Goal: Feedback & Contribution: Contribute content

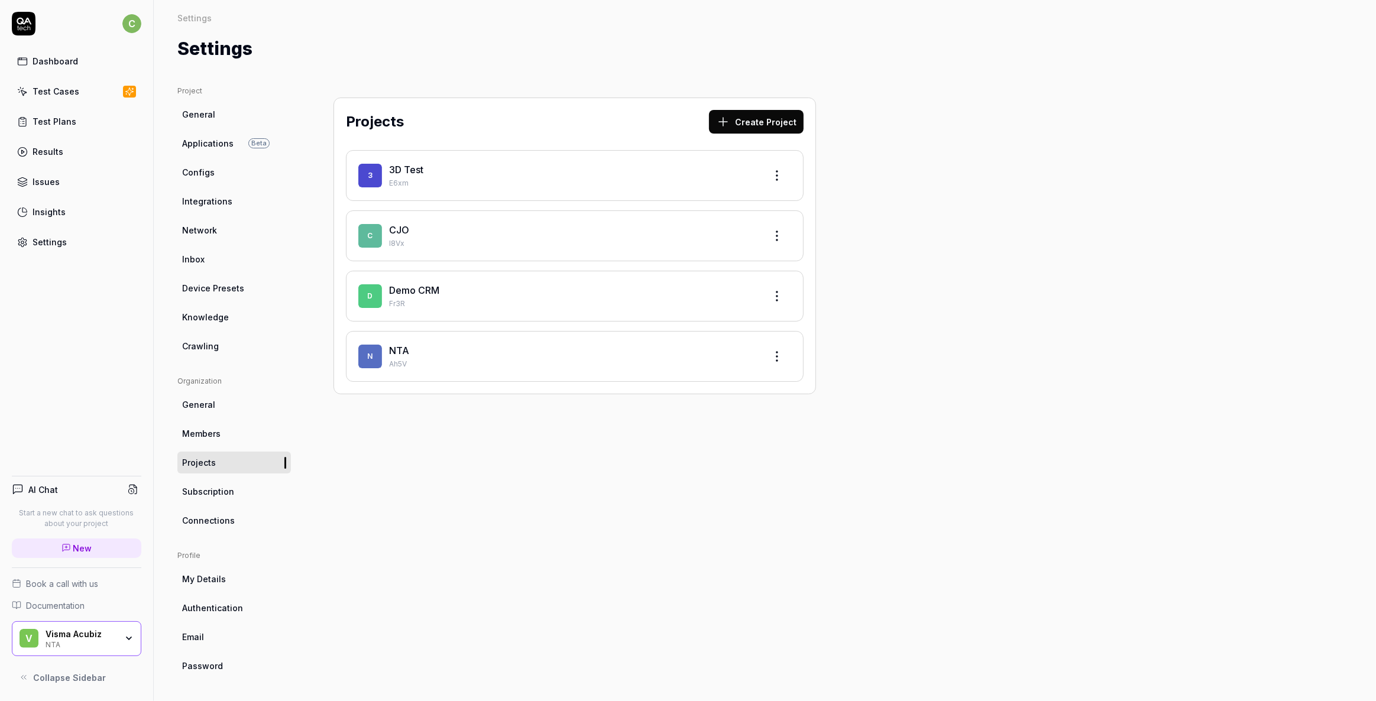
click at [402, 164] on link "3D Test" at bounding box center [406, 170] width 34 height 12
click at [391, 234] on link "CJO" at bounding box center [399, 230] width 20 height 12
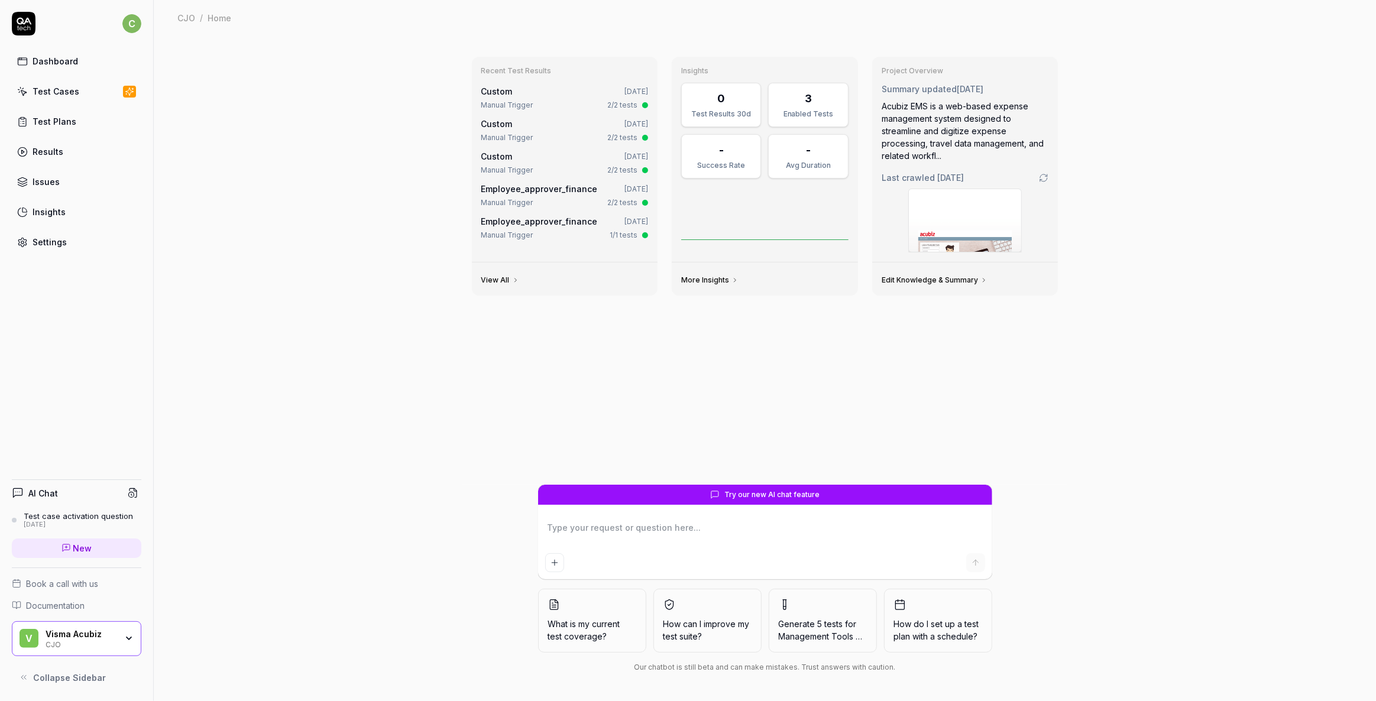
click at [64, 91] on div "Test Cases" at bounding box center [56, 91] width 47 height 12
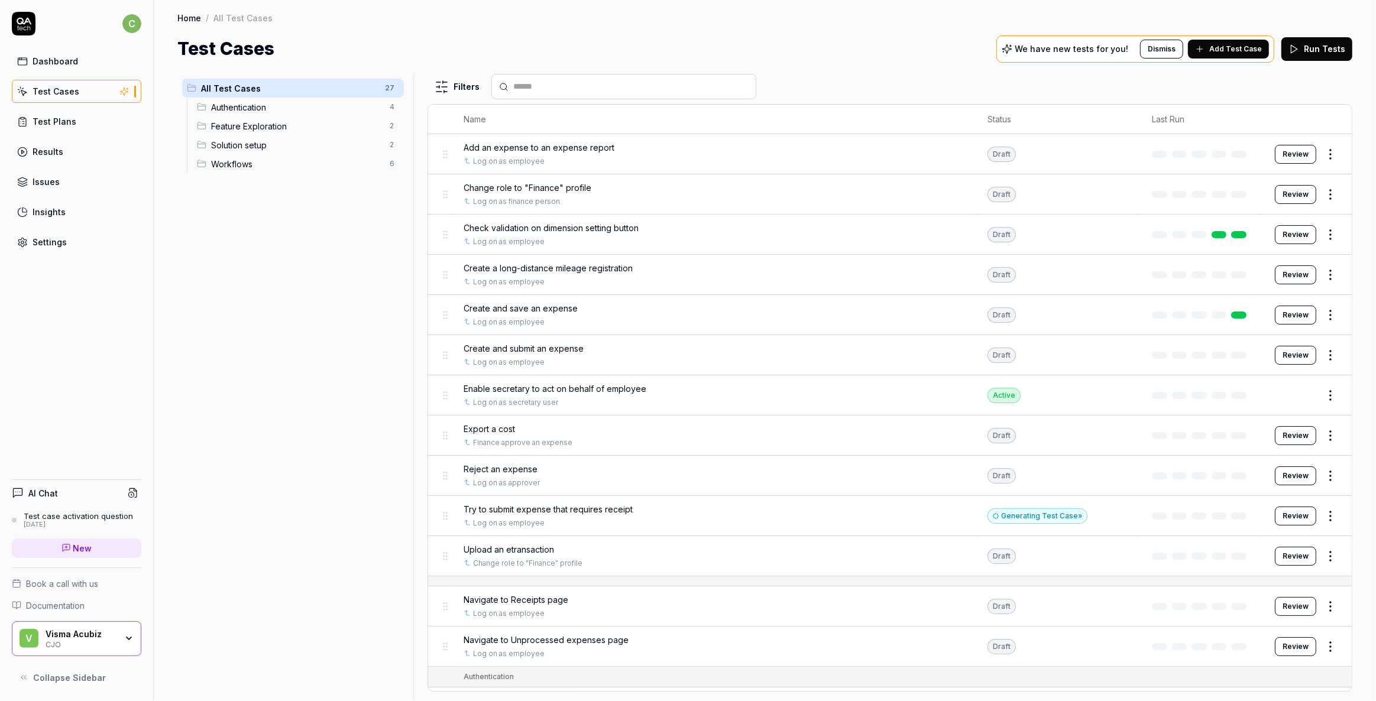
click at [48, 122] on div "Test Plans" at bounding box center [55, 121] width 44 height 12
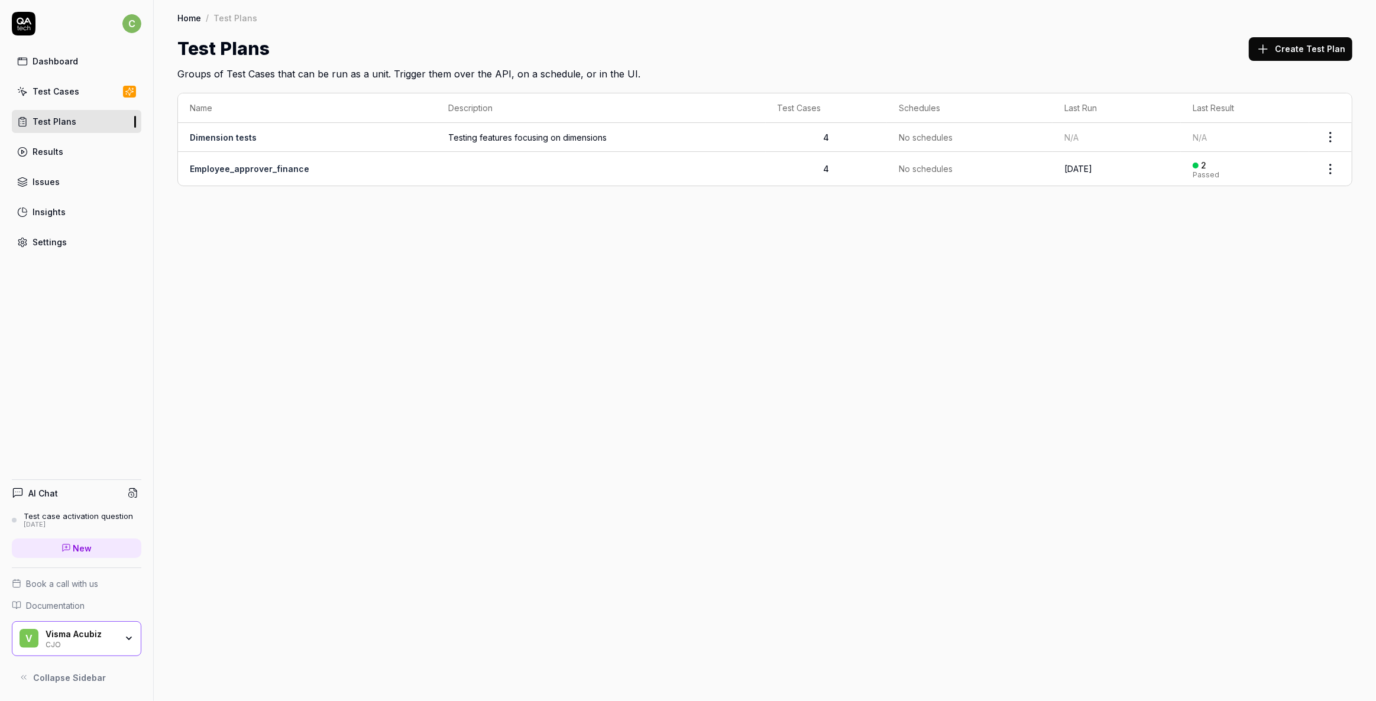
click at [67, 88] on div "Test Cases" at bounding box center [56, 91] width 47 height 12
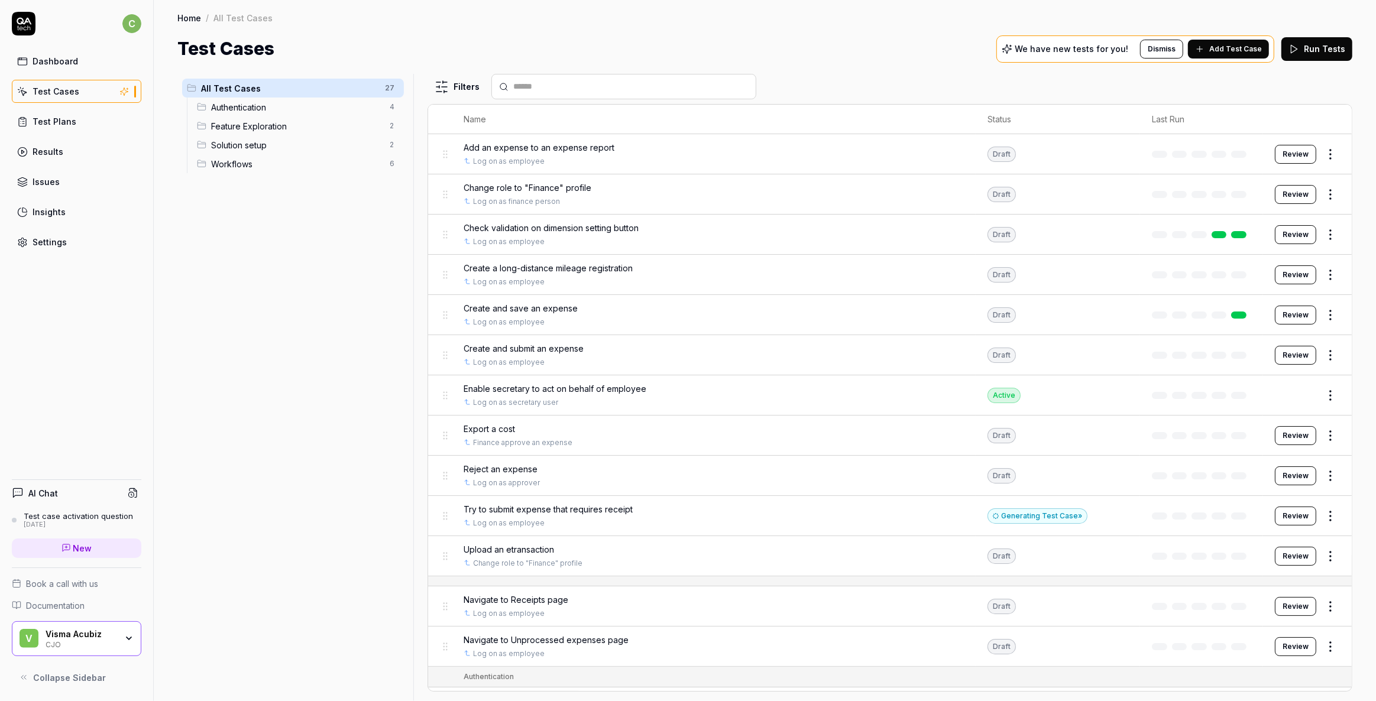
click at [55, 119] on div "Test Plans" at bounding box center [55, 121] width 44 height 12
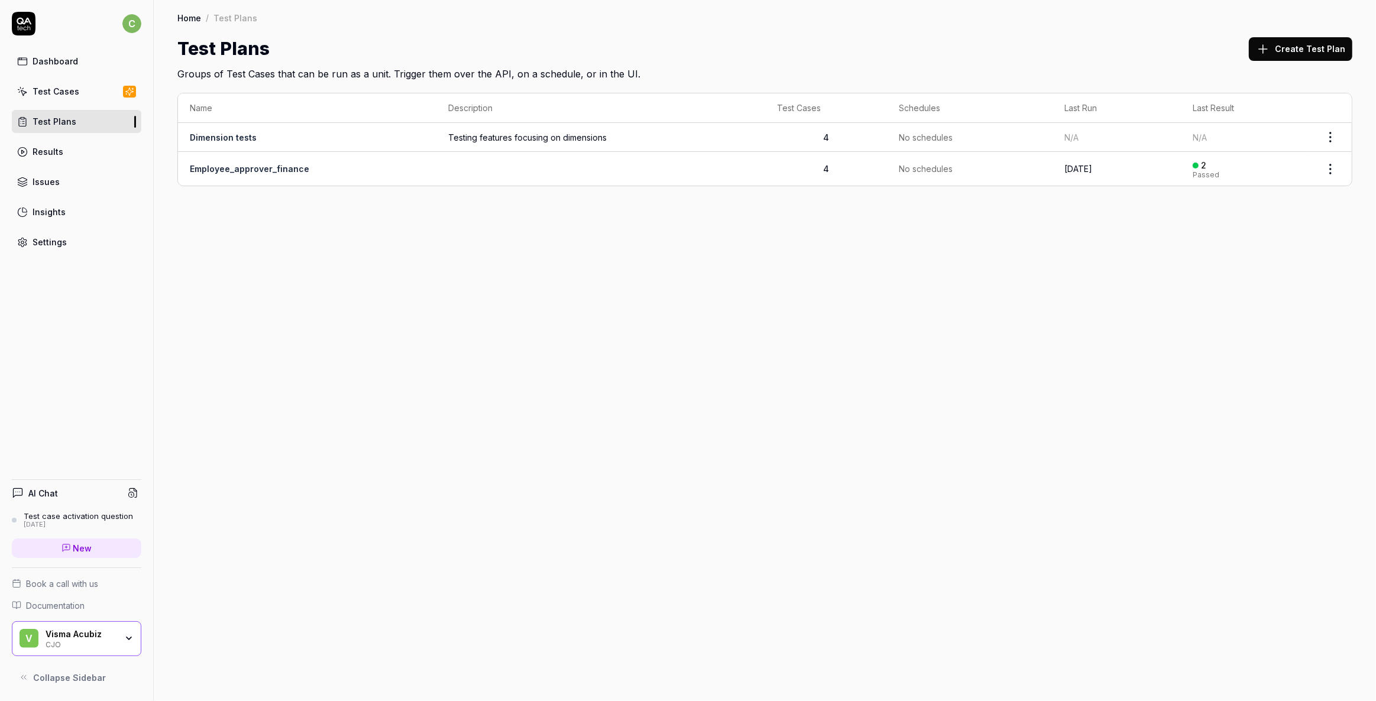
click at [207, 138] on link "Dimension tests" at bounding box center [223, 137] width 67 height 10
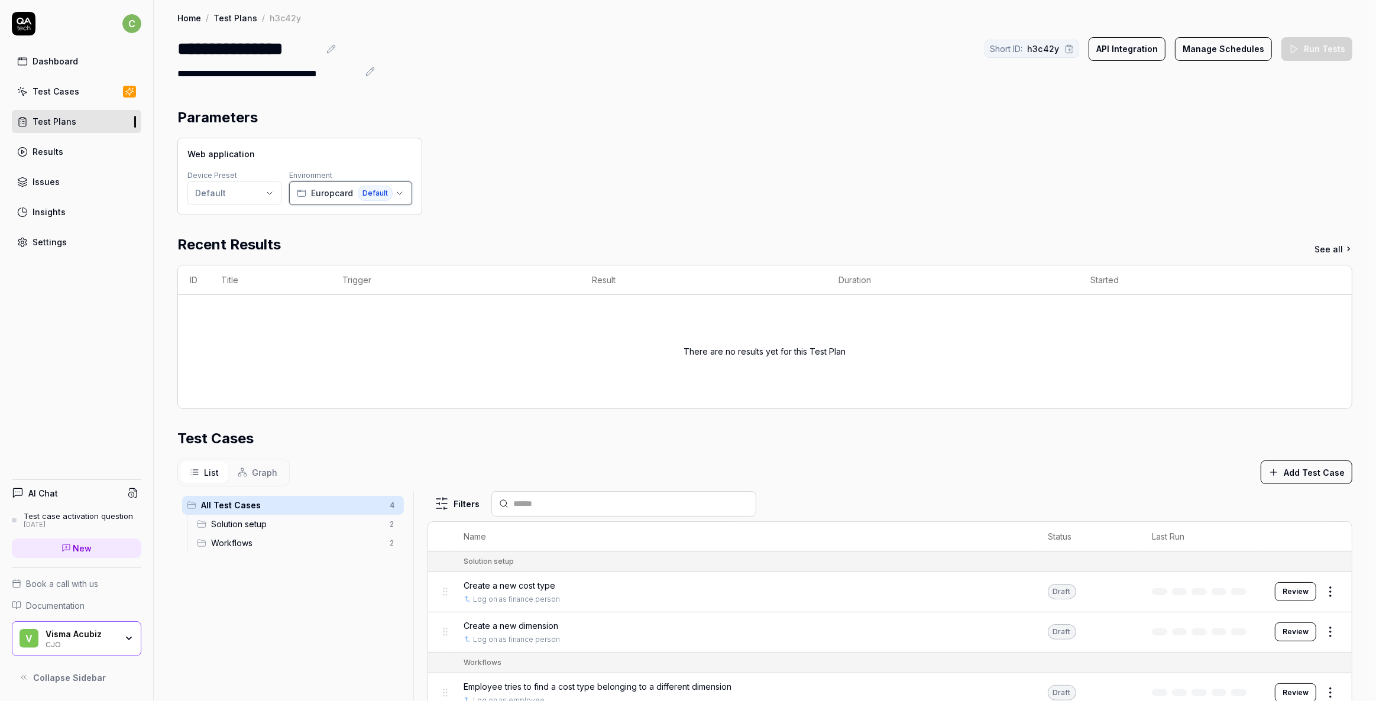
click at [336, 195] on span "Europcard" at bounding box center [332, 193] width 42 height 12
click at [603, 187] on div "Web application Device Preset Default Environment Europcard Default" at bounding box center [764, 176] width 1175 height 77
click at [40, 95] on div "Test Cases" at bounding box center [56, 91] width 47 height 12
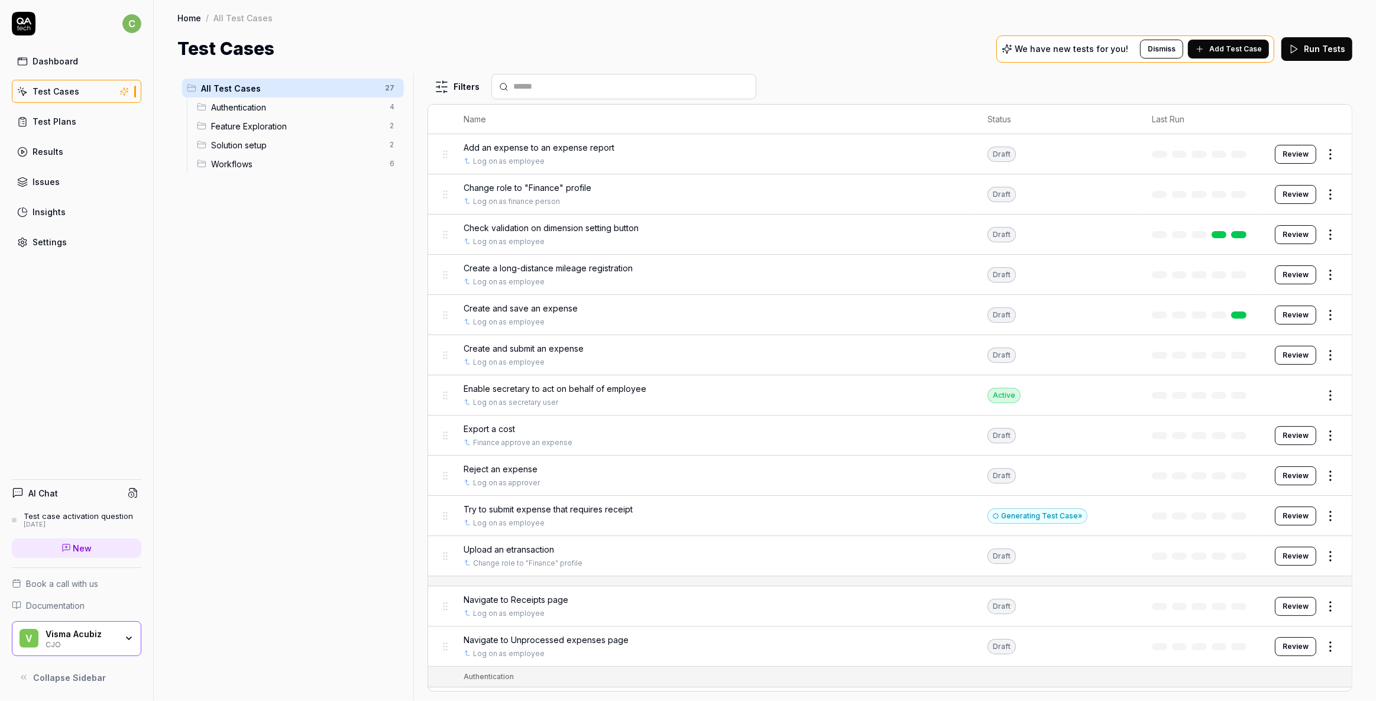
click at [45, 124] on div "Test Plans" at bounding box center [55, 121] width 44 height 12
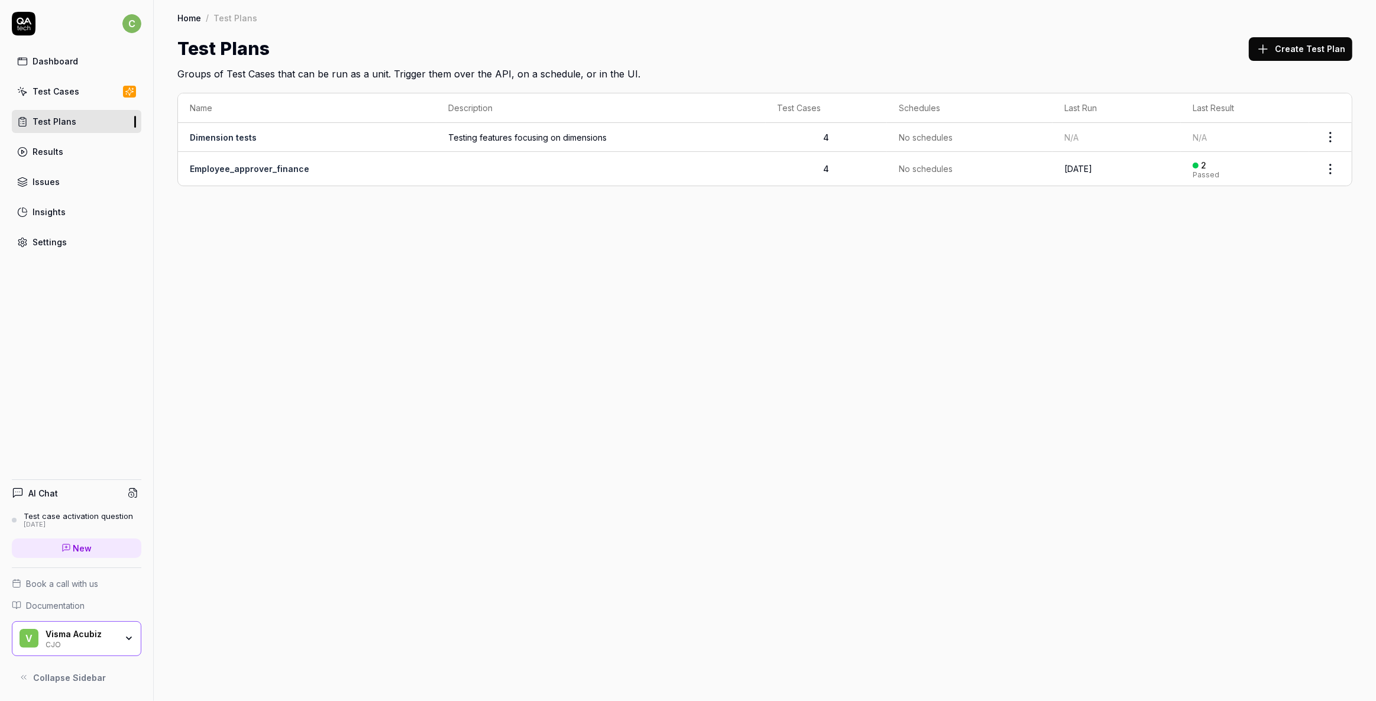
click at [235, 172] on link "Employee_approver_finance" at bounding box center [249, 169] width 119 height 10
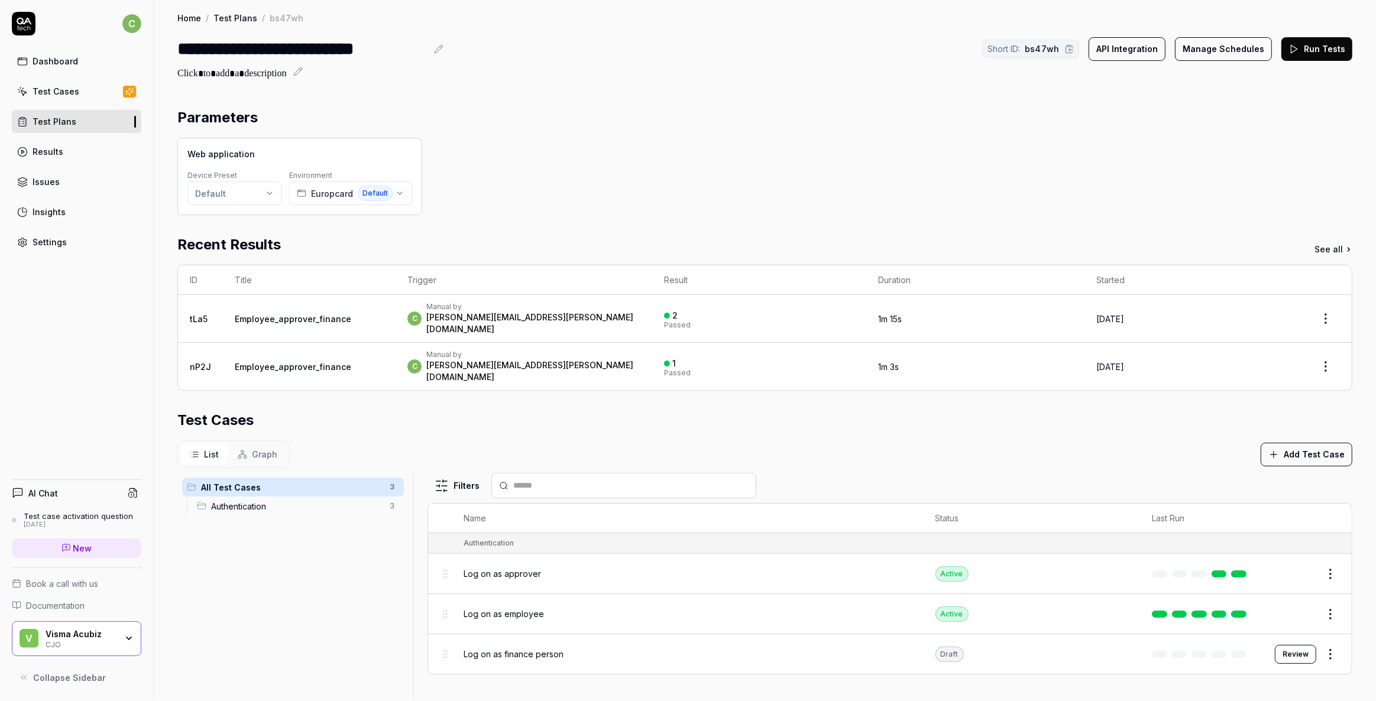
click at [59, 94] on div "Test Cases" at bounding box center [56, 91] width 47 height 12
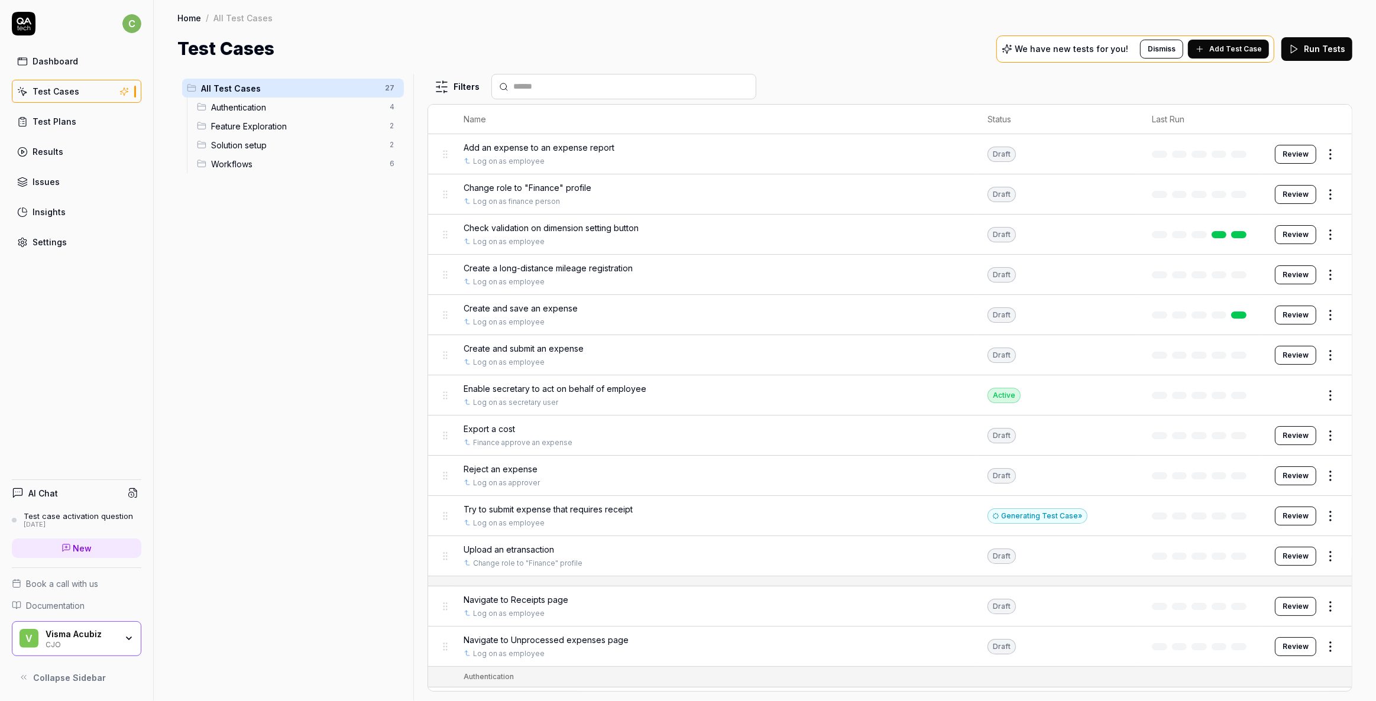
click at [283, 125] on span "Feature Exploration" at bounding box center [297, 126] width 172 height 12
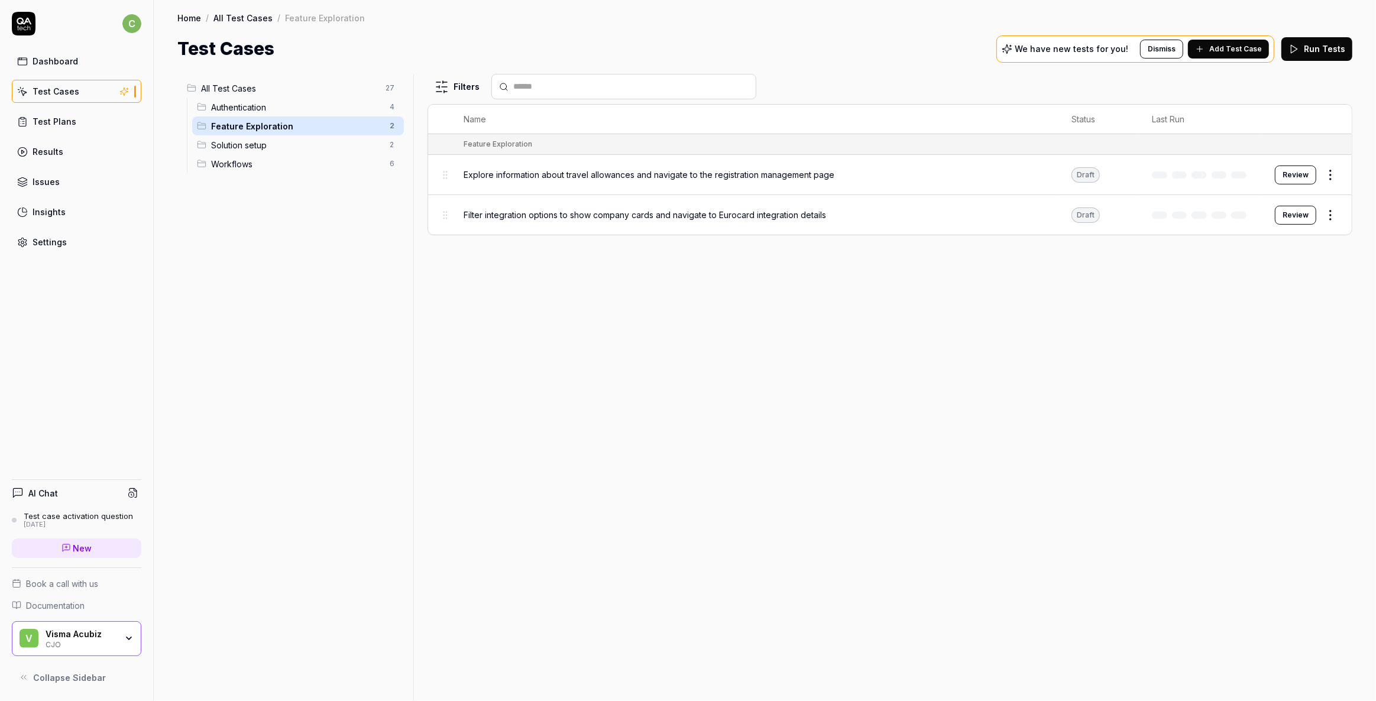
click at [266, 166] on span "Workflows" at bounding box center [297, 164] width 172 height 12
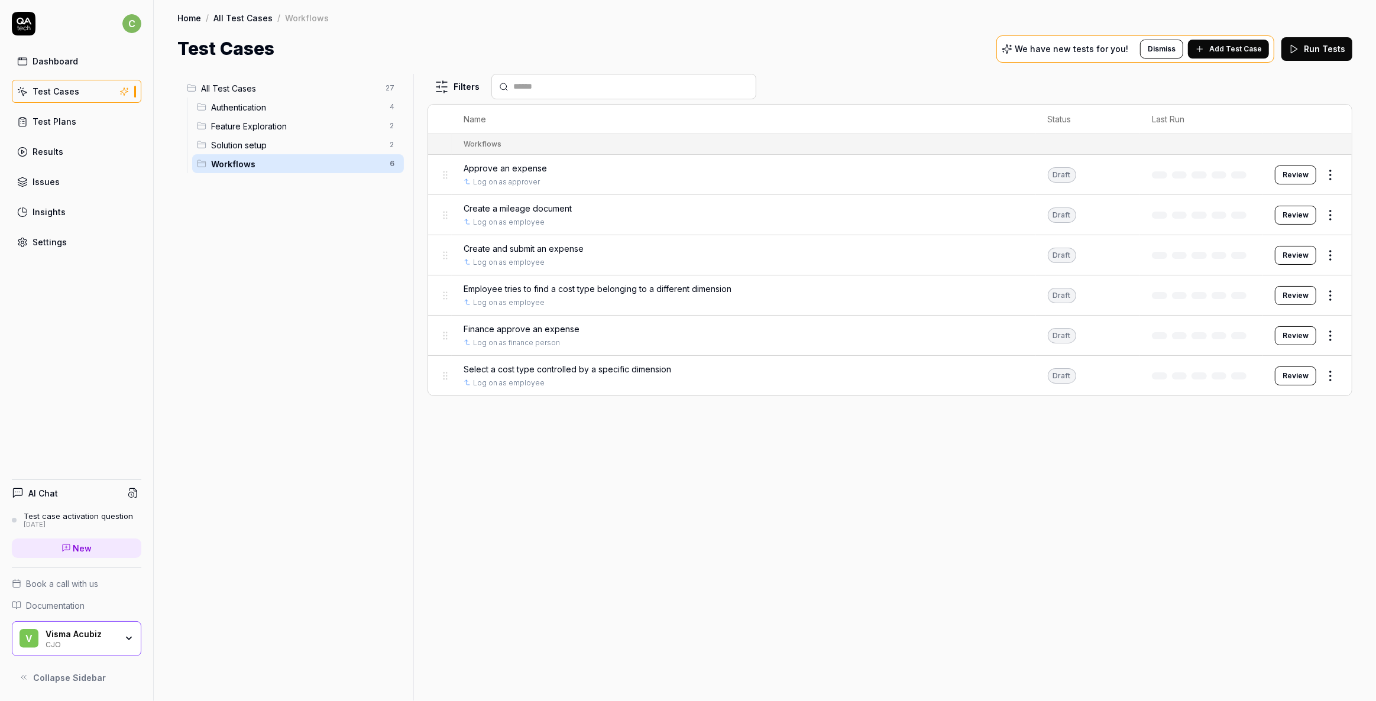
click at [240, 122] on span "Feature Exploration" at bounding box center [297, 126] width 172 height 12
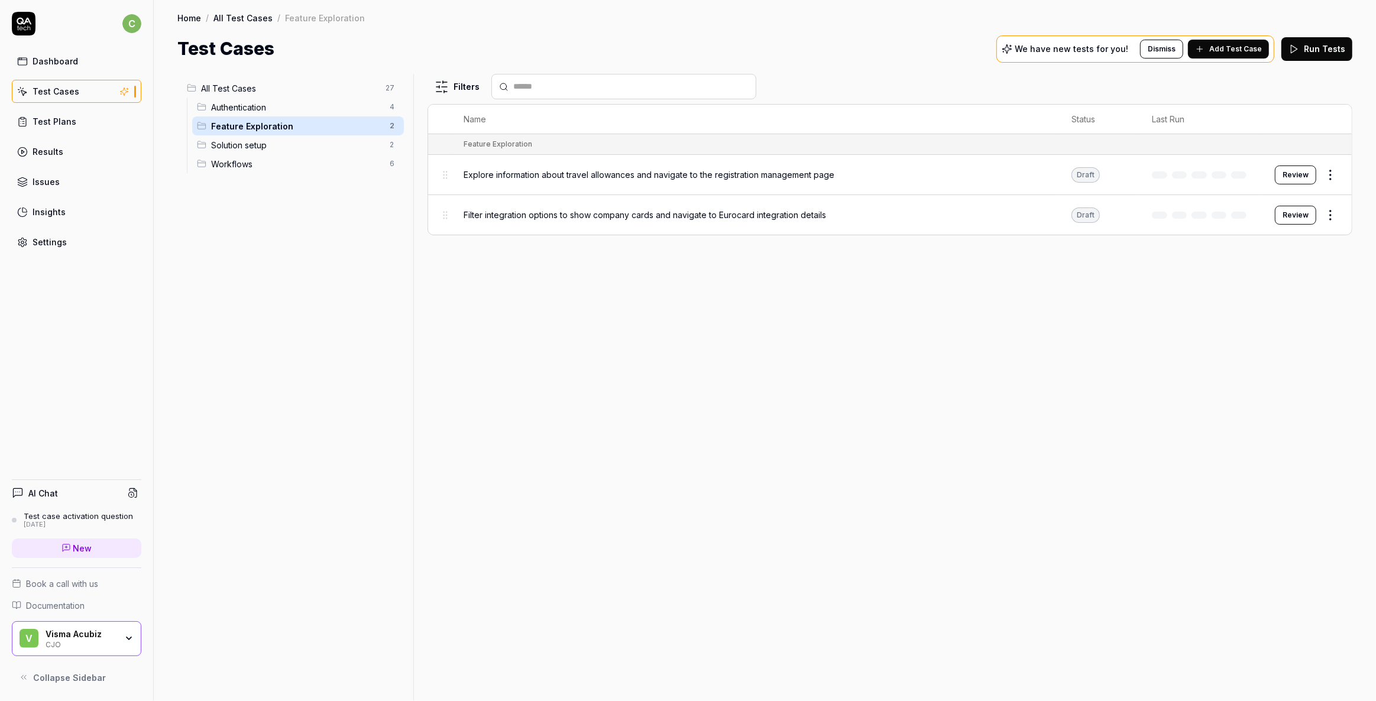
click at [49, 57] on div "Dashboard" at bounding box center [56, 61] width 46 height 12
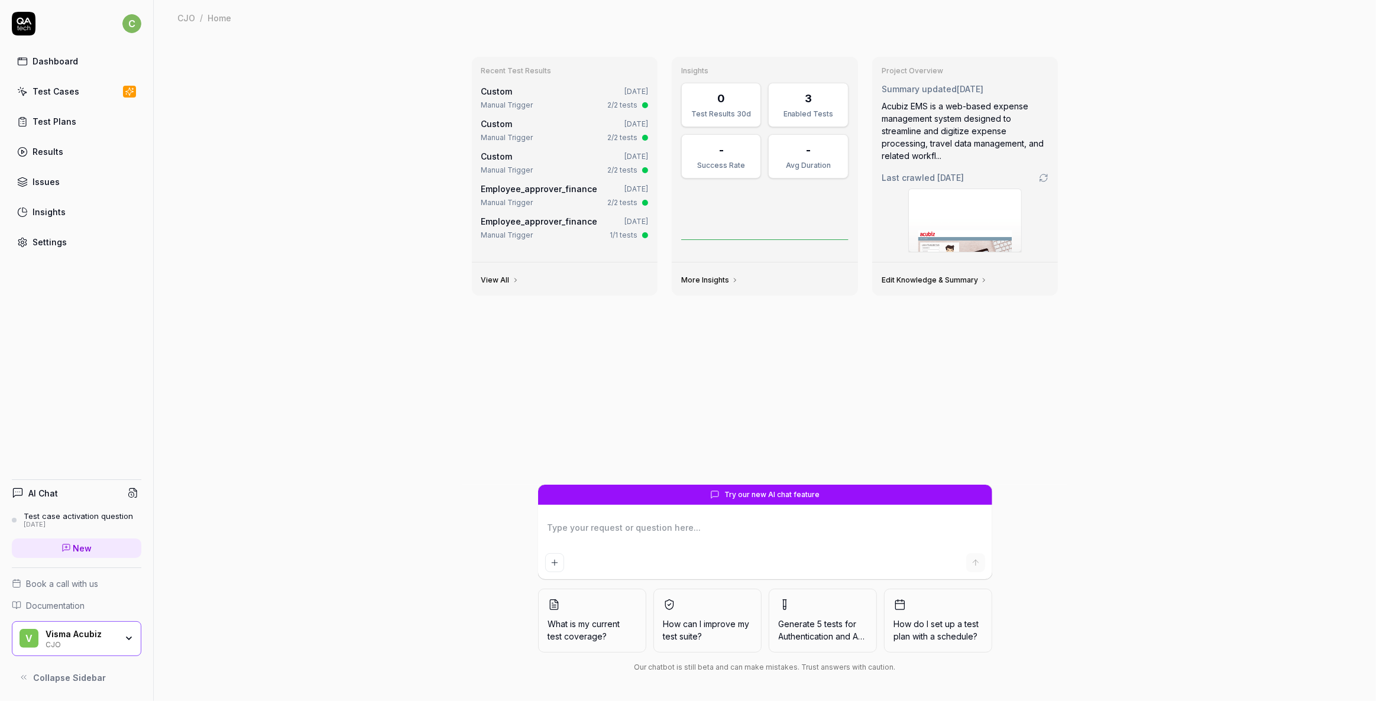
click at [36, 91] on div "Test Cases" at bounding box center [56, 91] width 47 height 12
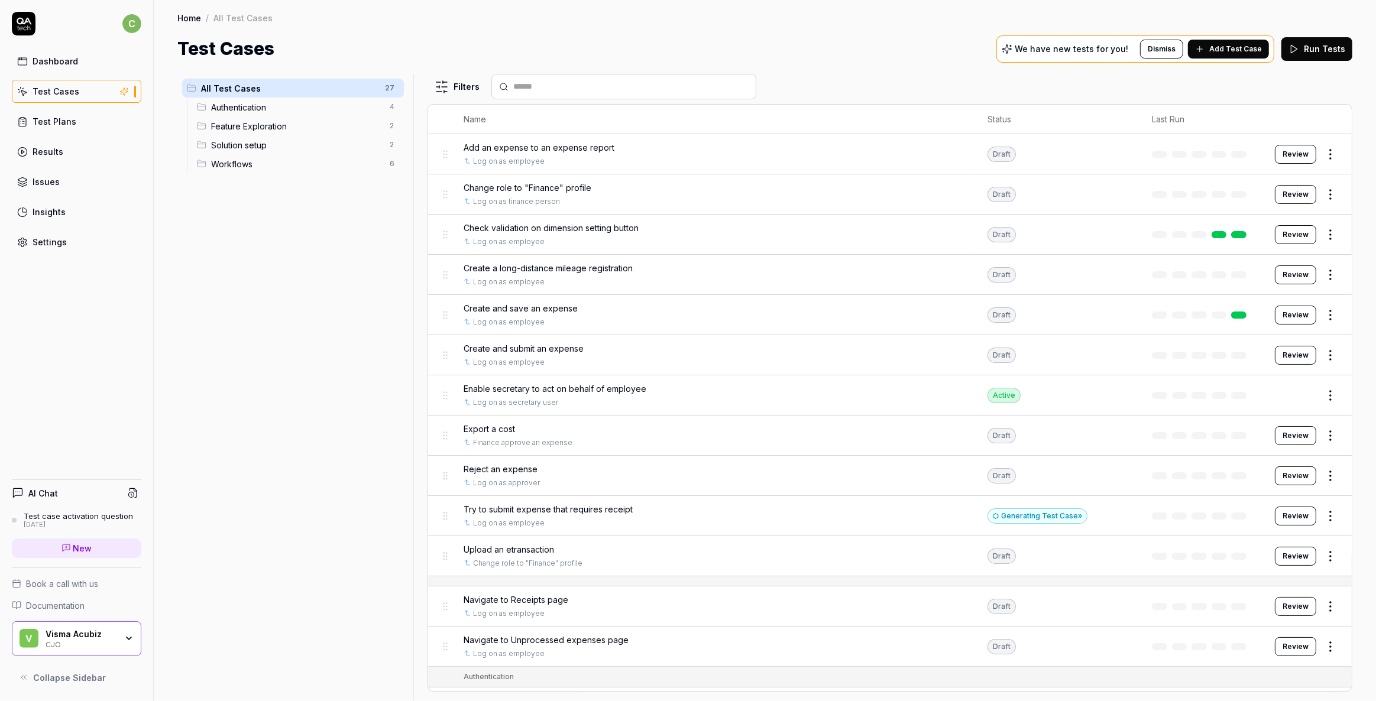
click at [226, 105] on span "Authentication" at bounding box center [297, 107] width 172 height 12
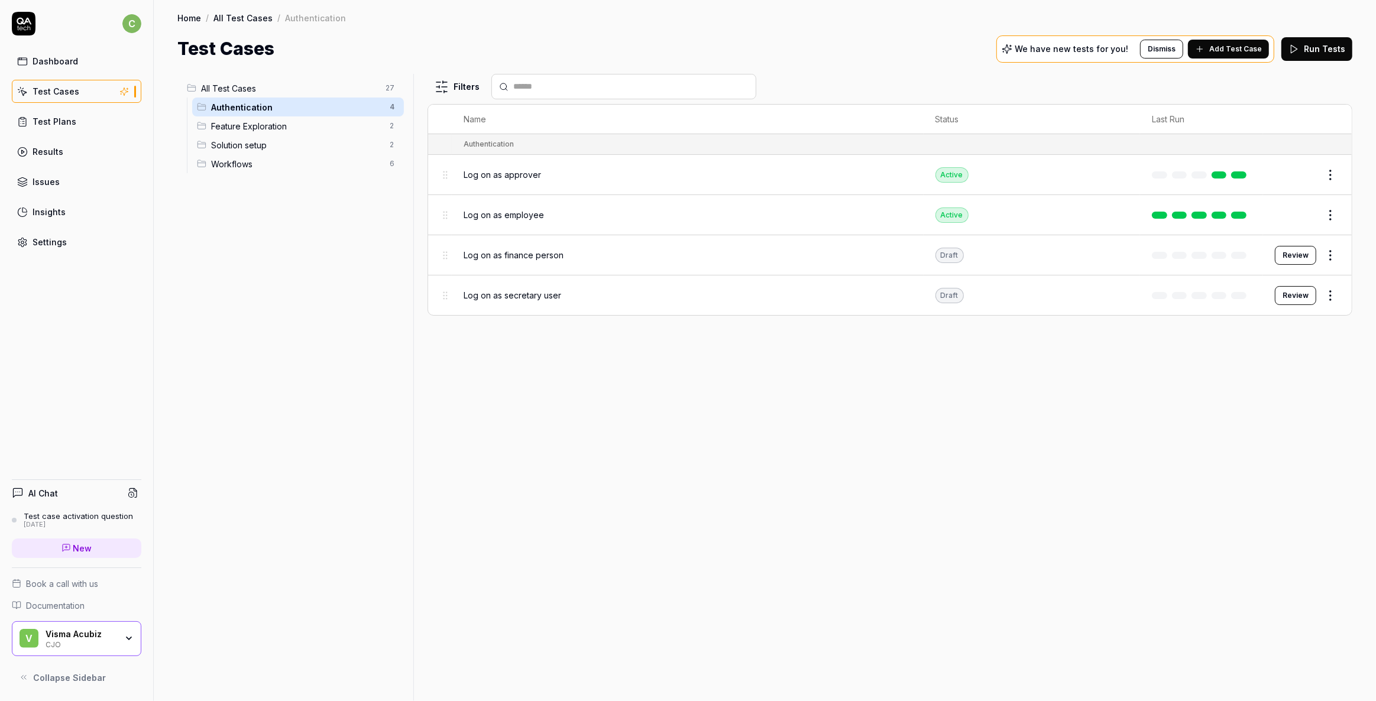
click at [35, 121] on div "Test Plans" at bounding box center [55, 121] width 44 height 12
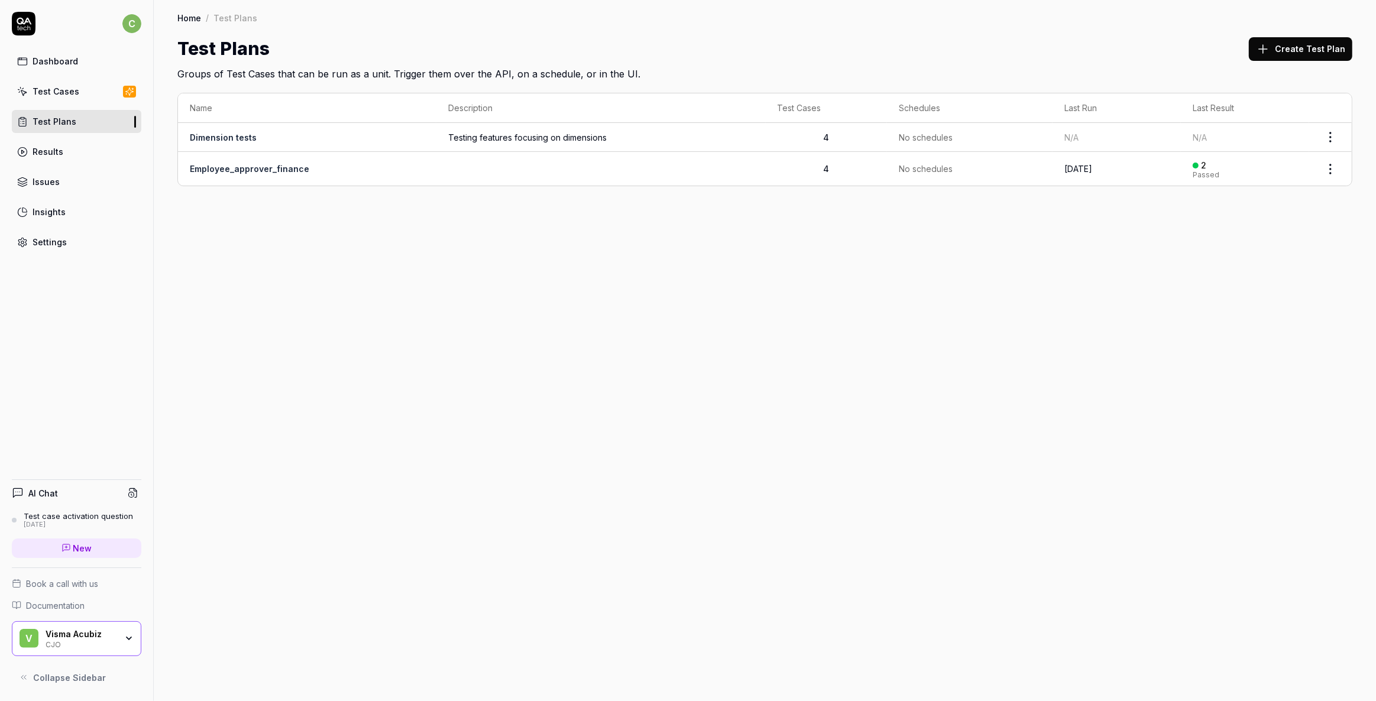
click at [235, 139] on link "Dimension tests" at bounding box center [223, 137] width 67 height 10
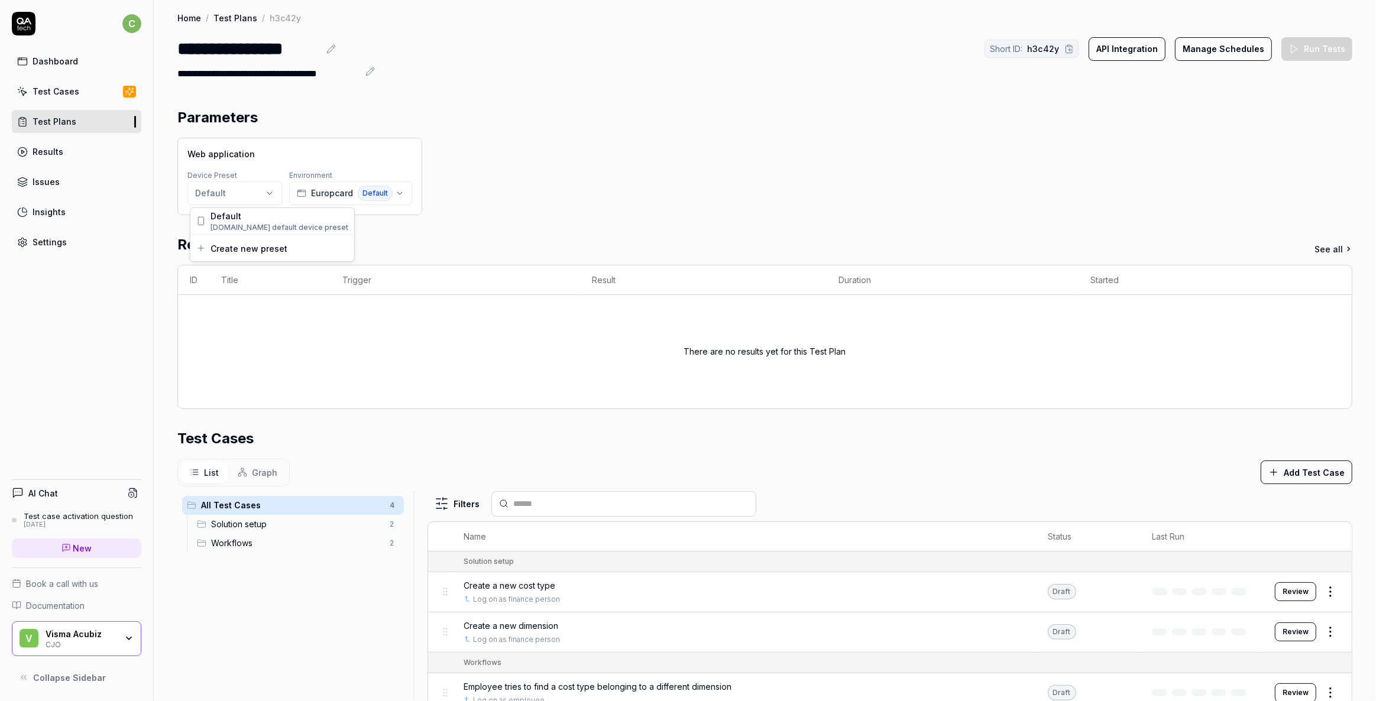
click at [261, 195] on html "**********" at bounding box center [688, 350] width 1376 height 701
click at [677, 148] on html "**********" at bounding box center [688, 350] width 1376 height 701
click at [355, 192] on div "Europcard Default" at bounding box center [345, 193] width 96 height 15
click at [615, 192] on div "Web application Device Preset Default Environment Europcard Default" at bounding box center [764, 176] width 1175 height 77
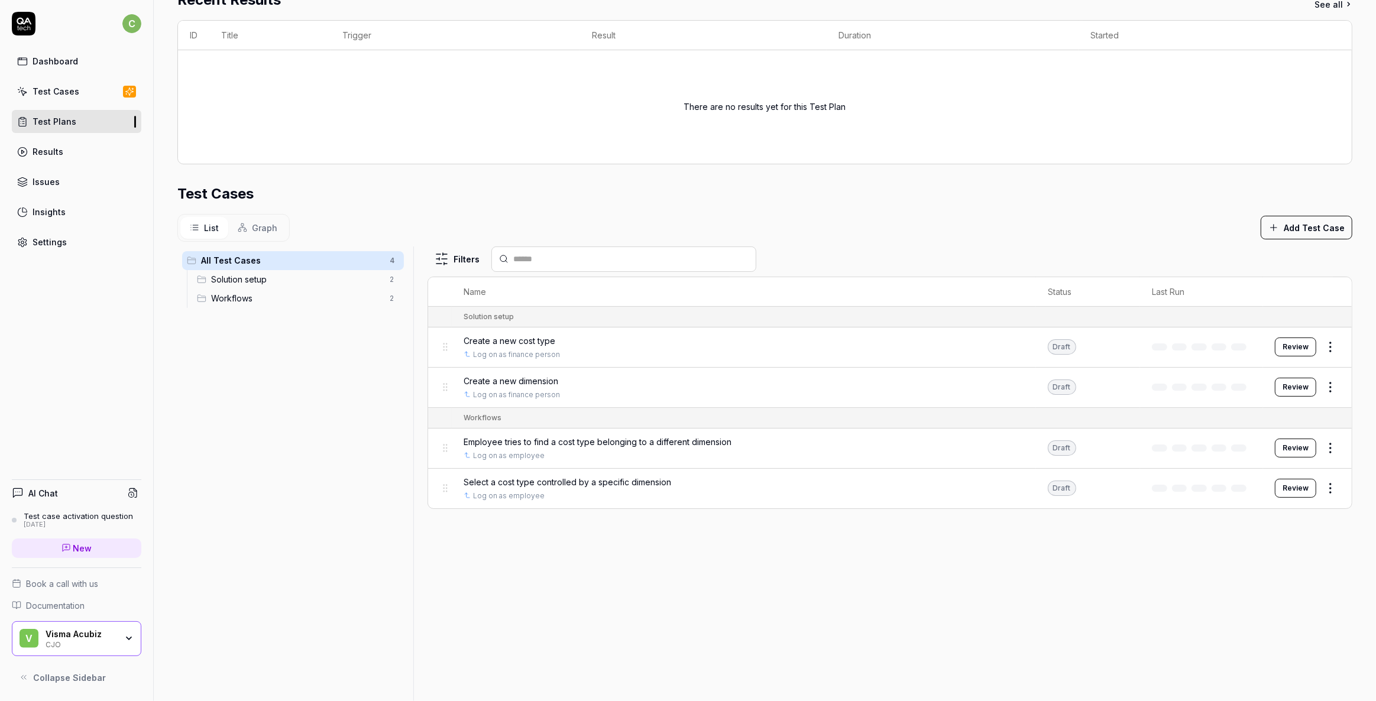
scroll to position [268, 0]
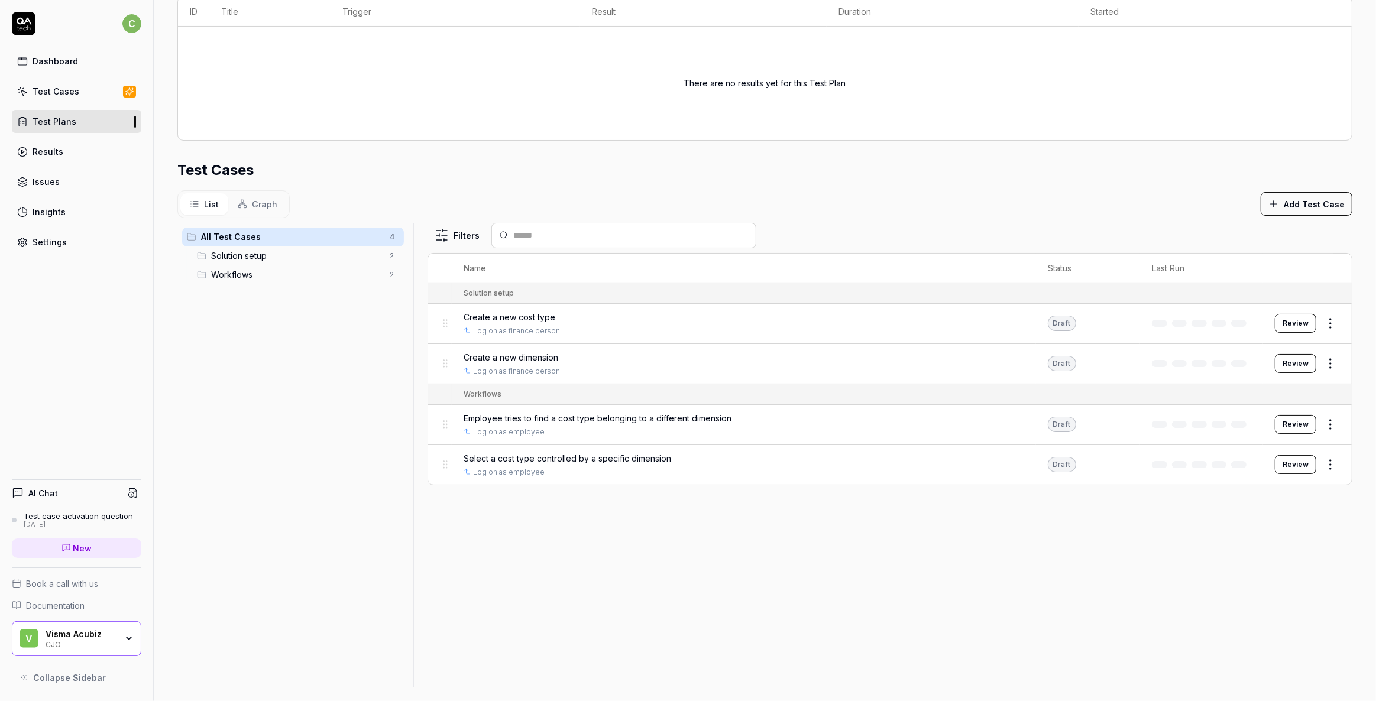
click at [96, 638] on div "Visma Acubiz" at bounding box center [81, 634] width 71 height 11
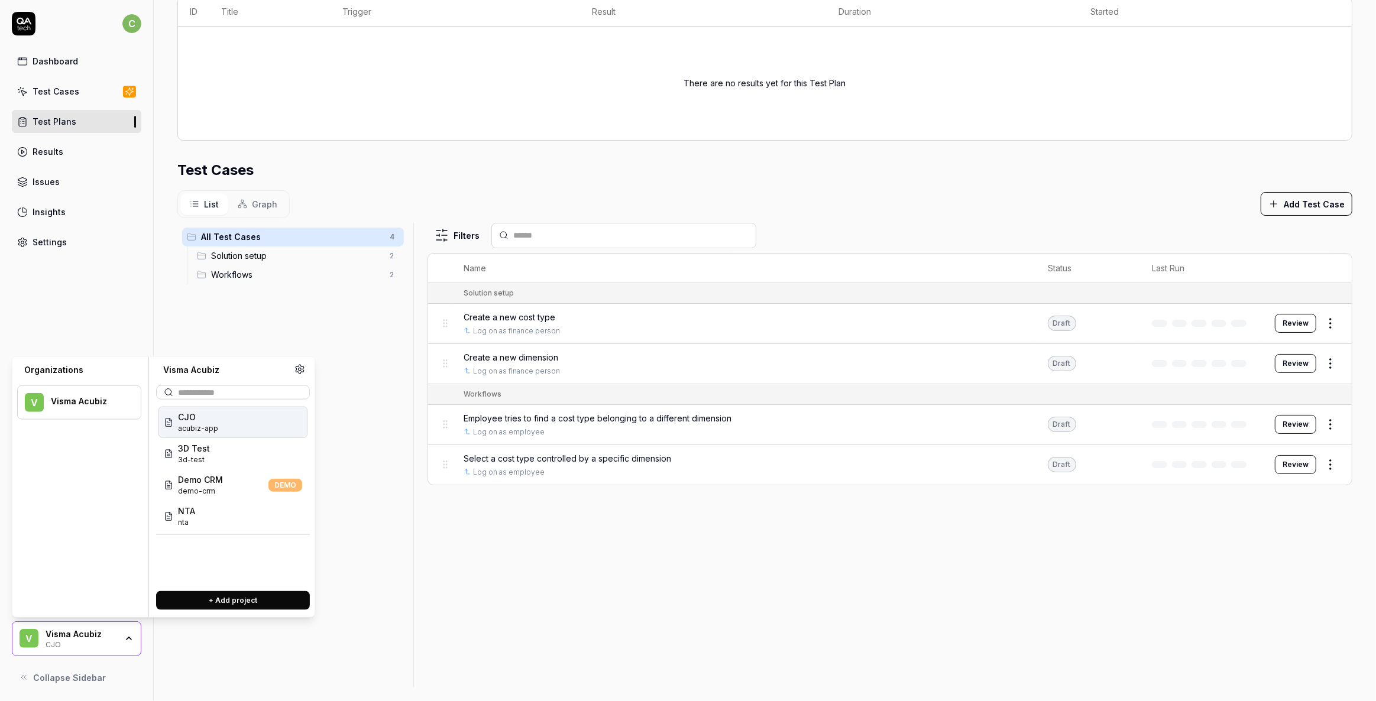
click at [213, 422] on span "CJO" at bounding box center [198, 417] width 40 height 12
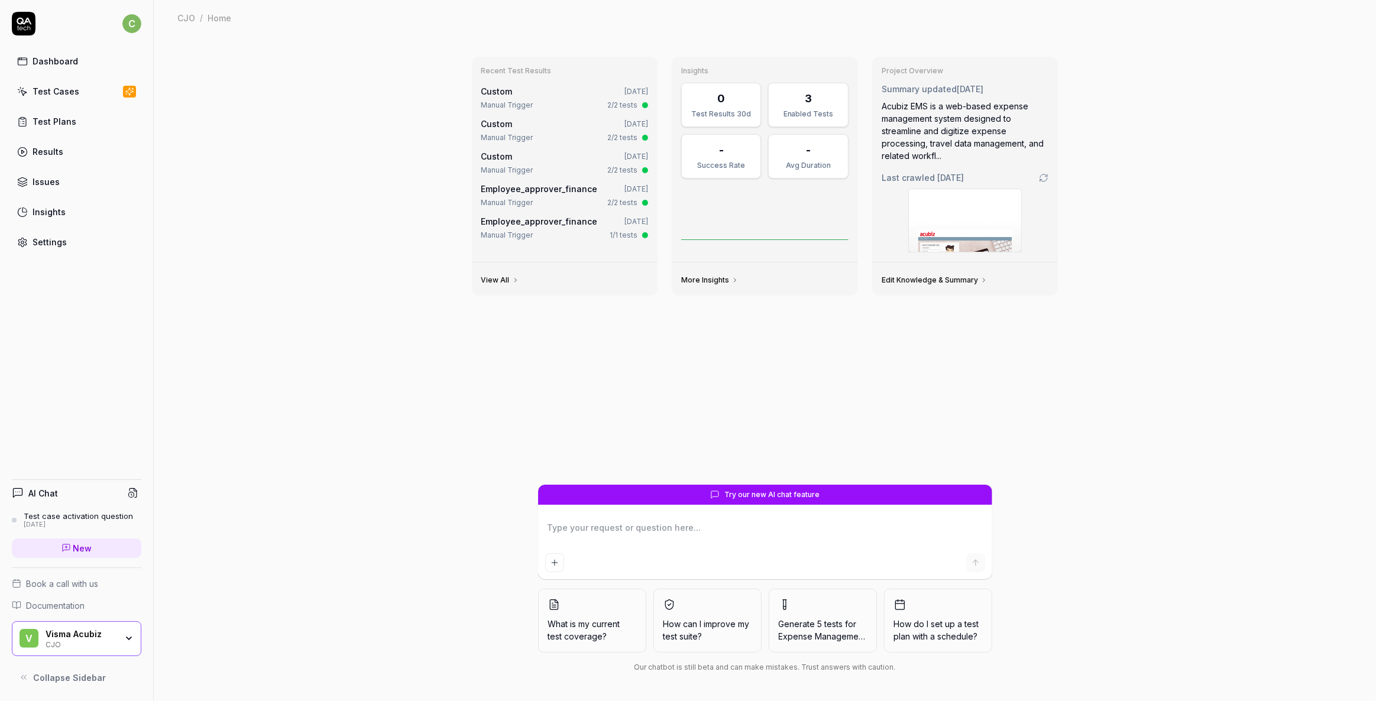
type textarea "*"
click at [44, 253] on div "c Dashboard Test Cases Test Plans Results Issues Insights Settings AI Chat Test…" at bounding box center [77, 350] width 154 height 701
click at [45, 242] on div "Settings" at bounding box center [50, 242] width 34 height 12
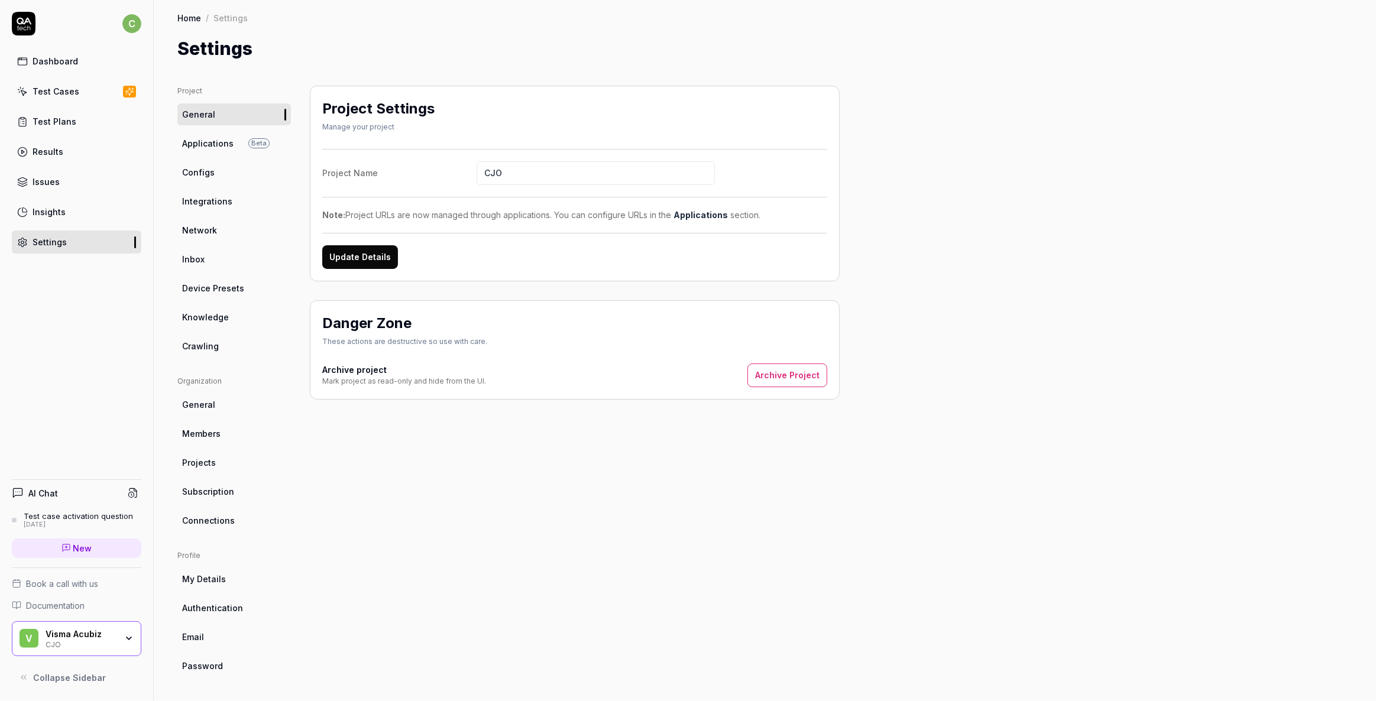
click at [191, 138] on span "Applications" at bounding box center [207, 143] width 51 height 12
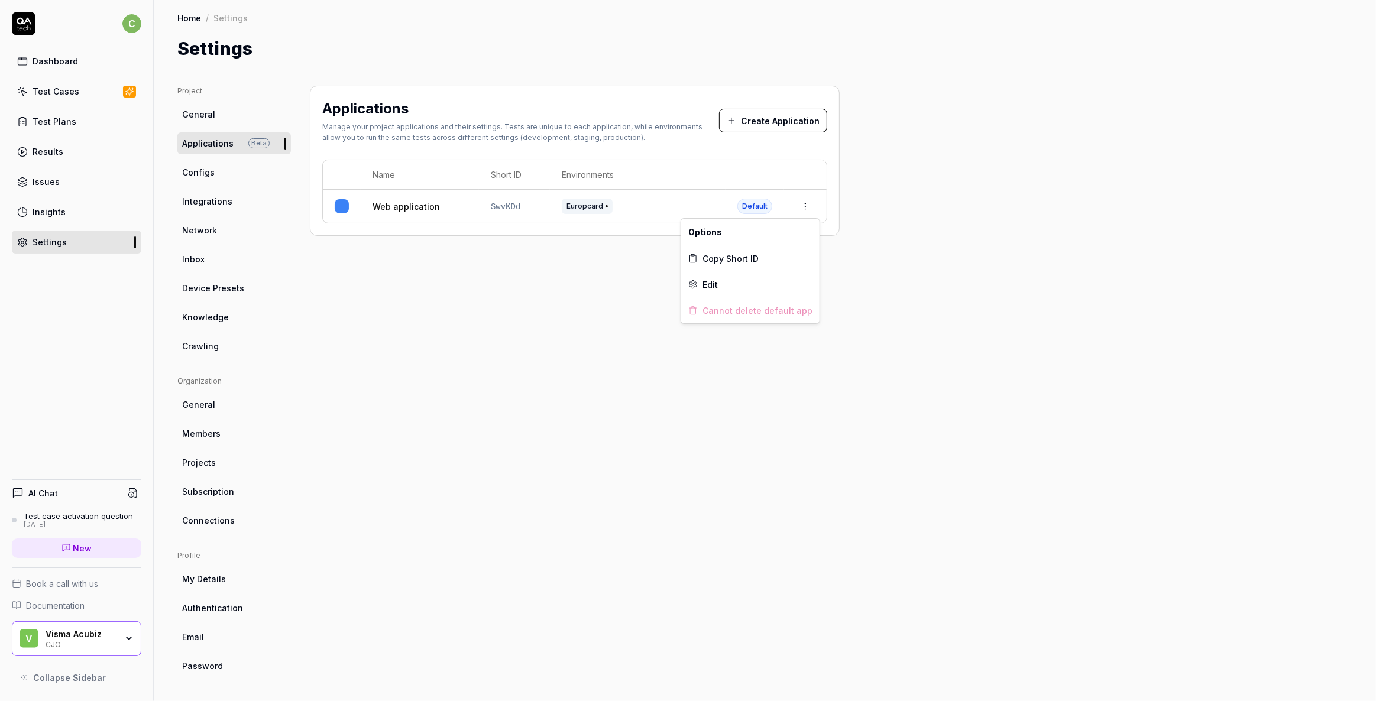
click at [808, 209] on html "c Dashboard Test Cases Test Plans Results Issues Insights Settings AI Chat Test…" at bounding box center [688, 350] width 1376 height 701
click at [717, 280] on span "Edit" at bounding box center [710, 285] width 15 height 12
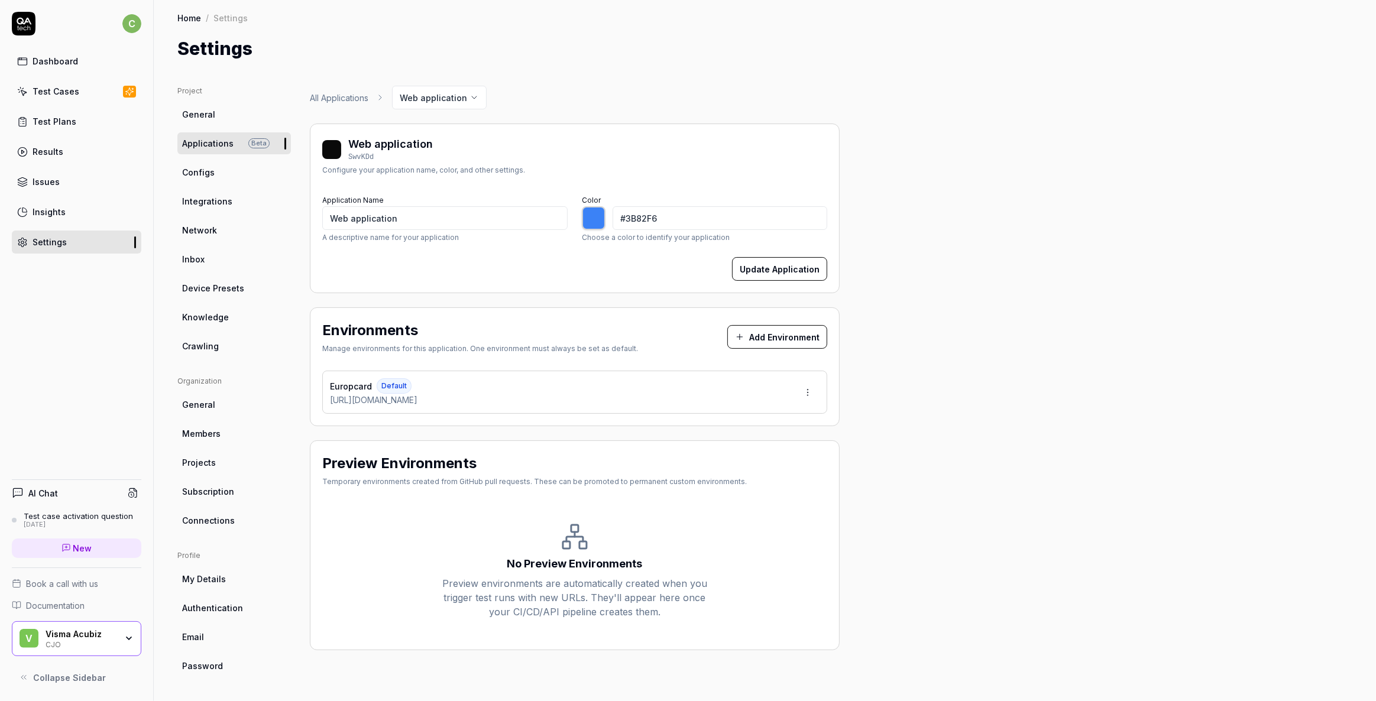
type input "*******"
click at [85, 636] on div "Visma Acubiz" at bounding box center [81, 634] width 71 height 11
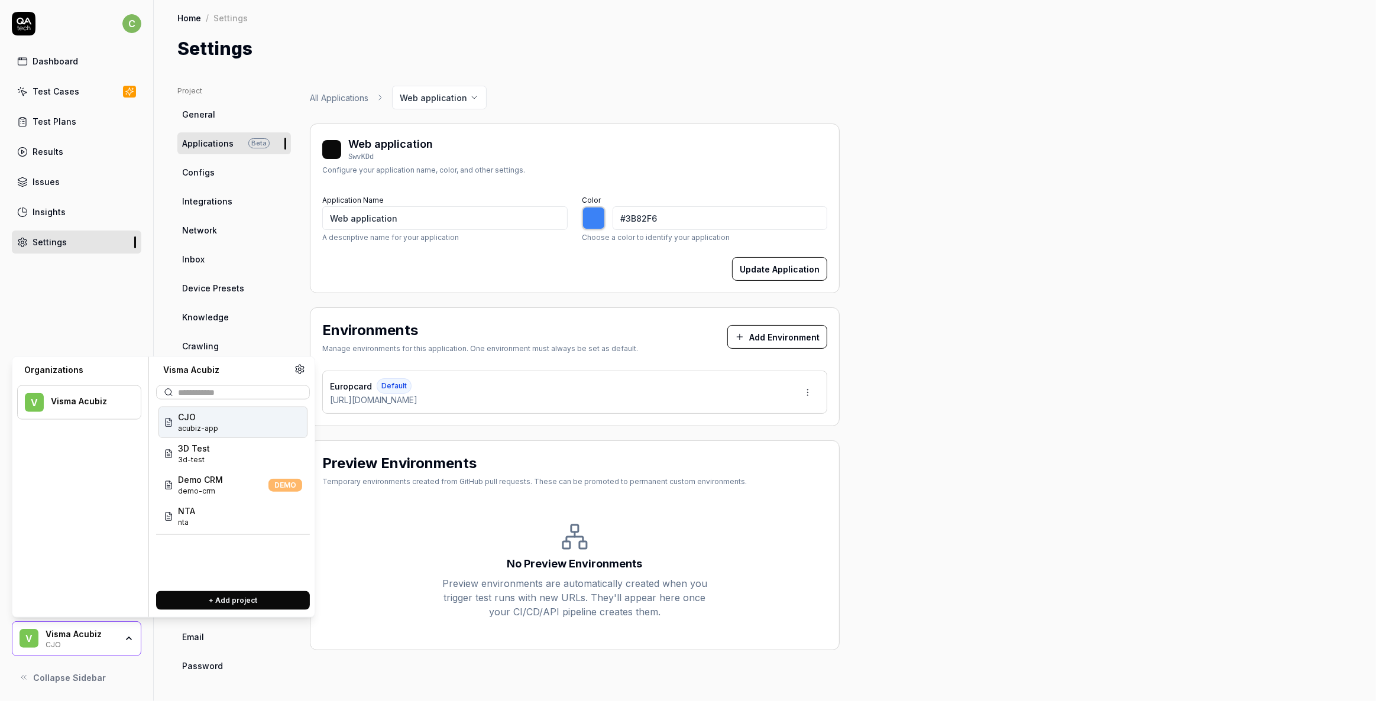
click at [222, 423] on div "CJO acubiz-app" at bounding box center [232, 422] width 149 height 31
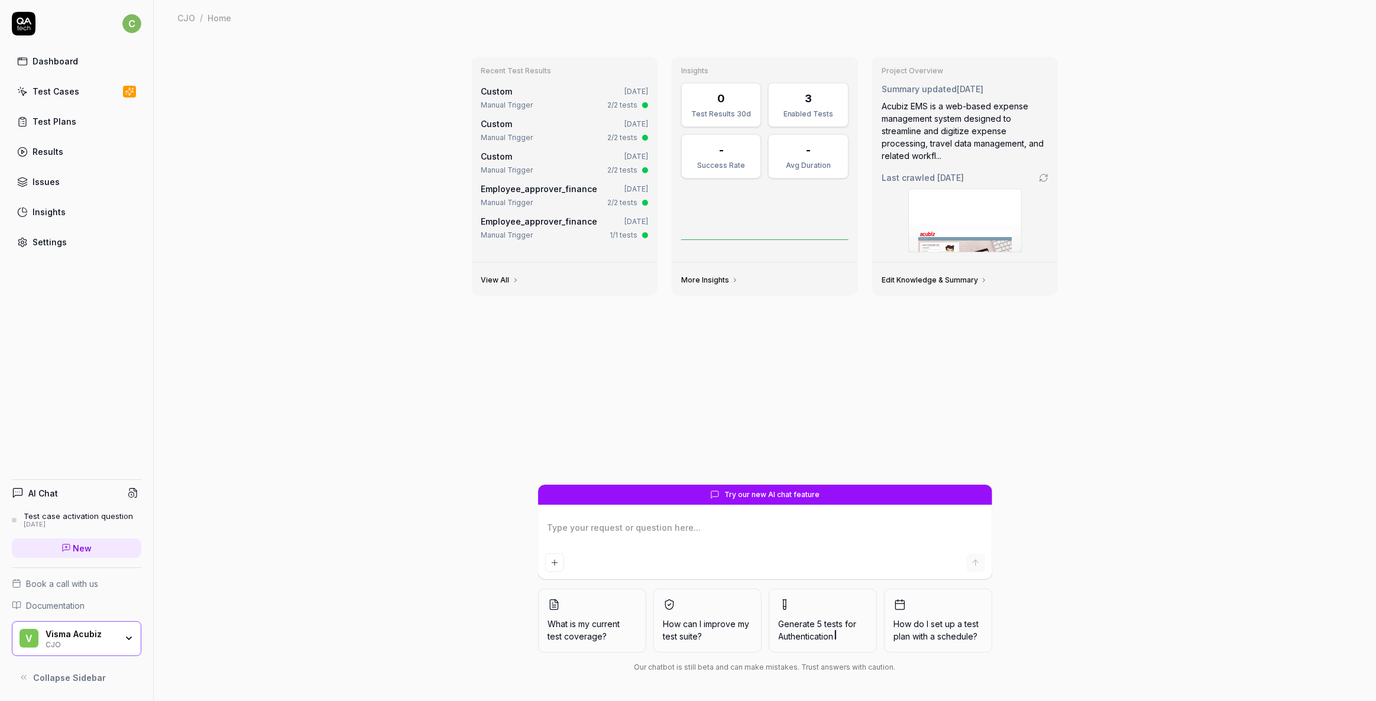
click at [71, 648] on div "CJO" at bounding box center [81, 643] width 71 height 9
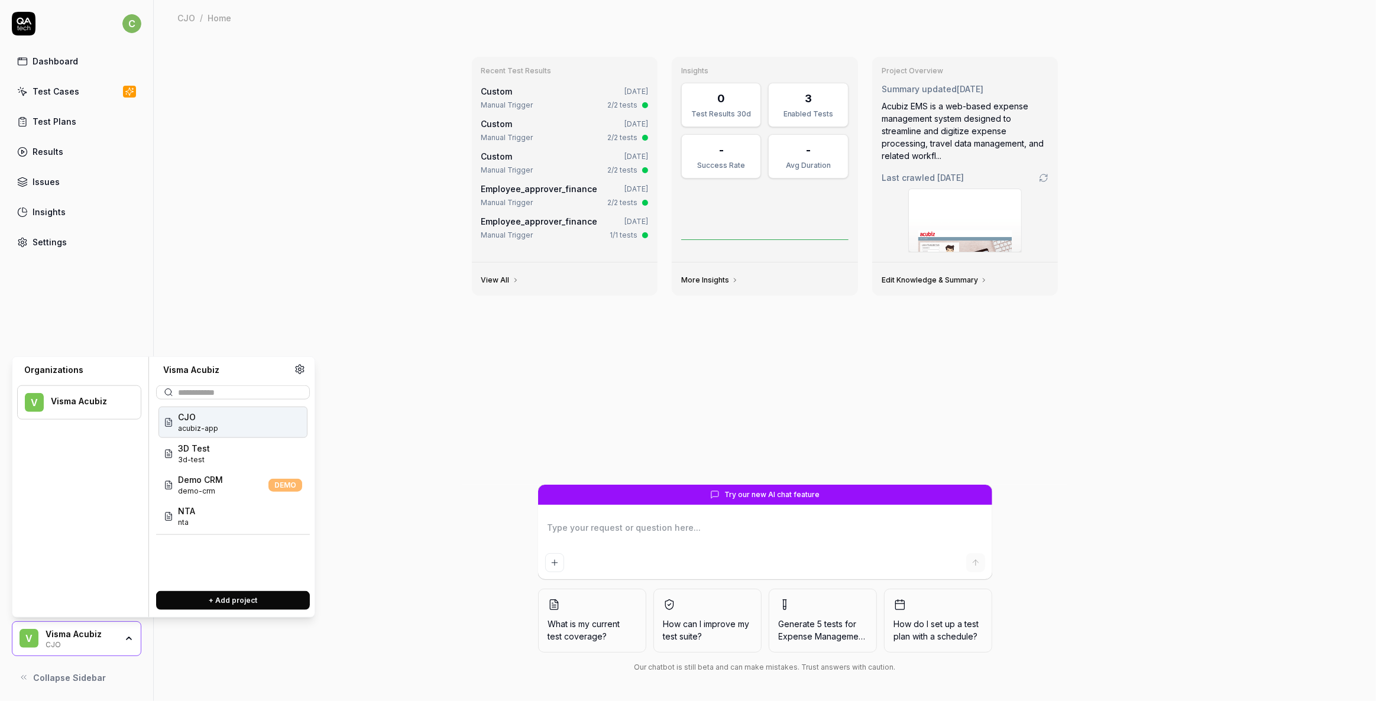
click at [199, 416] on span "CJO" at bounding box center [198, 417] width 40 height 12
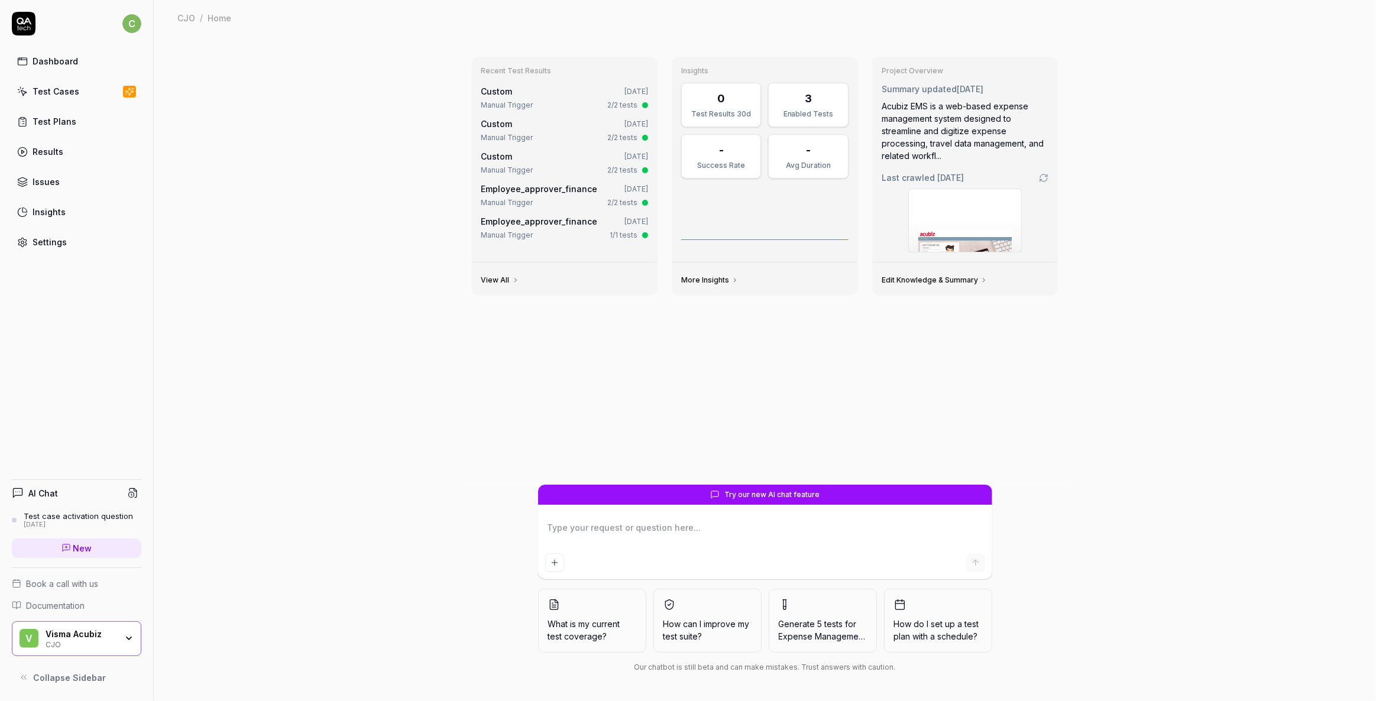
click at [42, 242] on div "Settings" at bounding box center [50, 242] width 34 height 12
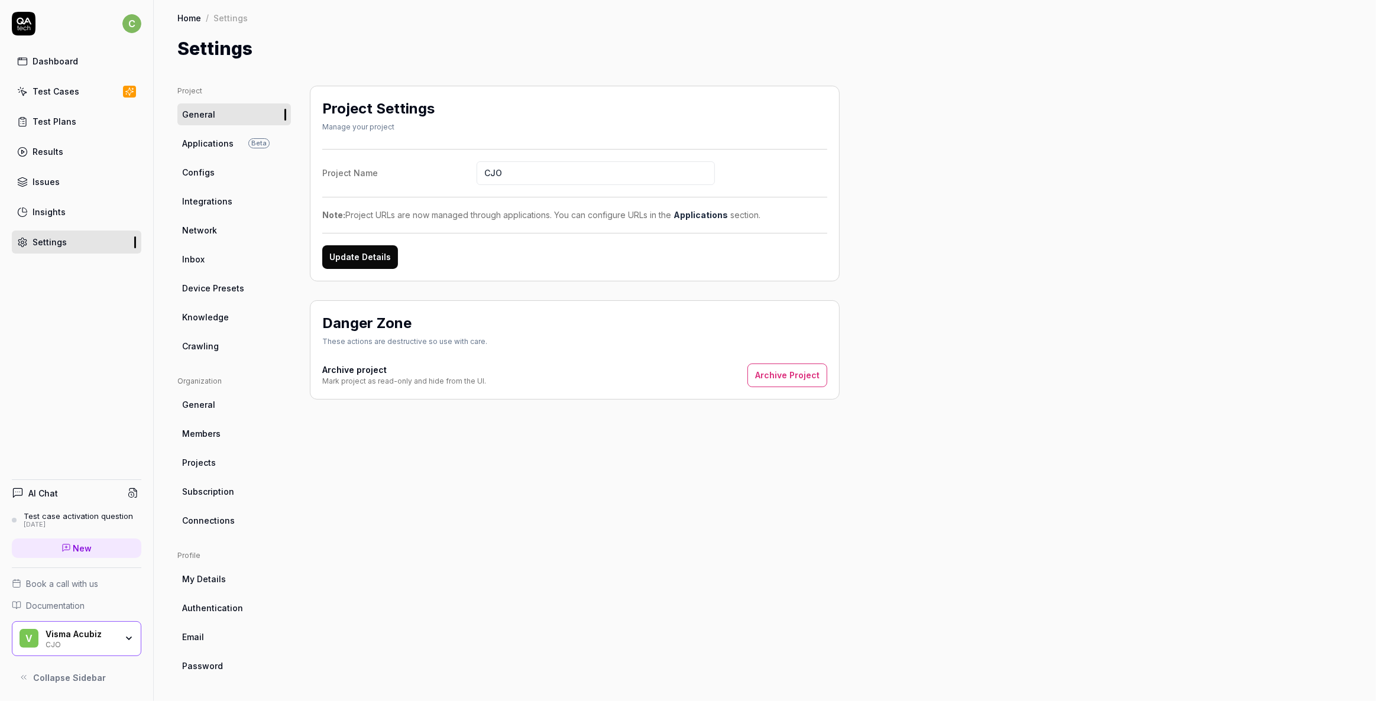
click at [207, 578] on span "My Details" at bounding box center [204, 579] width 44 height 12
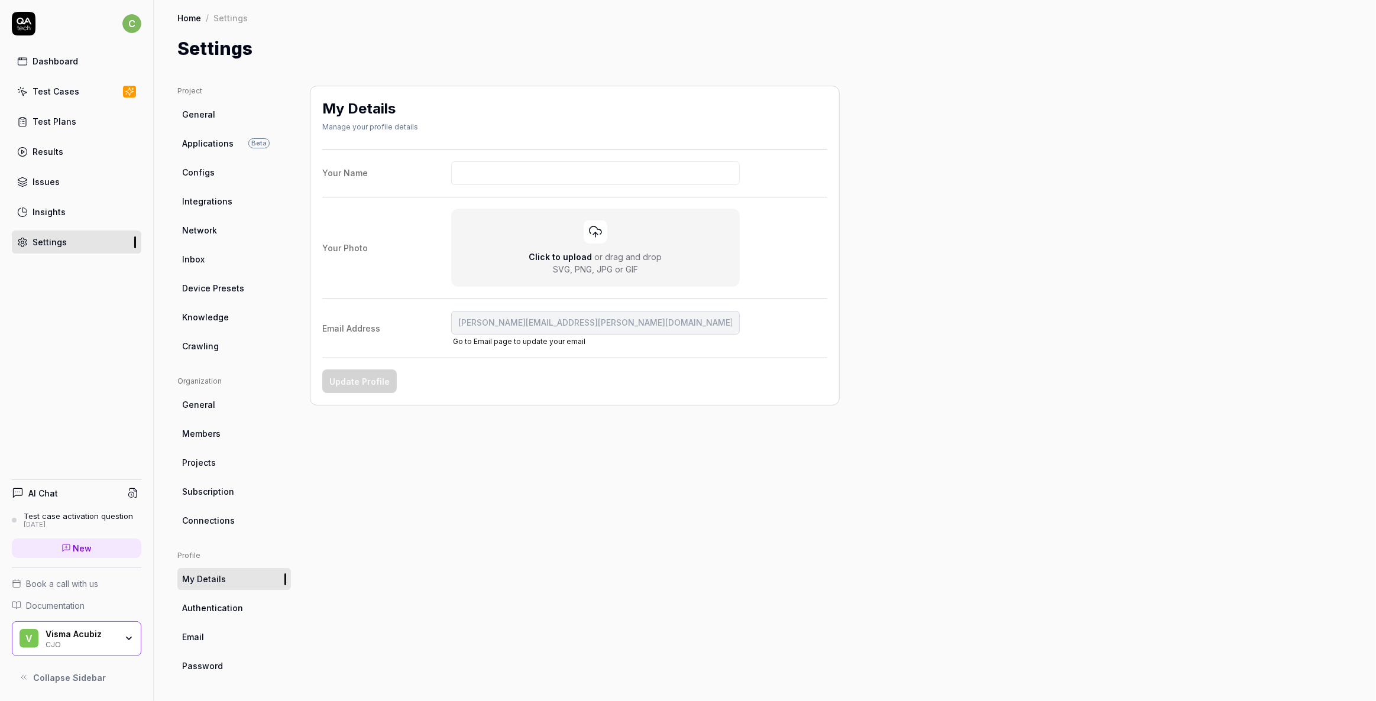
click at [198, 109] on span "General" at bounding box center [198, 114] width 33 height 12
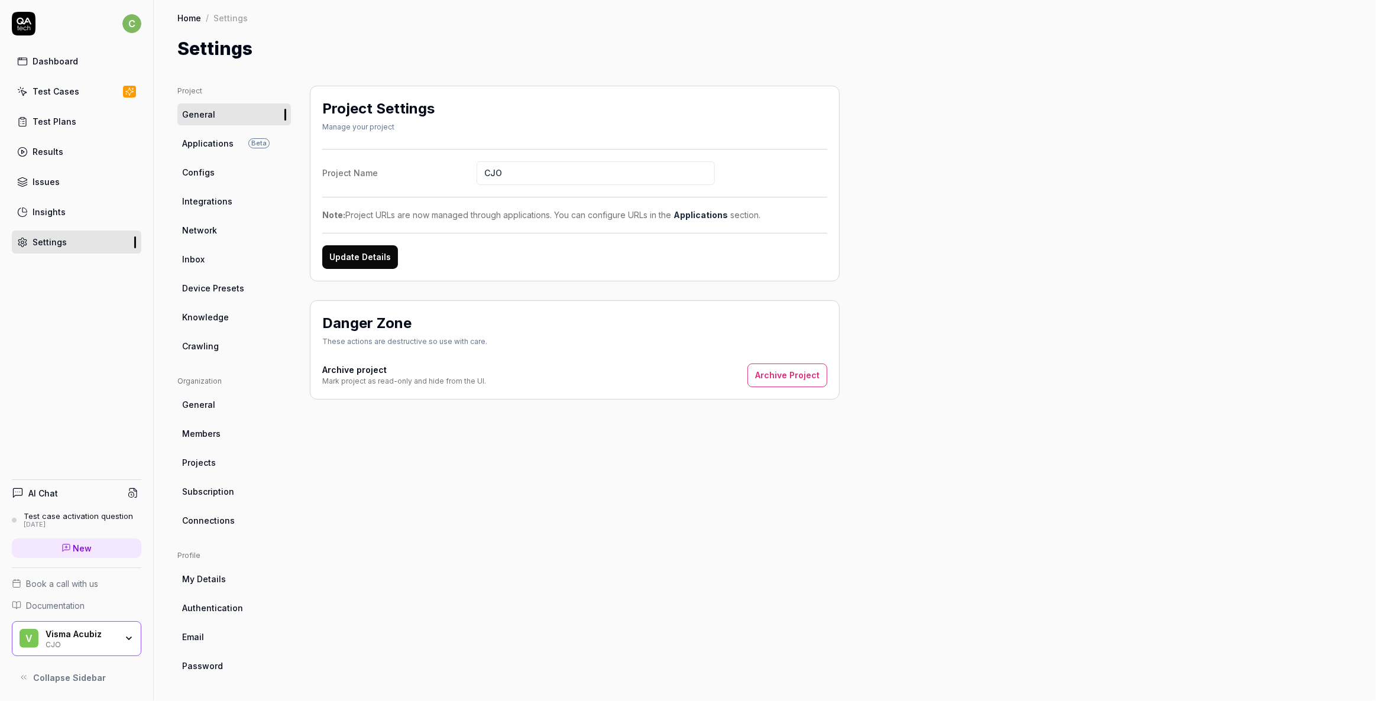
click at [201, 145] on span "Applications" at bounding box center [207, 143] width 51 height 12
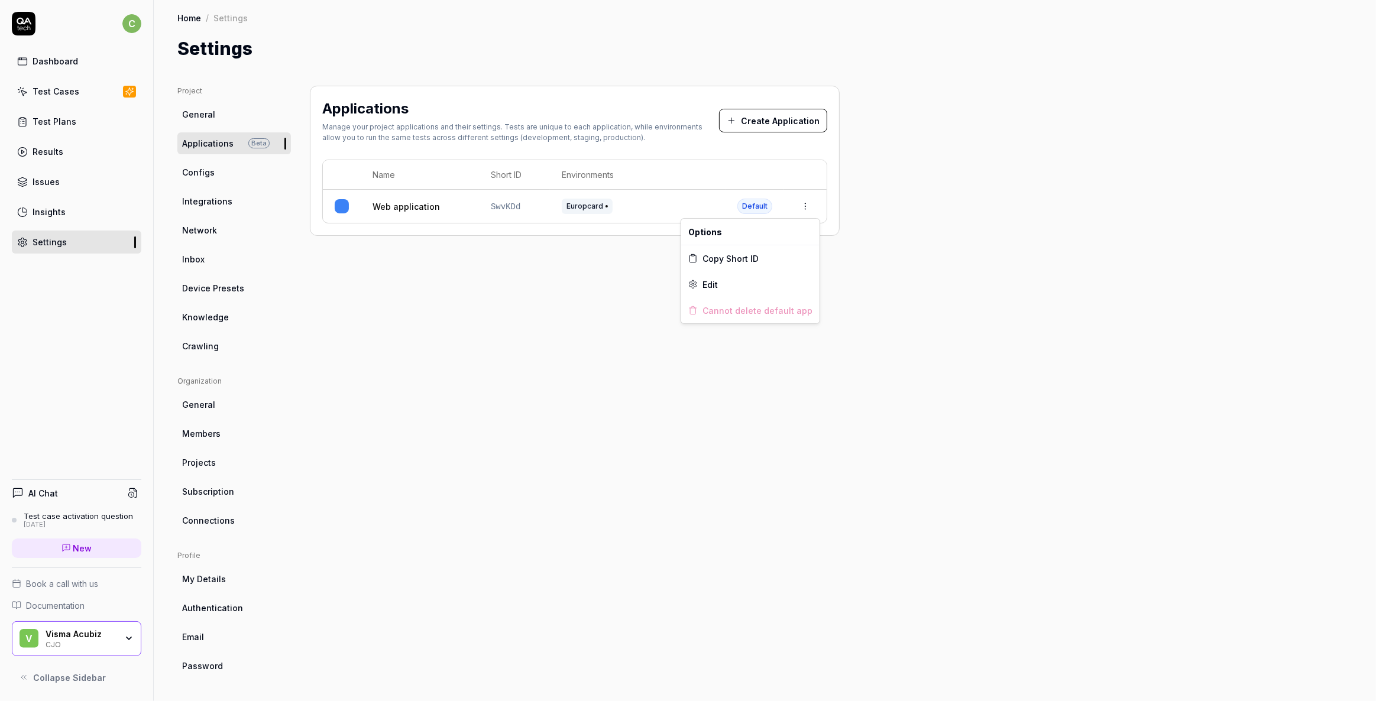
click at [805, 207] on html "c Dashboard Test Cases Test Plans Results Issues Insights Settings AI Chat Test…" at bounding box center [688, 350] width 1376 height 701
click at [500, 302] on html "c Dashboard Test Cases Test Plans Results Issues Insights Settings AI Chat Test…" at bounding box center [688, 350] width 1376 height 701
click at [201, 169] on span "Configs" at bounding box center [198, 172] width 33 height 12
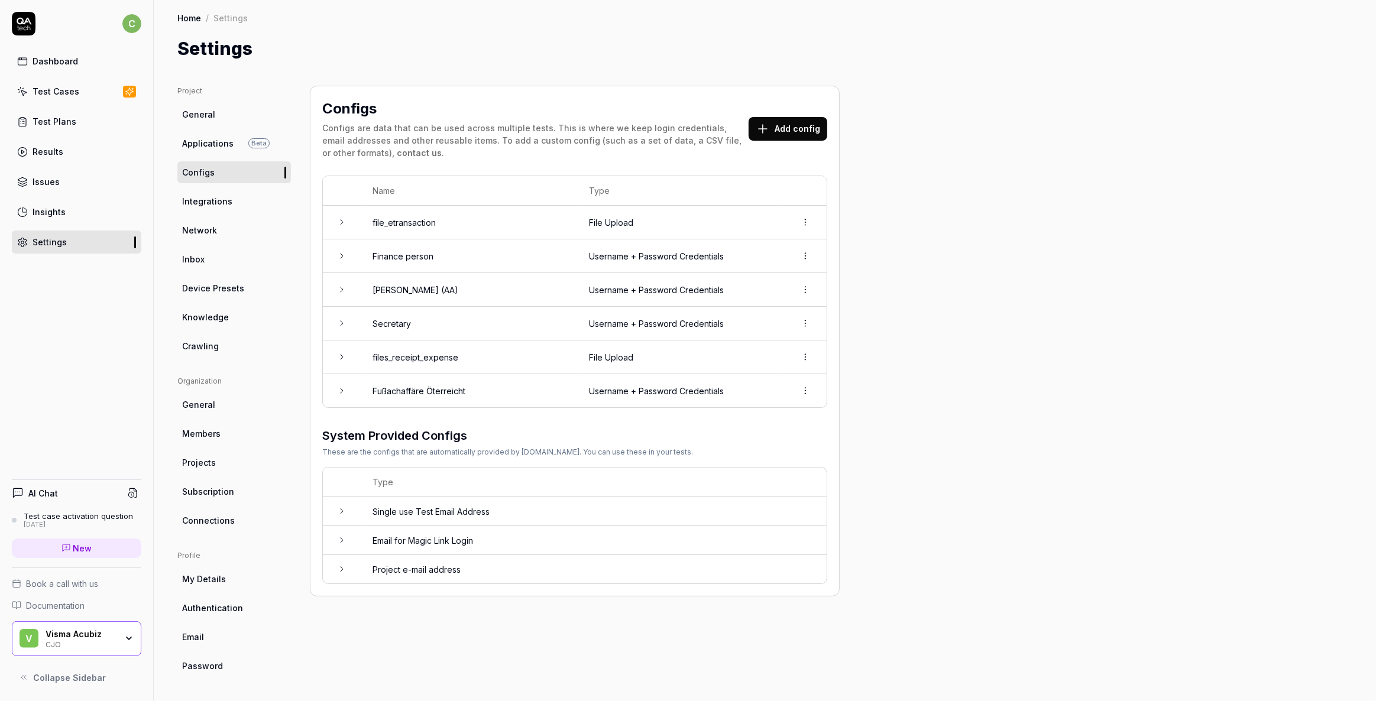
click at [208, 202] on span "Integrations" at bounding box center [207, 201] width 50 height 12
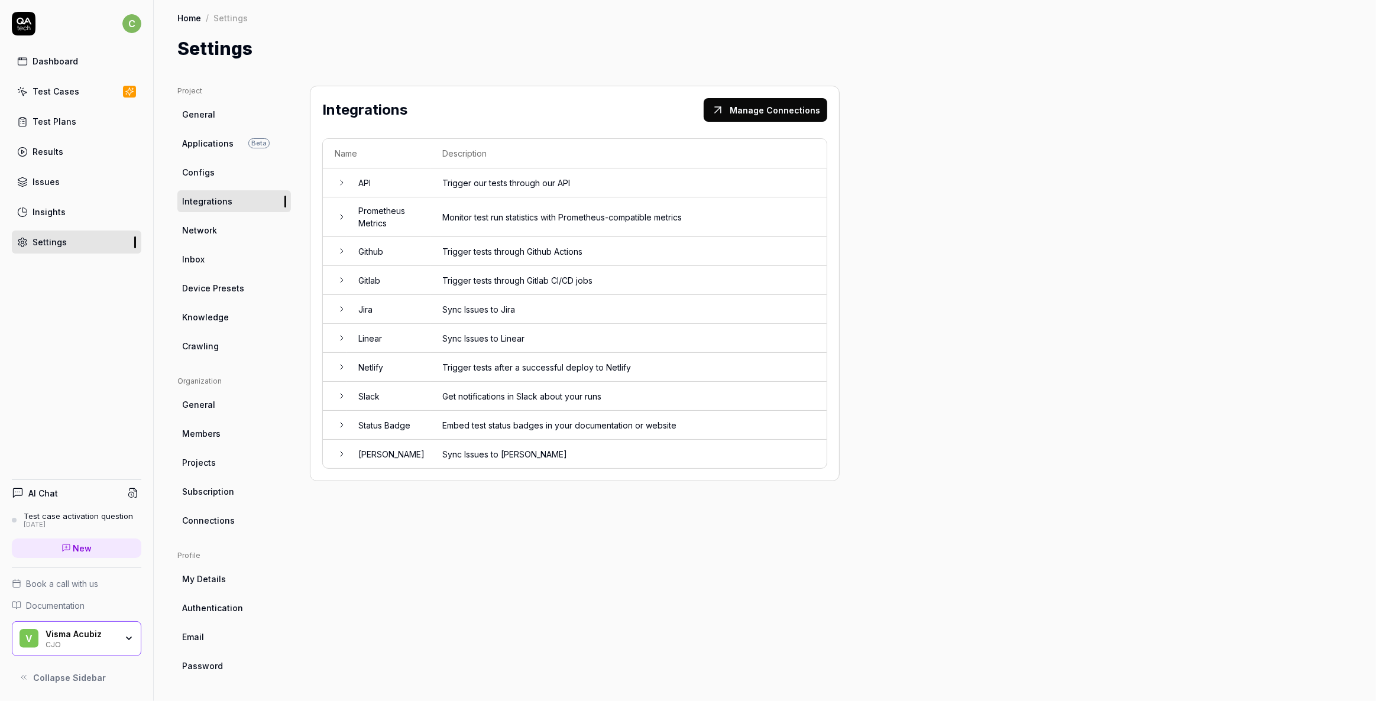
click at [218, 234] on link "Network" at bounding box center [234, 230] width 114 height 22
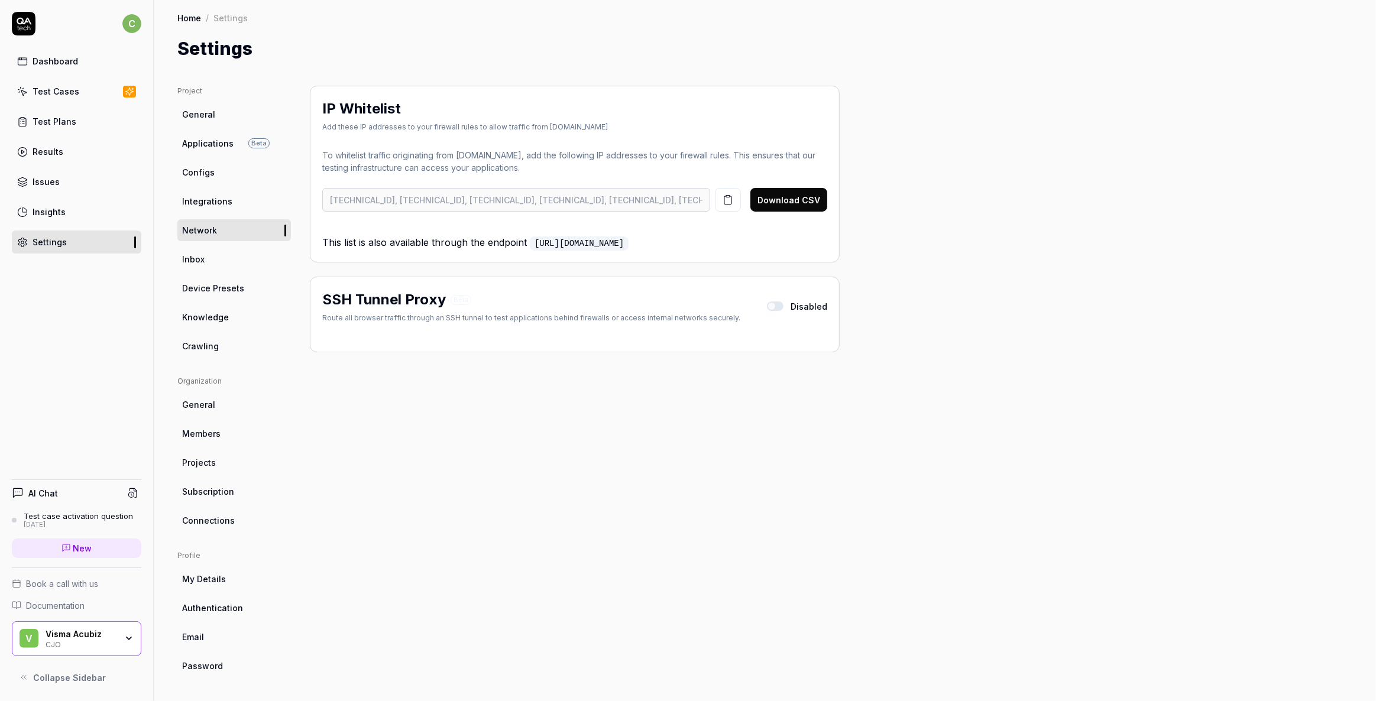
click at [219, 203] on span "Integrations" at bounding box center [207, 201] width 50 height 12
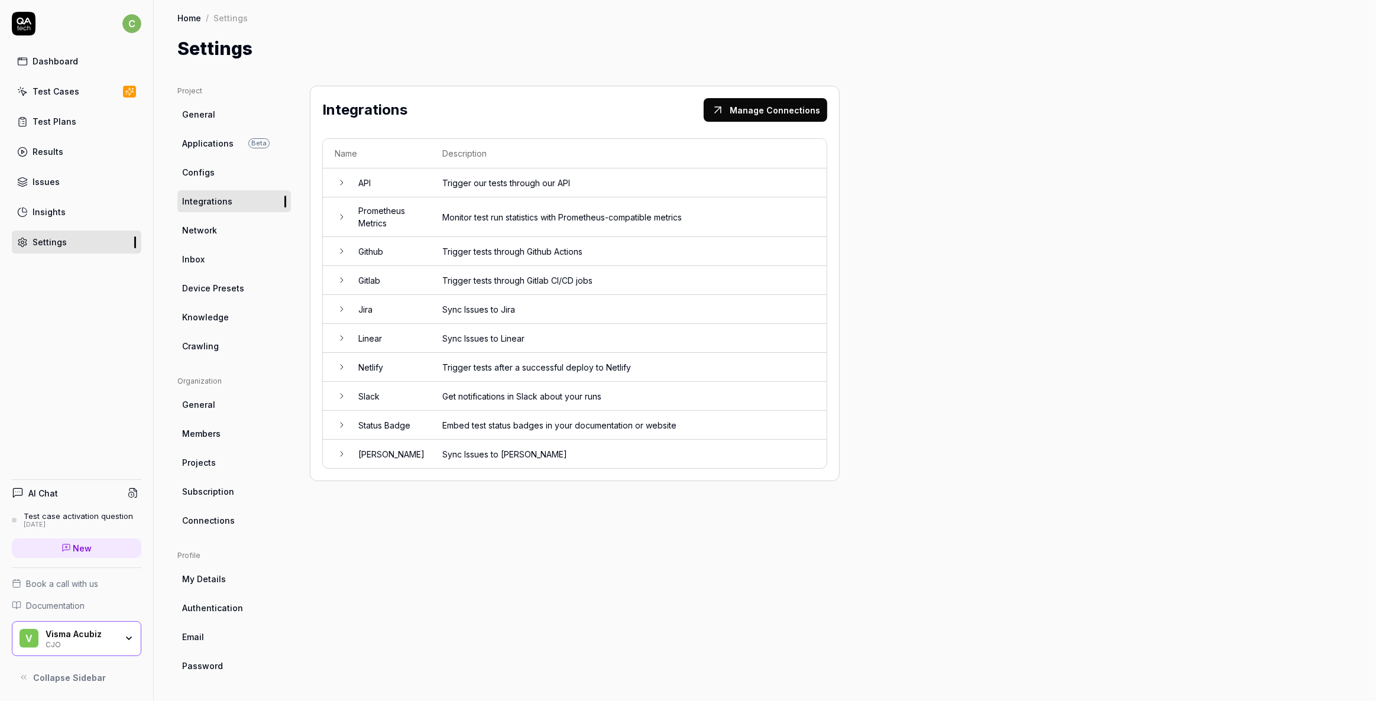
click at [530, 247] on td "Trigger tests through Github Actions" at bounding box center [629, 251] width 396 height 29
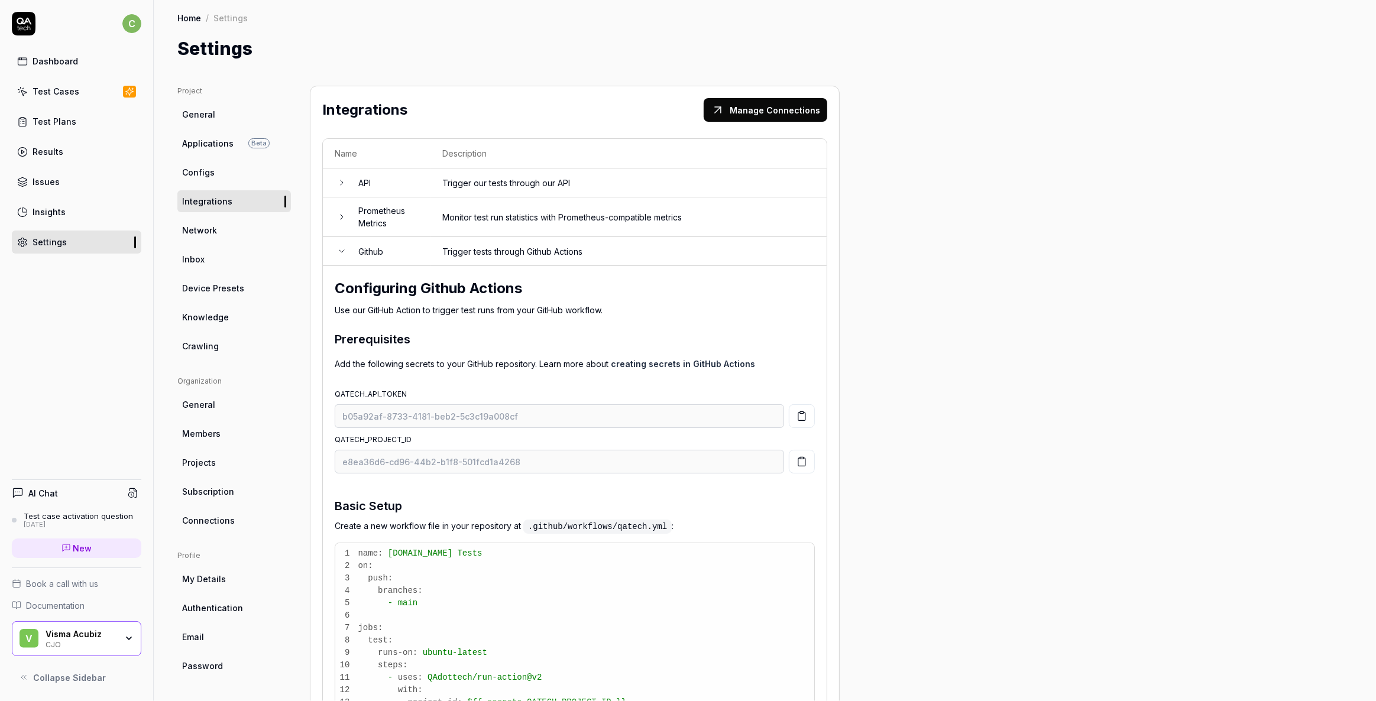
click at [62, 92] on div "Test Cases" at bounding box center [56, 91] width 47 height 12
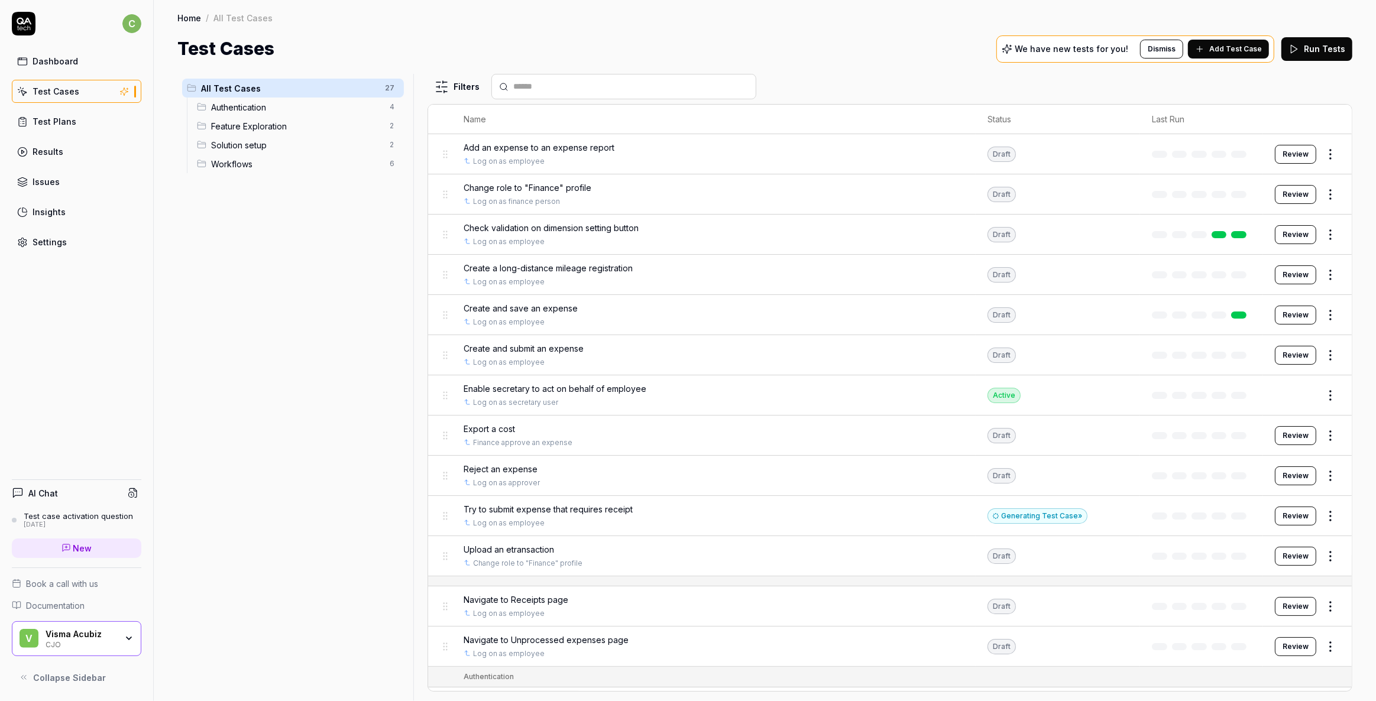
click at [60, 118] on div "Test Plans" at bounding box center [55, 121] width 44 height 12
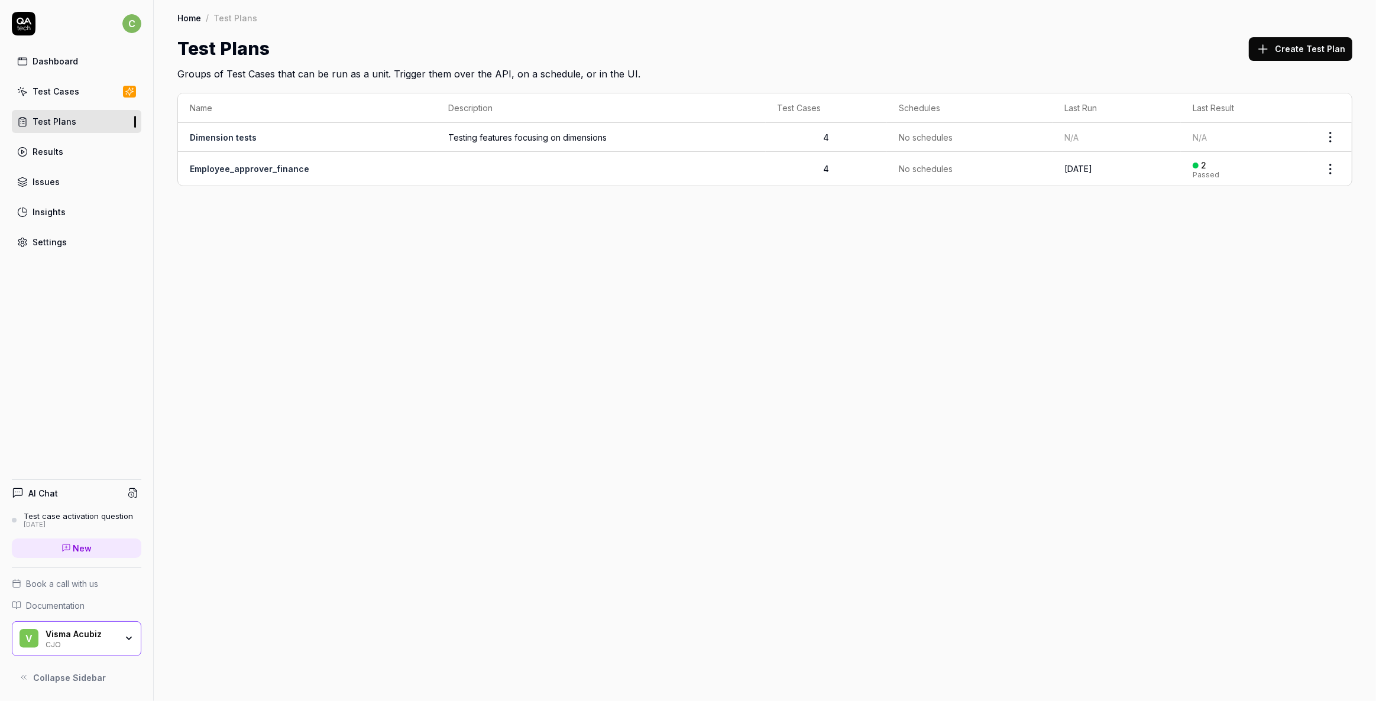
click at [383, 136] on td "Dimension tests" at bounding box center [307, 137] width 258 height 29
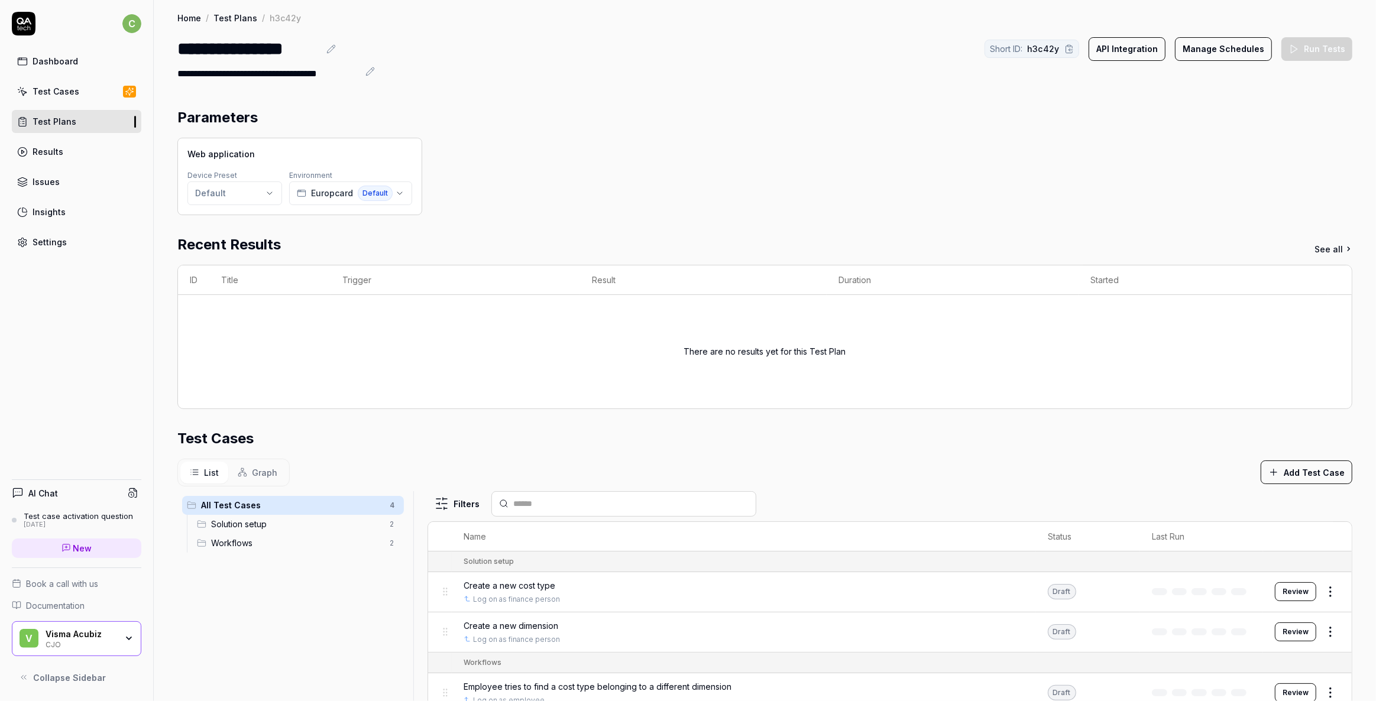
click at [1207, 49] on button "Manage Schedules" at bounding box center [1223, 49] width 97 height 24
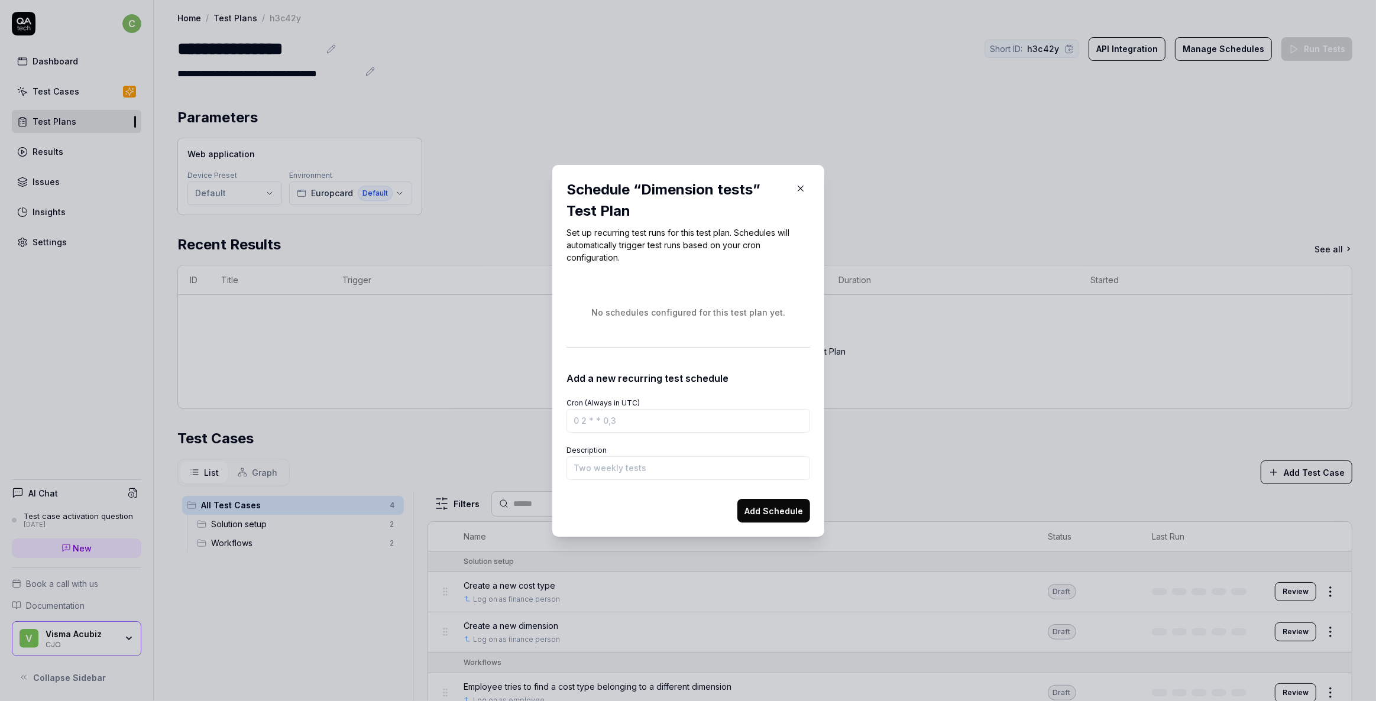
click at [797, 188] on icon "button" at bounding box center [800, 188] width 11 height 11
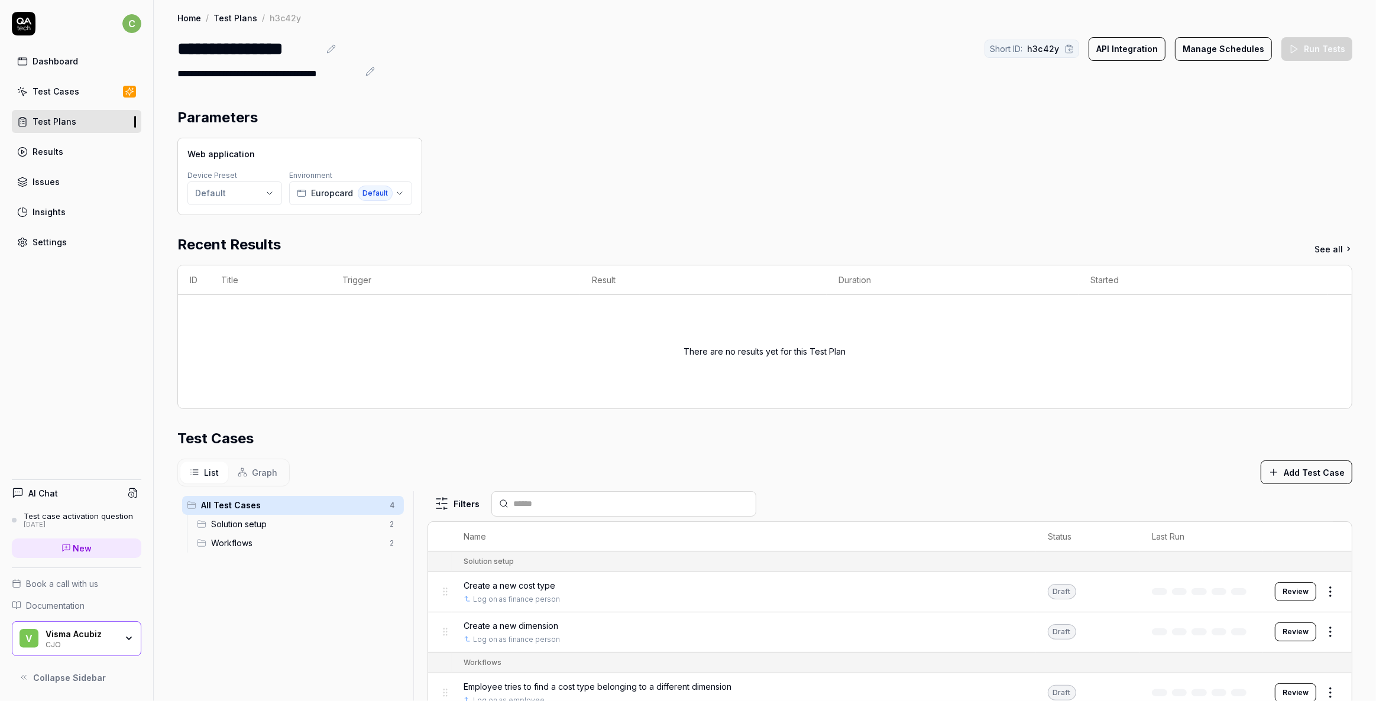
click at [47, 89] on div "Test Cases" at bounding box center [56, 91] width 47 height 12
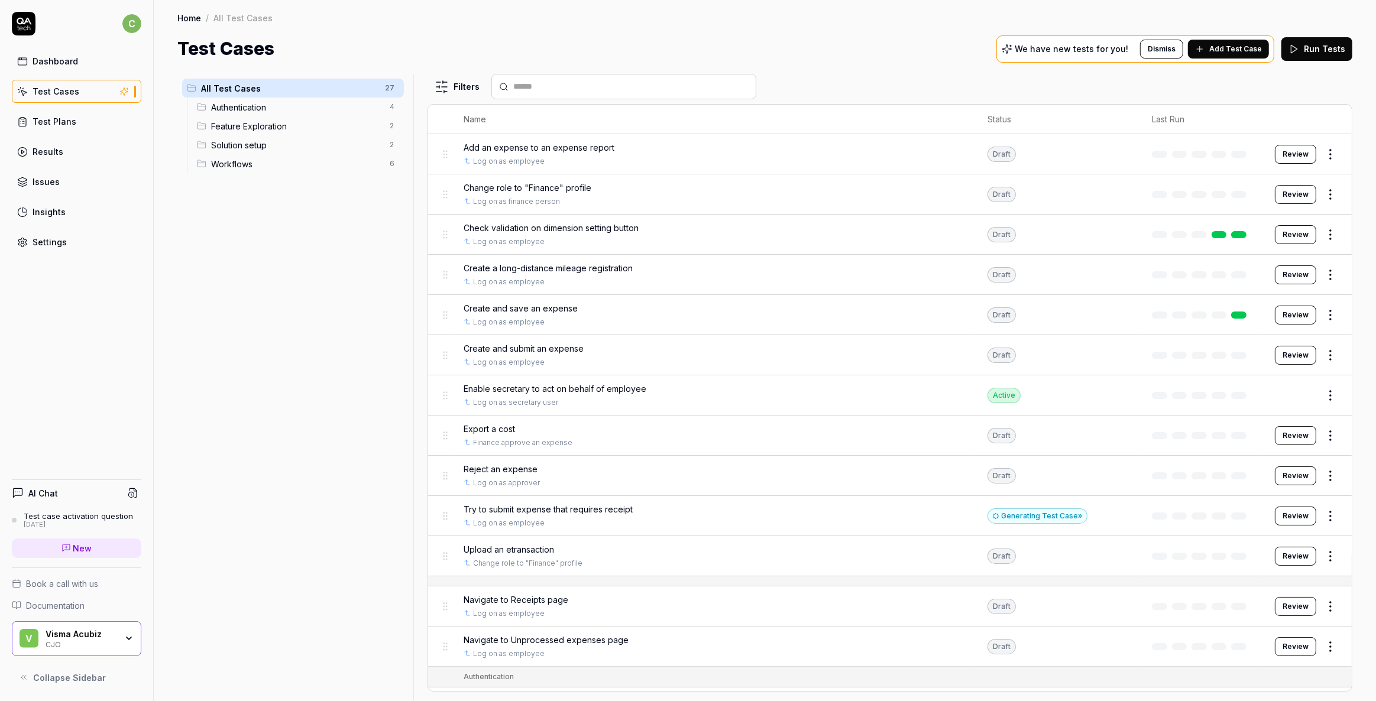
drag, startPoint x: 822, startPoint y: 12, endPoint x: 780, endPoint y: 17, distance: 42.3
click at [821, 12] on div "Home / All Test Cases" at bounding box center [764, 18] width 1175 height 12
click at [1240, 47] on span "Add Test Case" at bounding box center [1235, 49] width 53 height 11
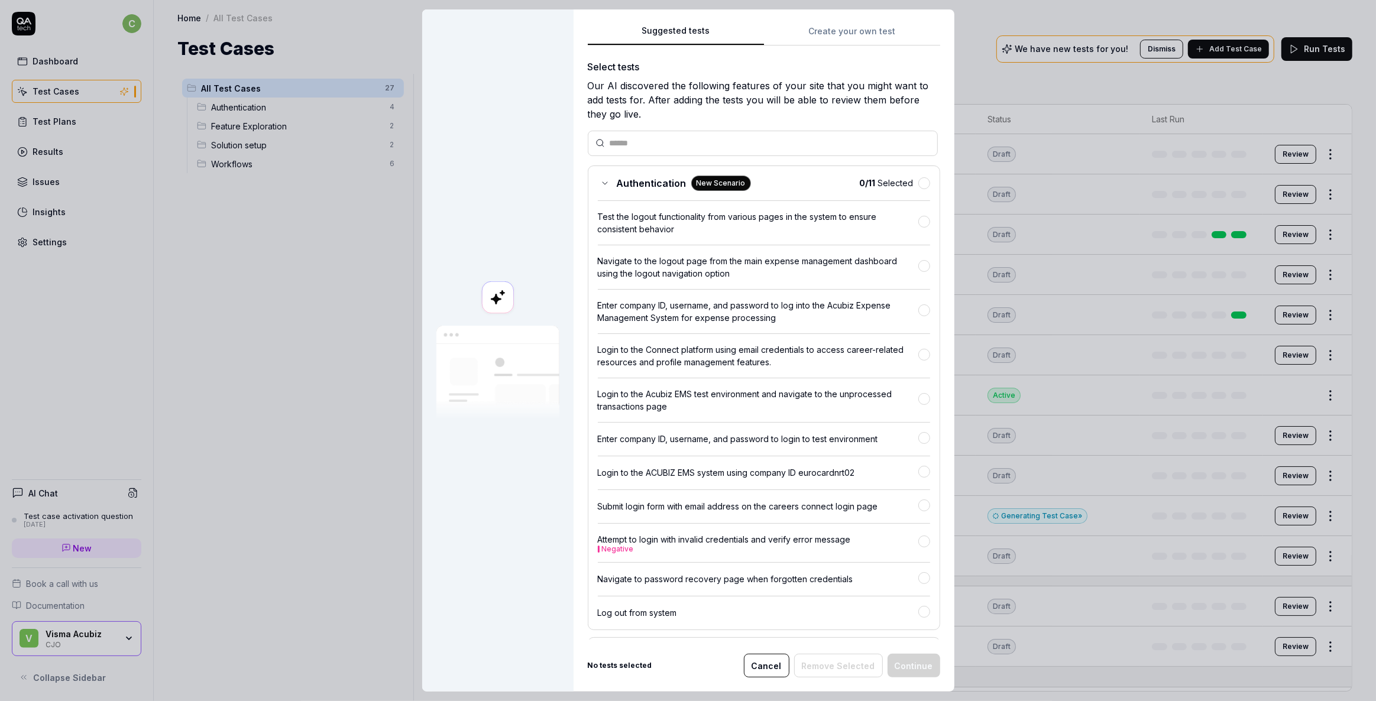
click at [778, 663] on button "Cancel" at bounding box center [767, 666] width 46 height 24
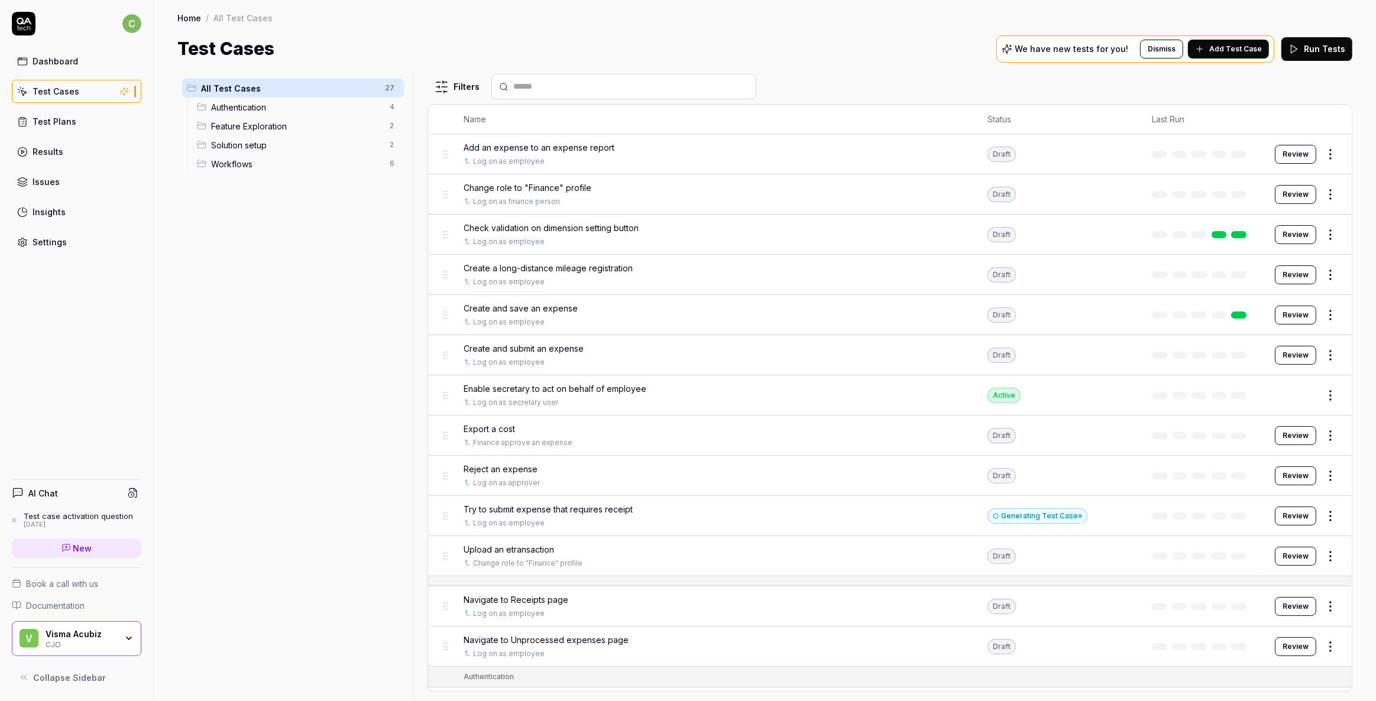
click at [51, 183] on div "Issues" at bounding box center [46, 182] width 27 height 12
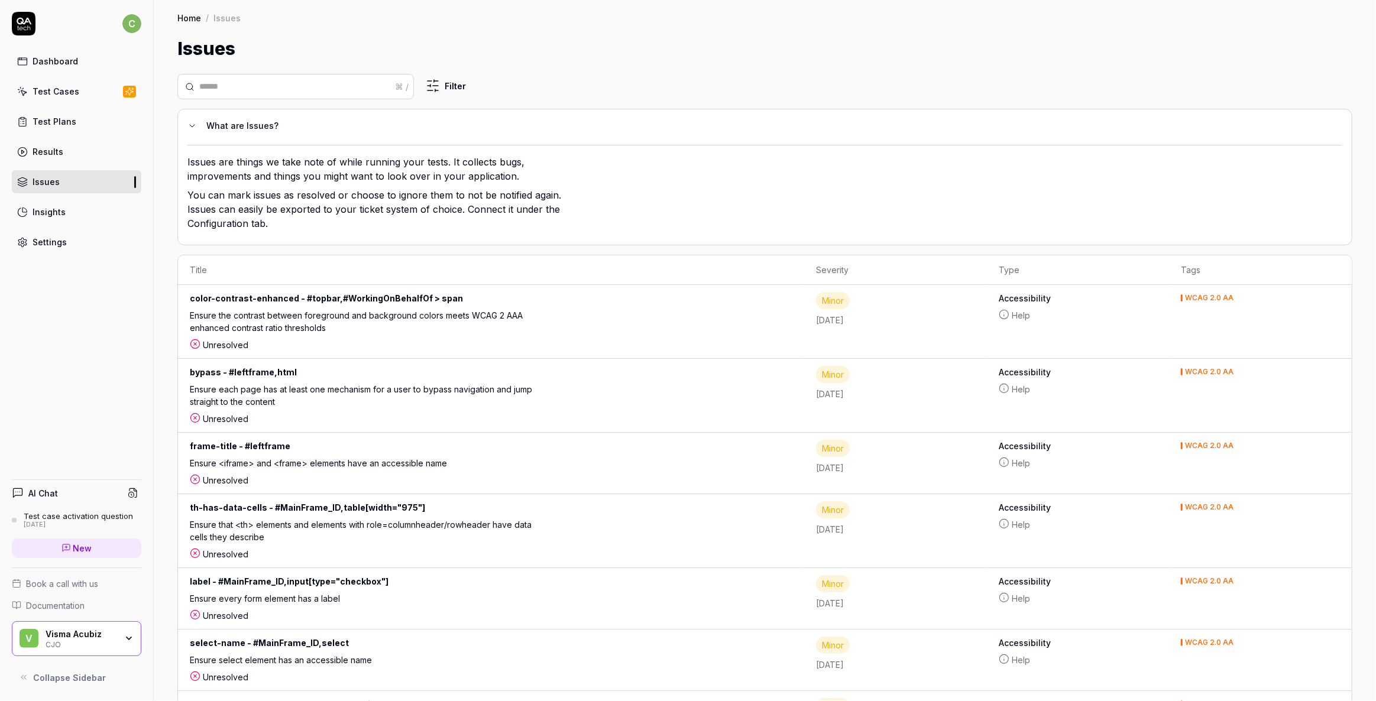
click at [50, 240] on div "Settings" at bounding box center [50, 242] width 34 height 12
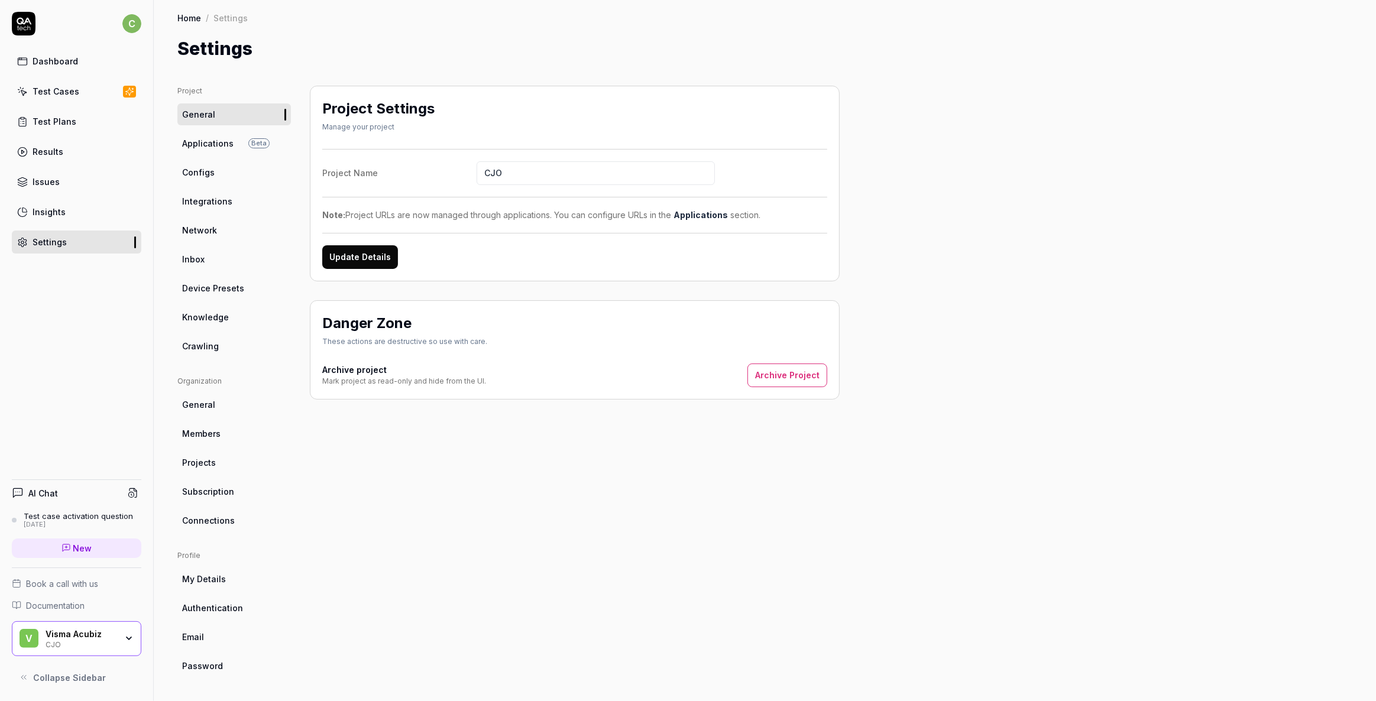
click at [56, 214] on div "Insights" at bounding box center [49, 212] width 33 height 12
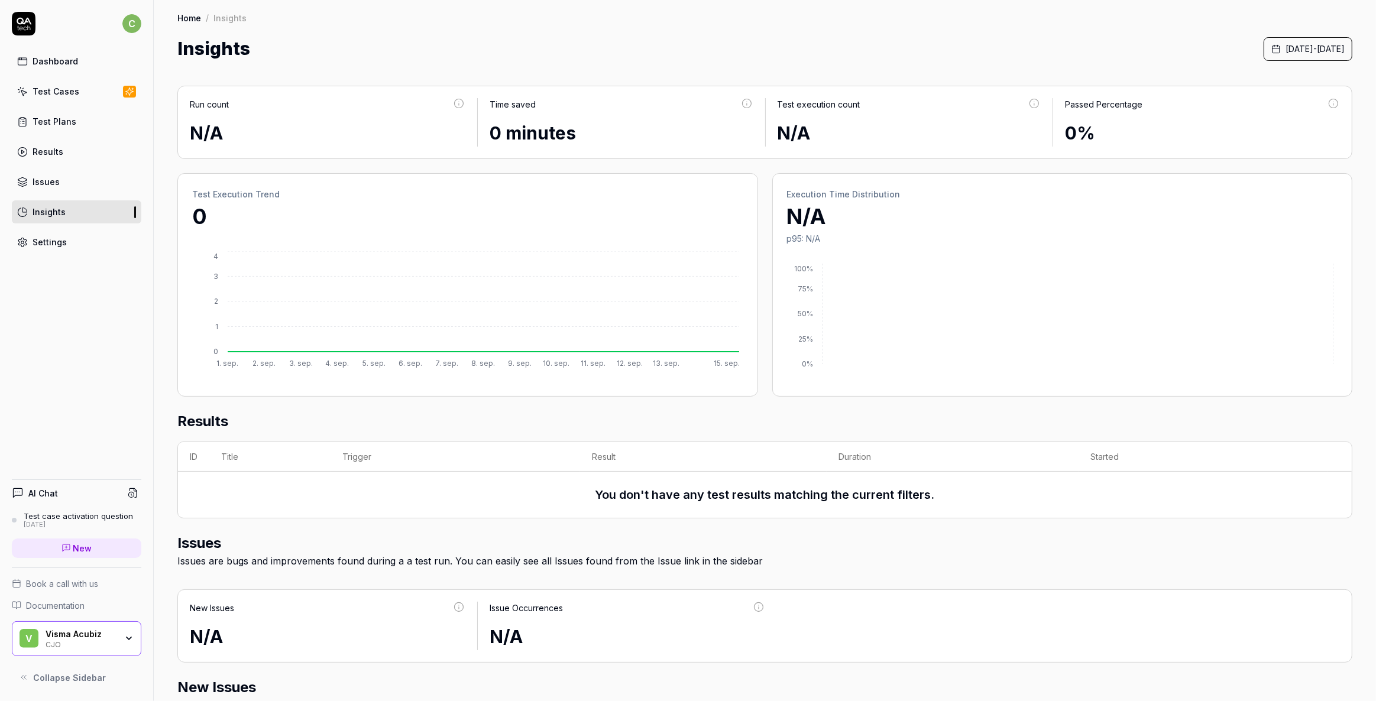
click at [52, 240] on div "Settings" at bounding box center [50, 242] width 34 height 12
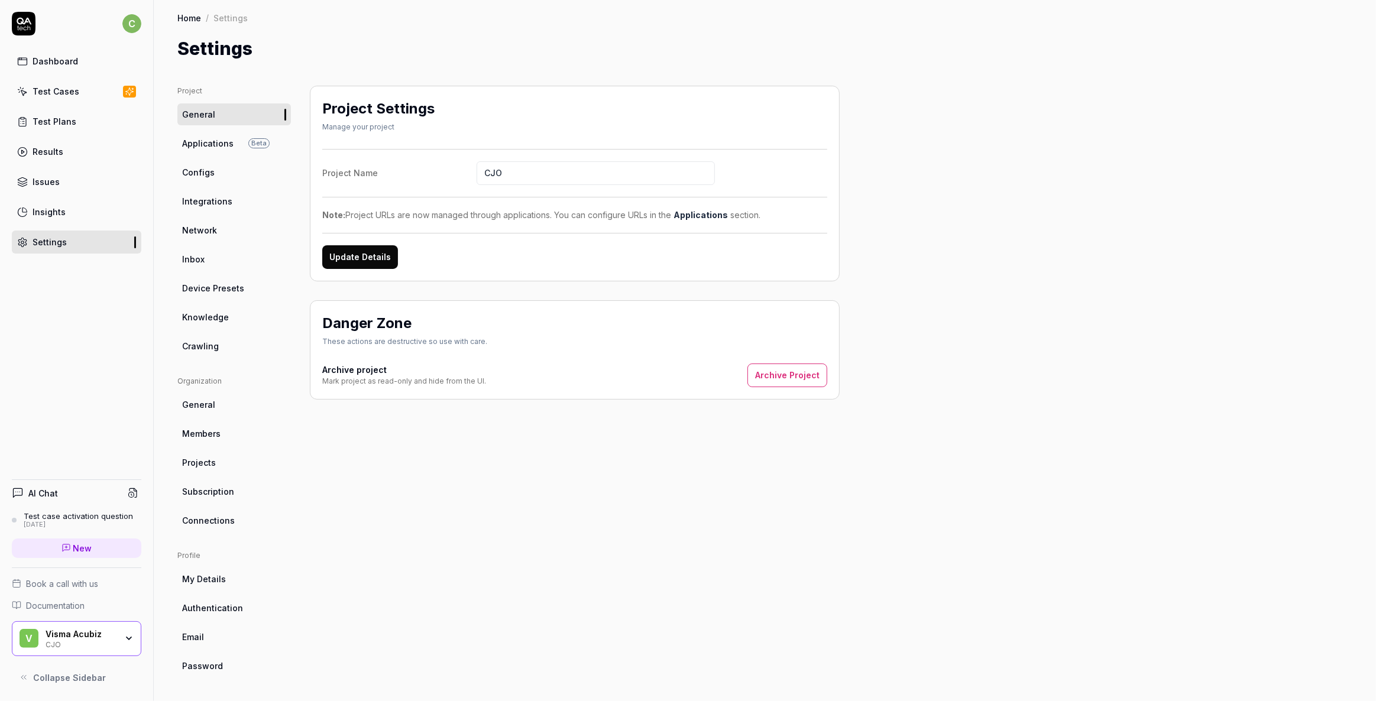
click at [212, 315] on span "Knowledge" at bounding box center [205, 317] width 47 height 12
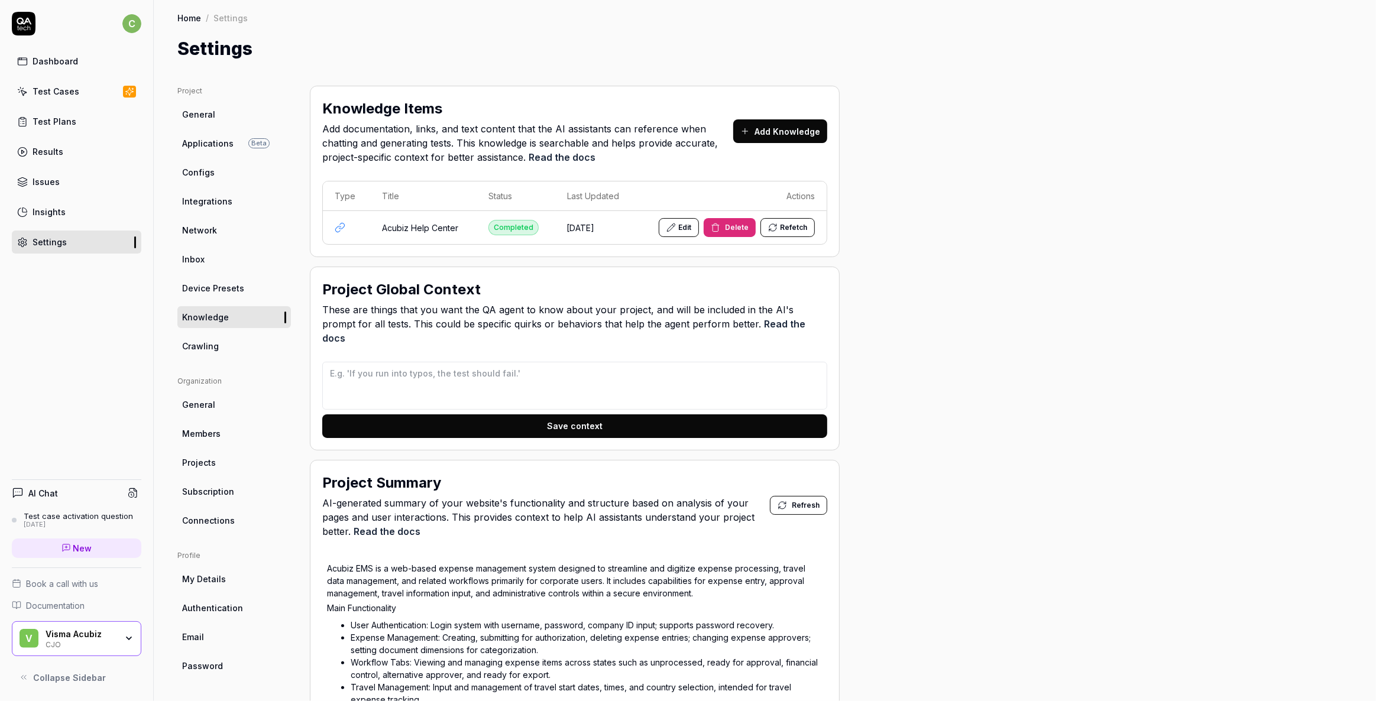
click at [692, 230] on button "Edit" at bounding box center [679, 227] width 40 height 19
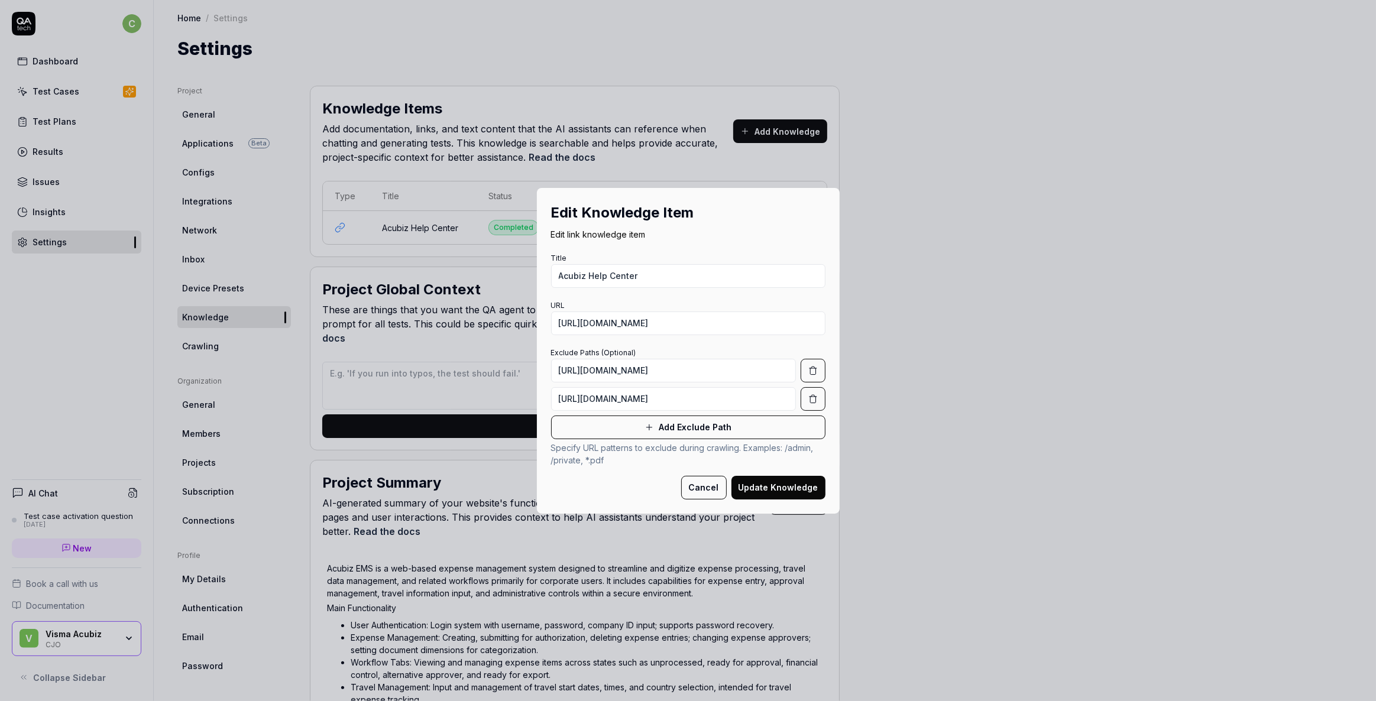
click at [662, 431] on button "Add Exclude Path" at bounding box center [688, 428] width 274 height 24
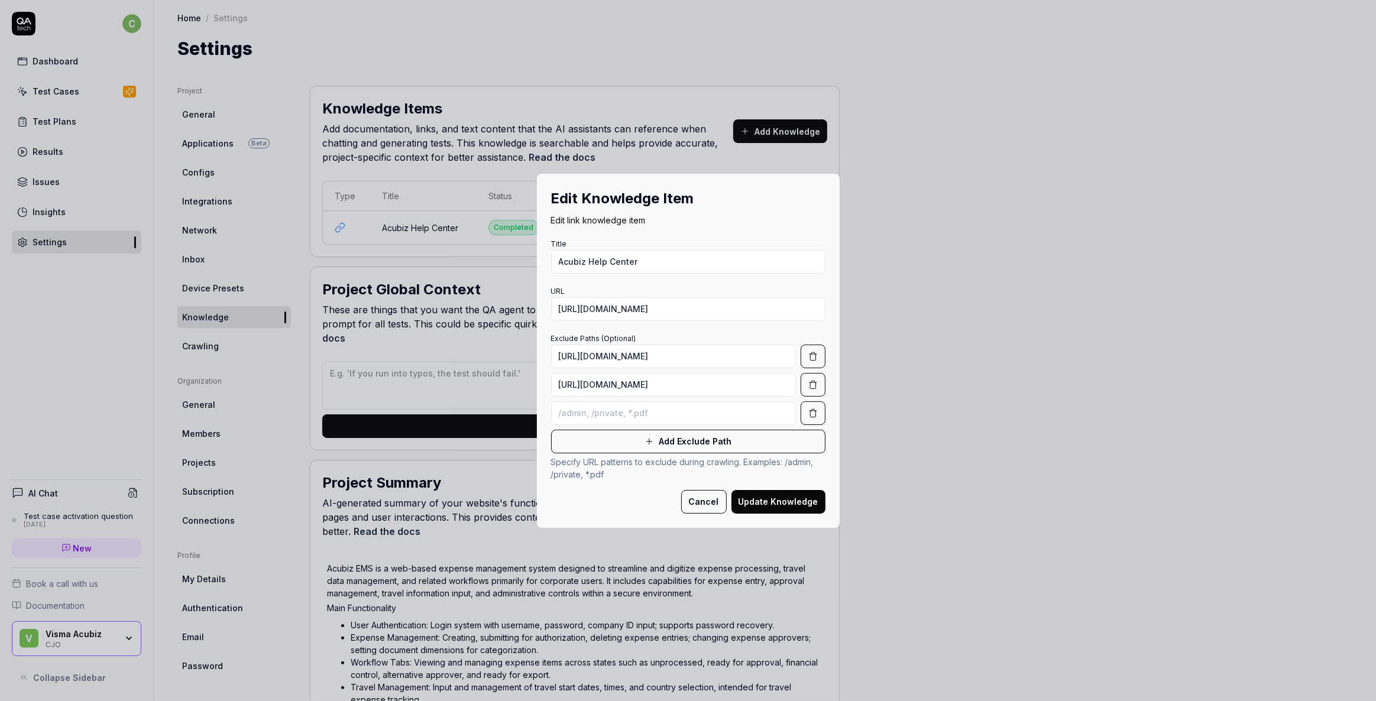
click at [696, 496] on button "Cancel" at bounding box center [704, 502] width 46 height 24
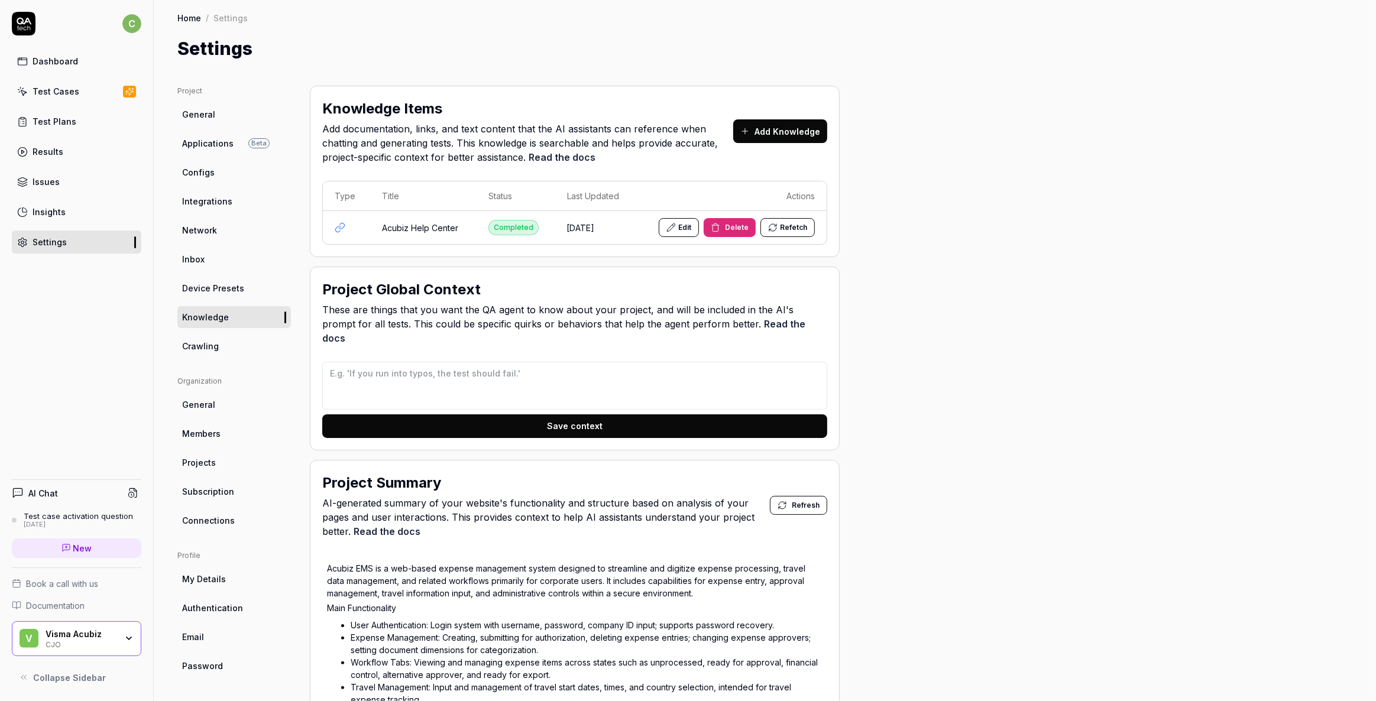
scroll to position [53, 0]
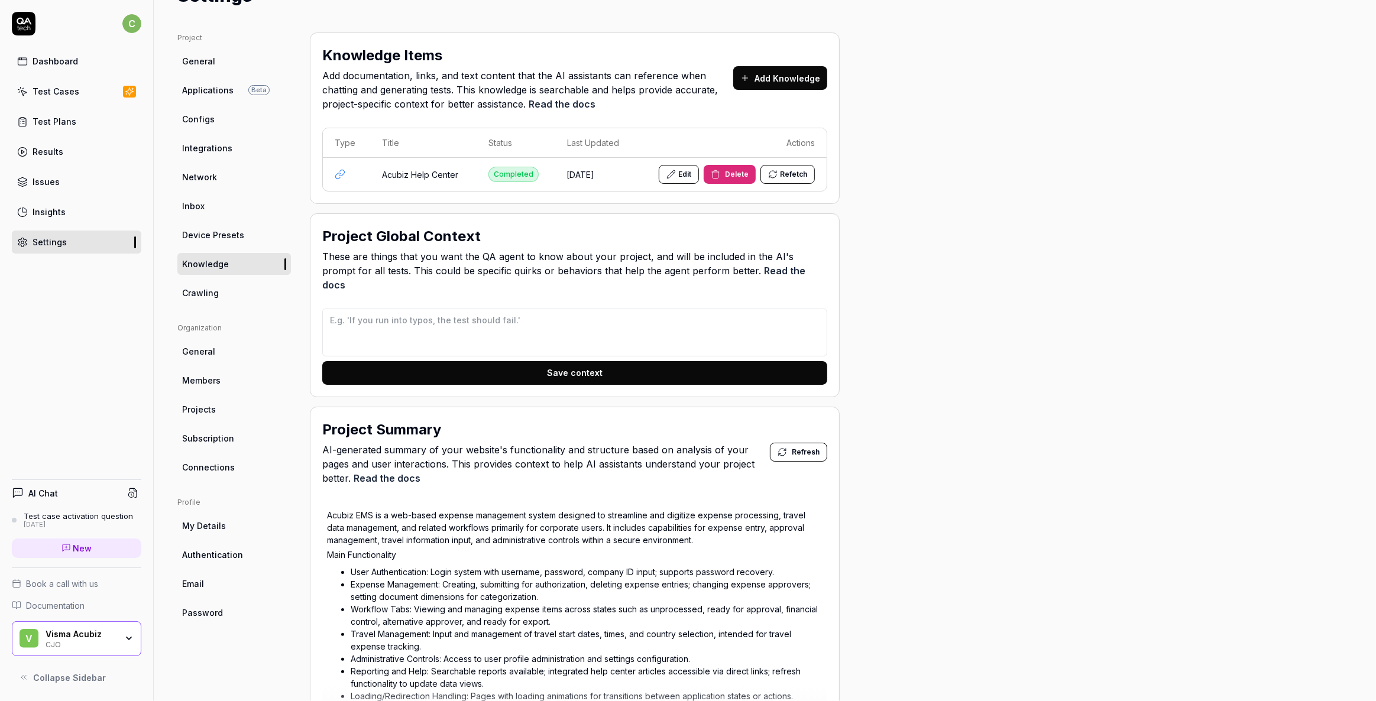
click at [42, 491] on h4 "AI Chat" at bounding box center [43, 493] width 30 height 12
click at [134, 491] on icon at bounding box center [133, 493] width 11 height 11
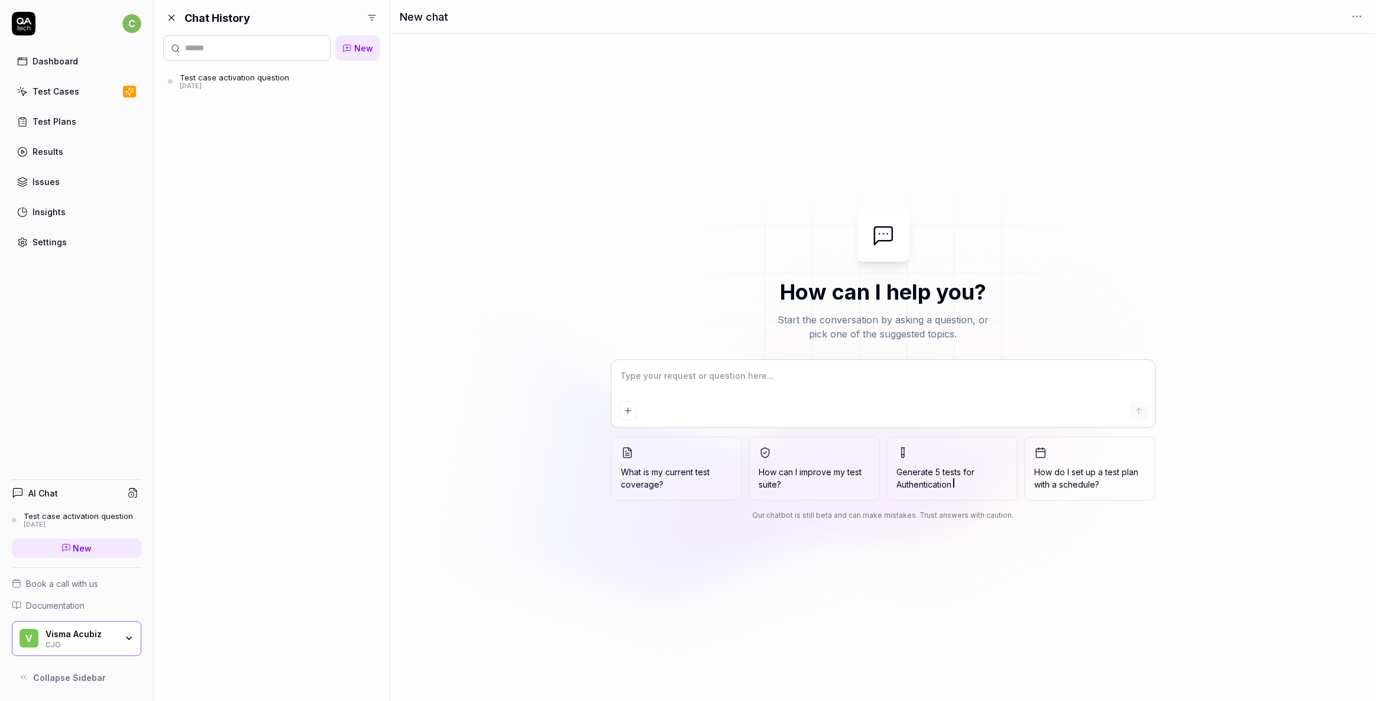
click at [653, 371] on textarea at bounding box center [884, 382] width 530 height 30
type textarea "*"
type textarea "C"
type textarea "*"
type textarea "Ca"
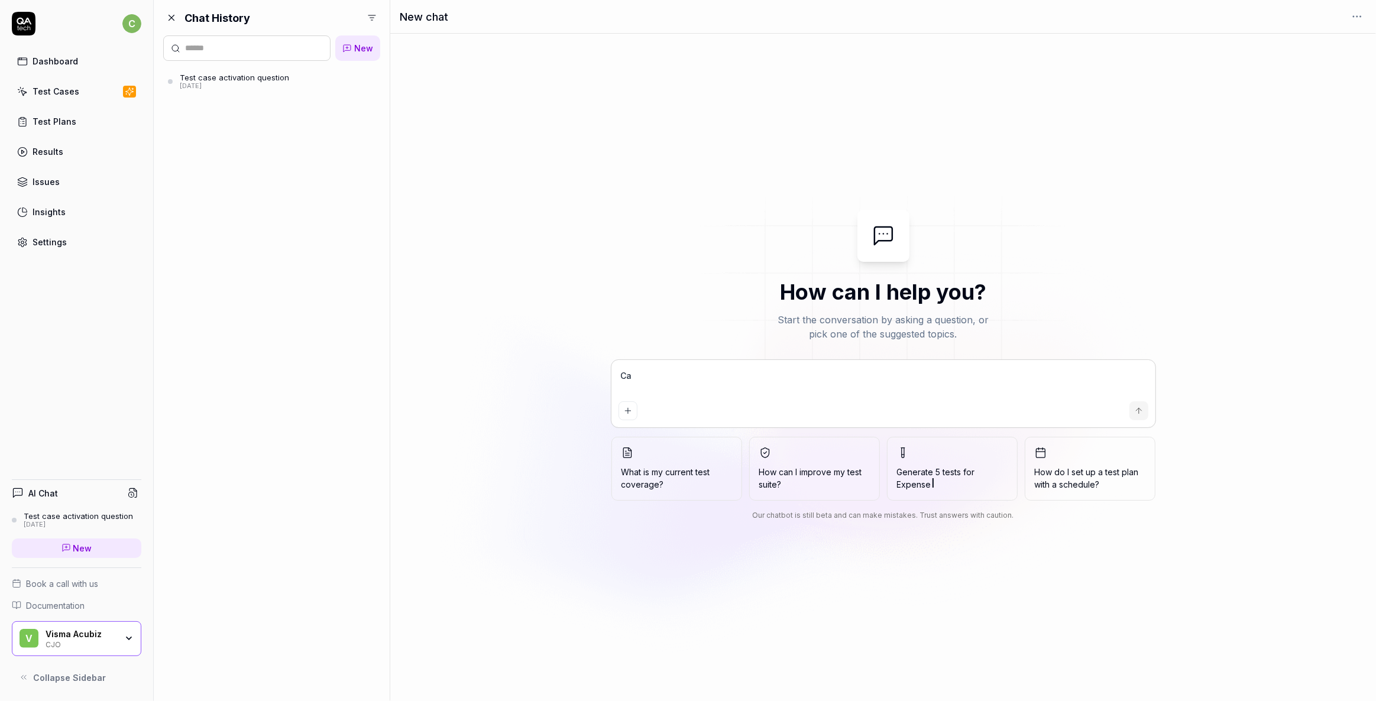
type textarea "*"
type textarea "Can"
type textarea "*"
type textarea "Can"
type textarea "*"
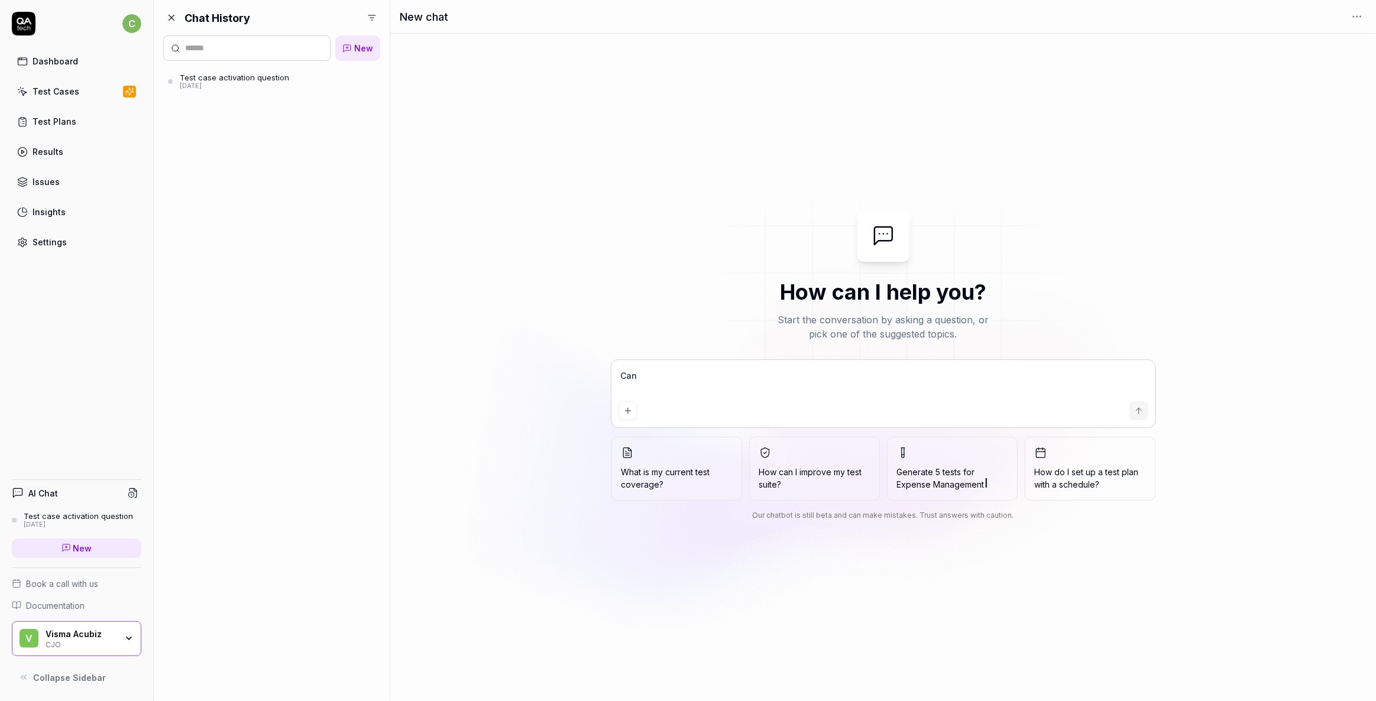
type textarea "Can I"
type textarea "*"
type textarea "Can I"
type textarea "*"
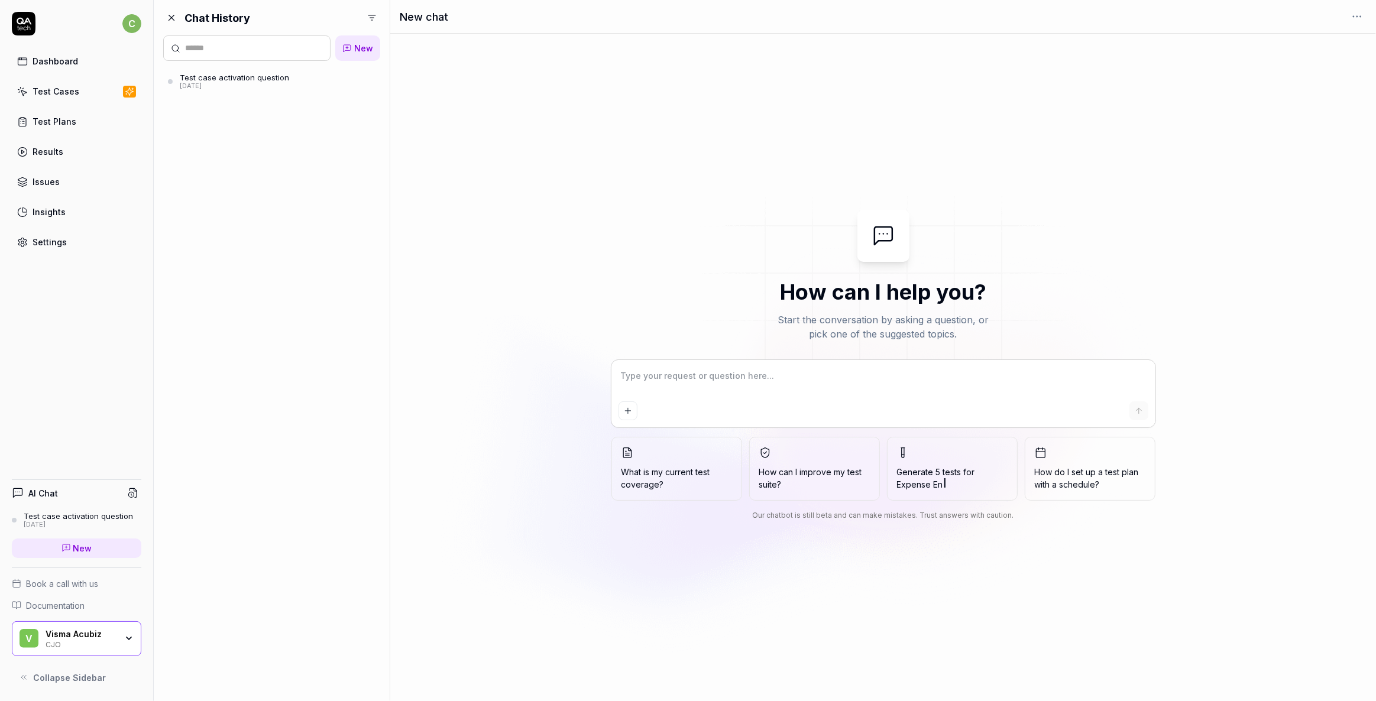
type textarea "C"
type textarea "*"
type textarea "Ca"
type textarea "*"
type textarea "Can"
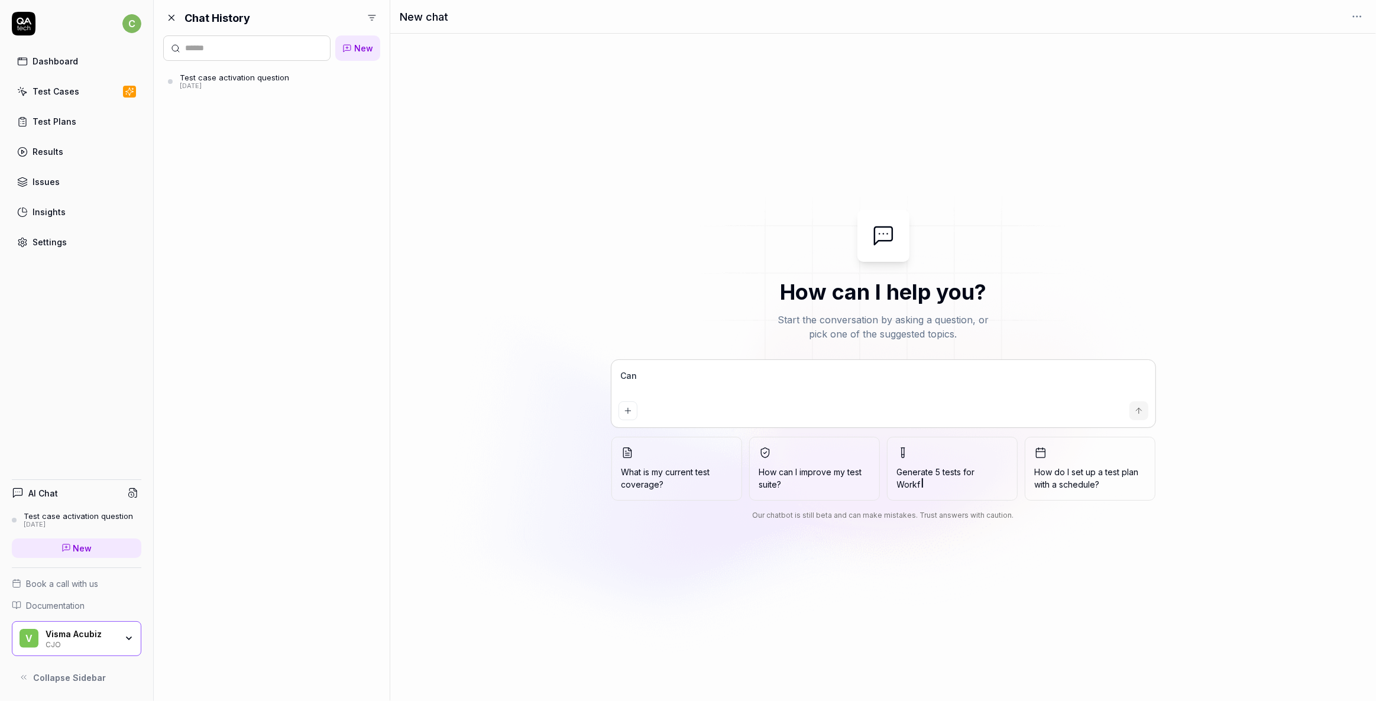
type textarea "*"
type textarea "Can"
type textarea "*"
type textarea "Can I"
type textarea "*"
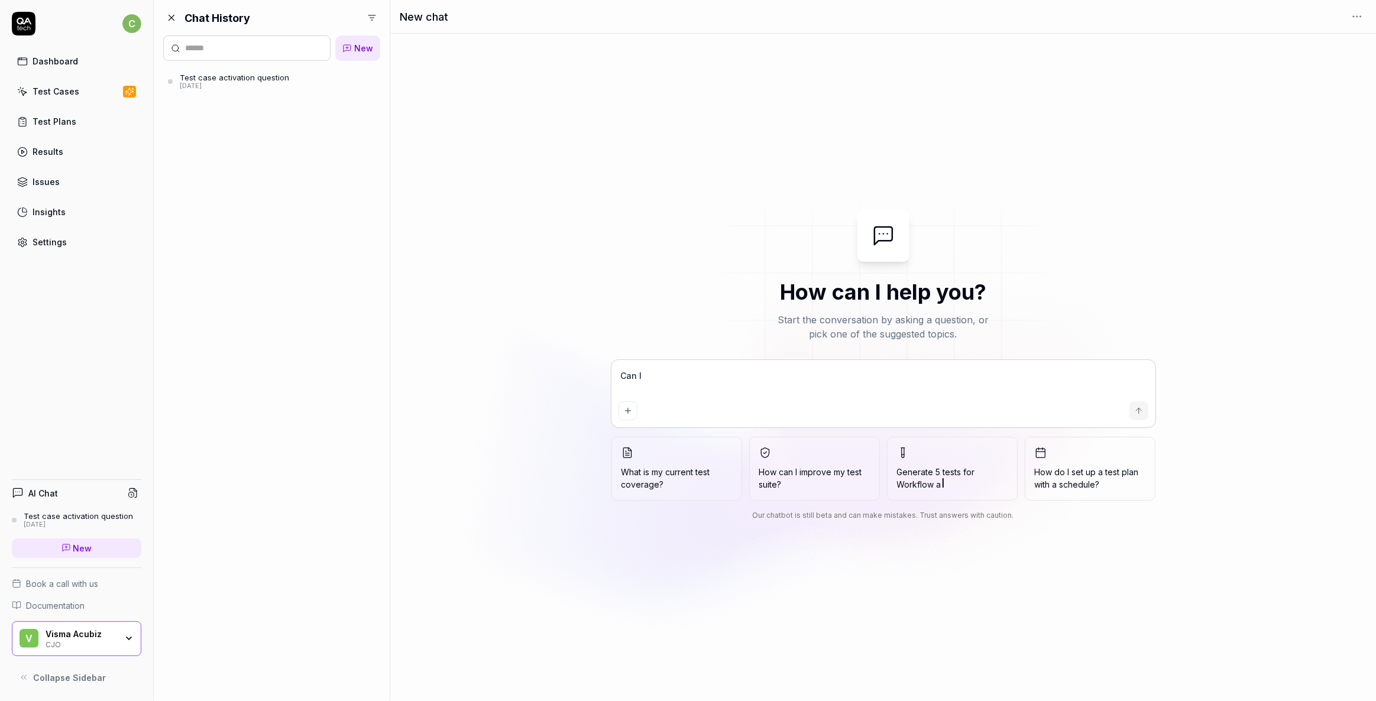
type textarea "Can I"
type textarea "*"
type textarea "Can I s"
type textarea "*"
type textarea "Can I se"
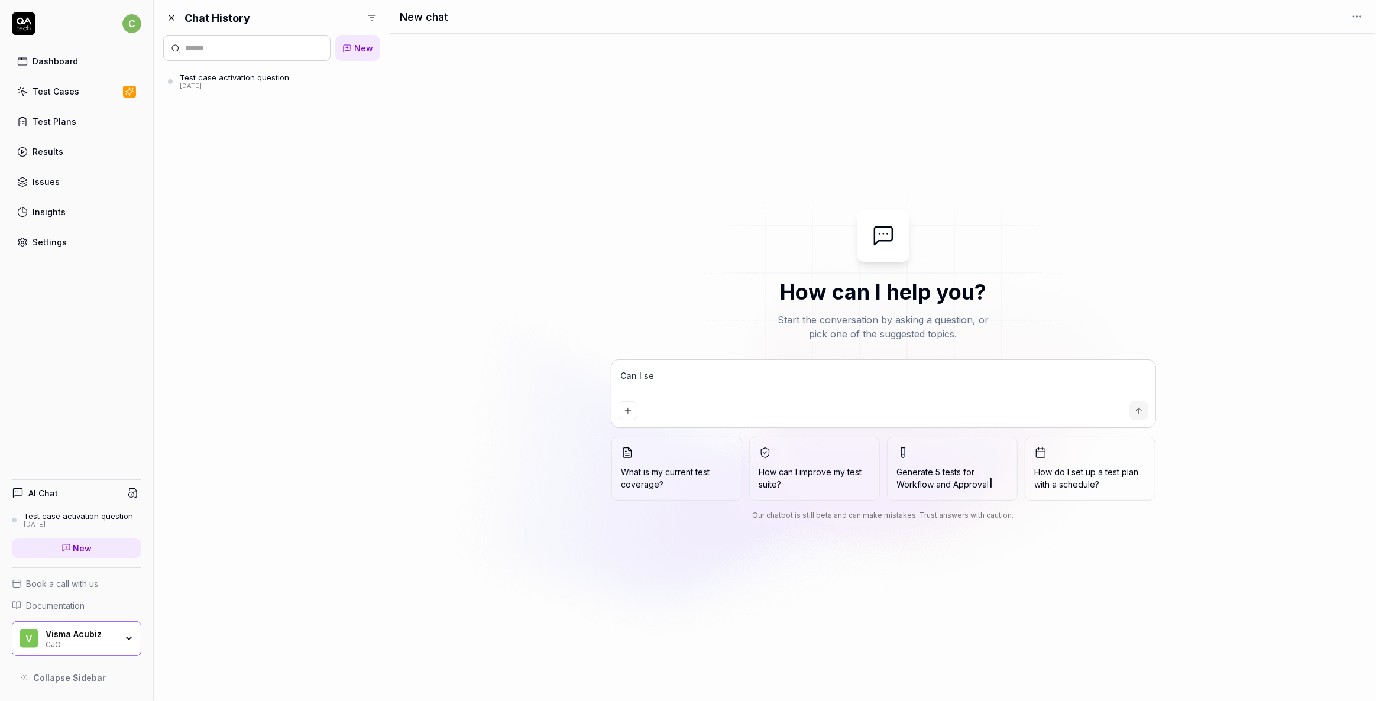
type textarea "*"
type textarea "Can I set"
type textarea "*"
type textarea "Can I set"
type textarea "*"
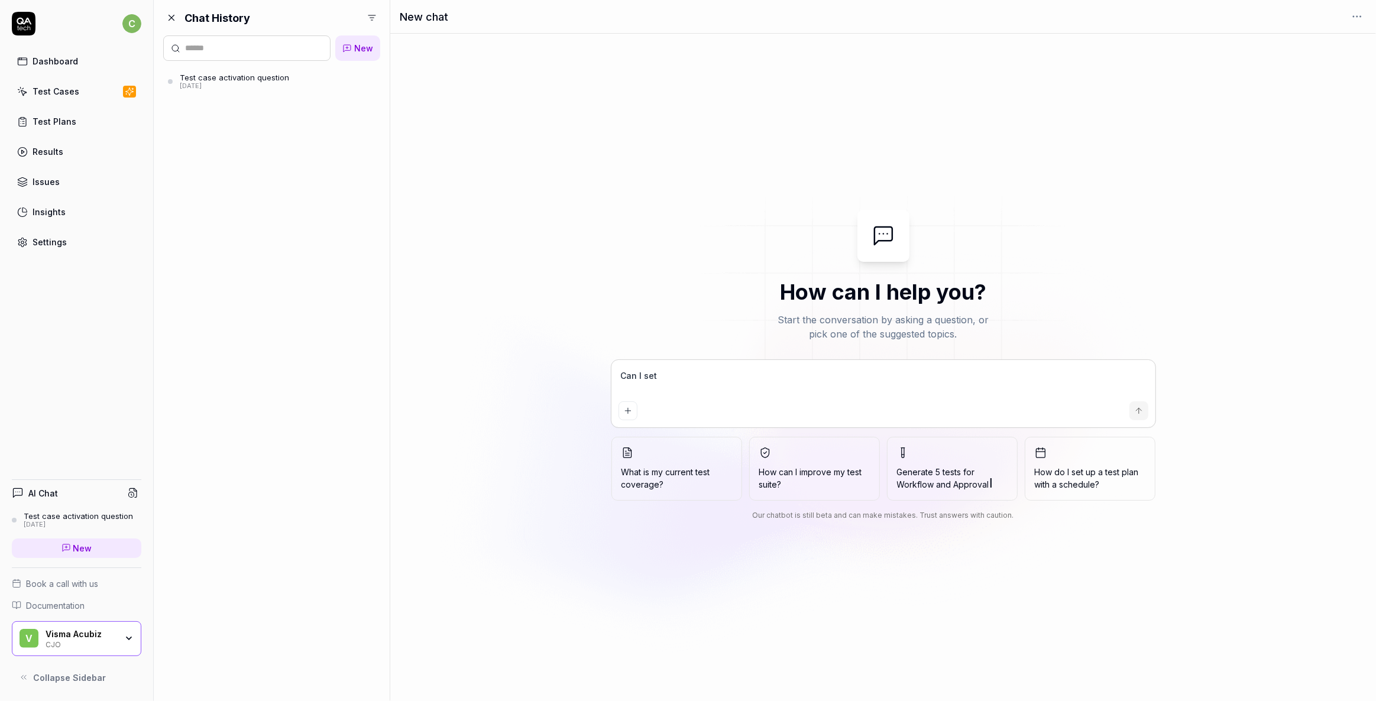
type textarea "Can I set m"
type textarea "*"
type textarea "Can I set my"
type textarea "*"
type textarea "Can I set my"
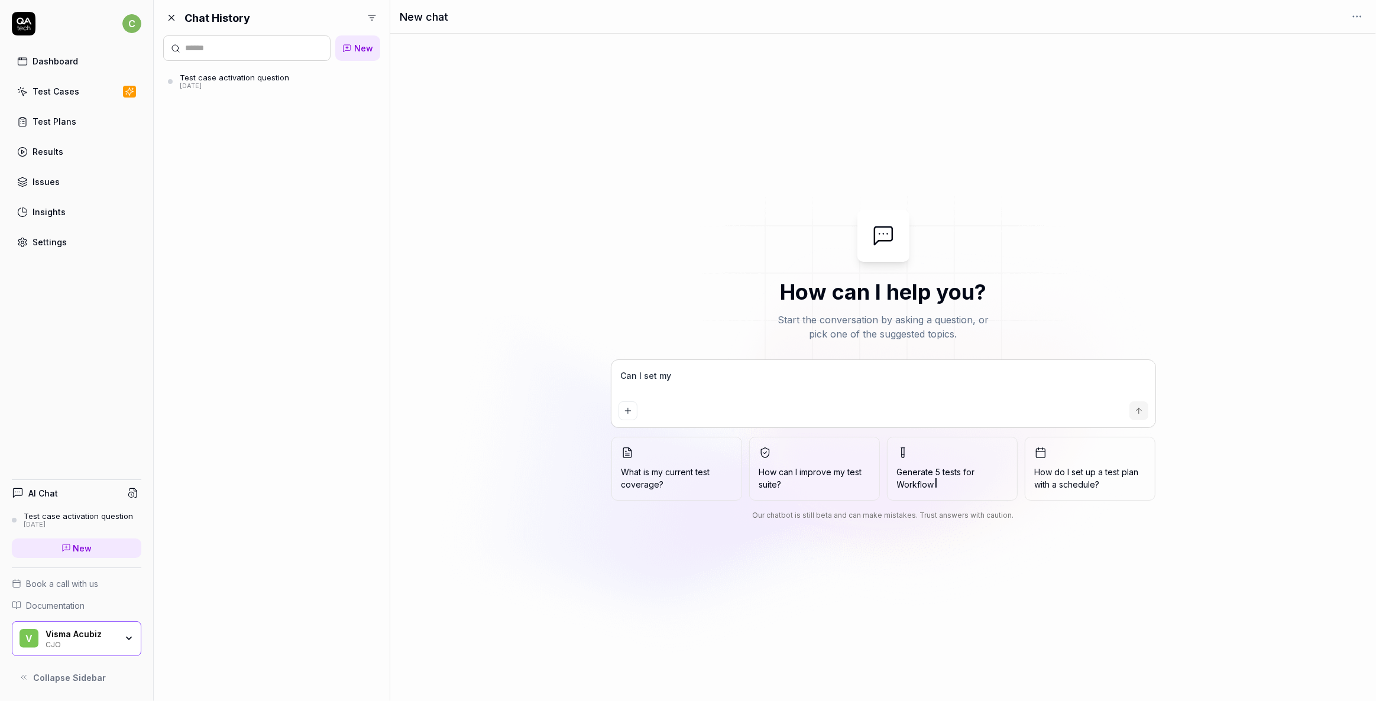
type textarea "*"
type textarea "Can I set my t"
type textarea "*"
type textarea "Can I set my te"
type textarea "*"
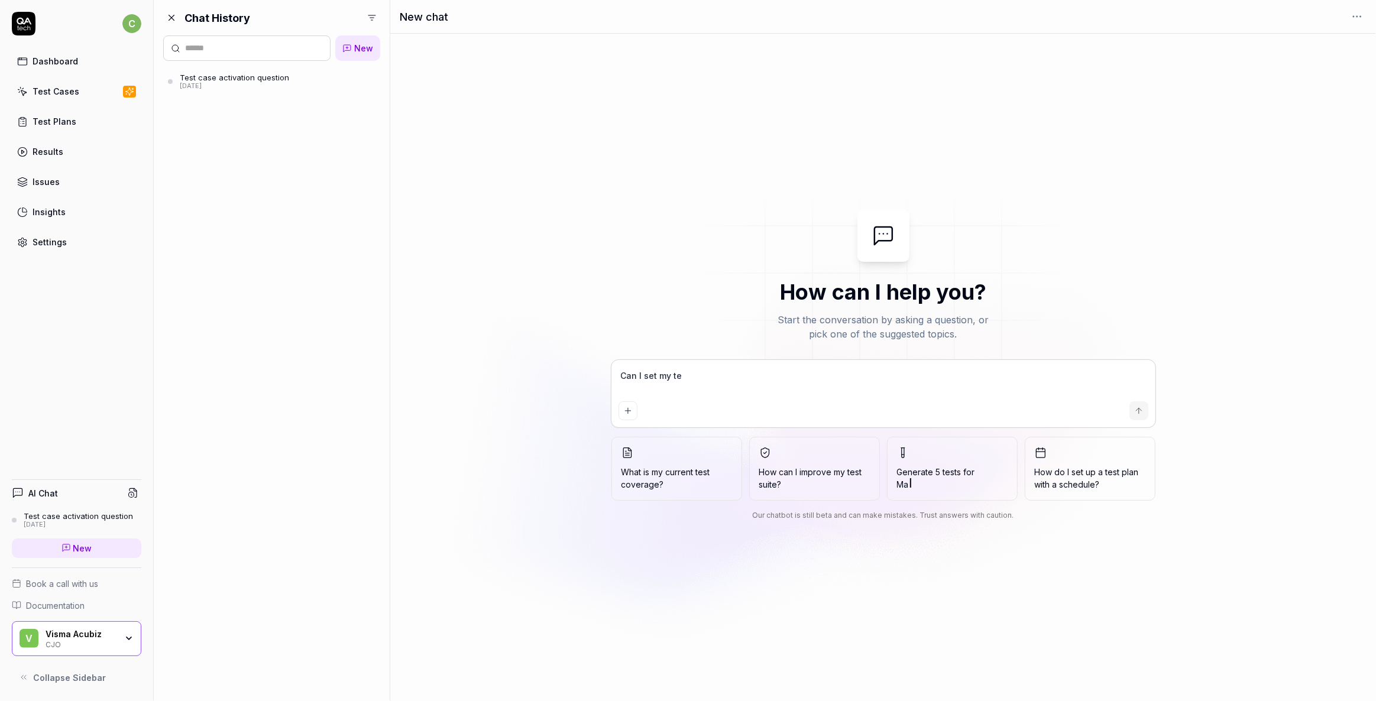
type textarea "Can I set my tes"
type textarea "*"
type textarea "Can I set my test"
type textarea "*"
type textarea "Can I set my tests"
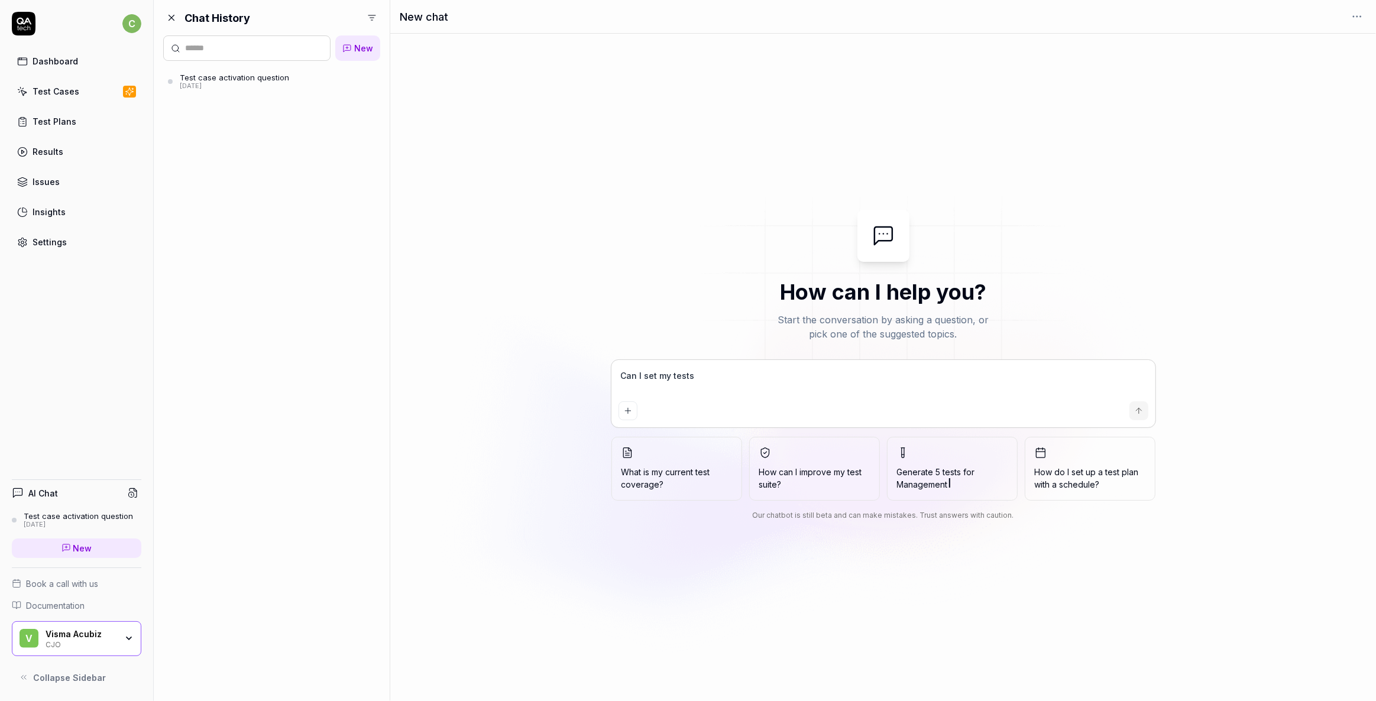
type textarea "*"
type textarea "Can I set my tests"
type textarea "*"
type textarea "Can I set my tests t"
type textarea "*"
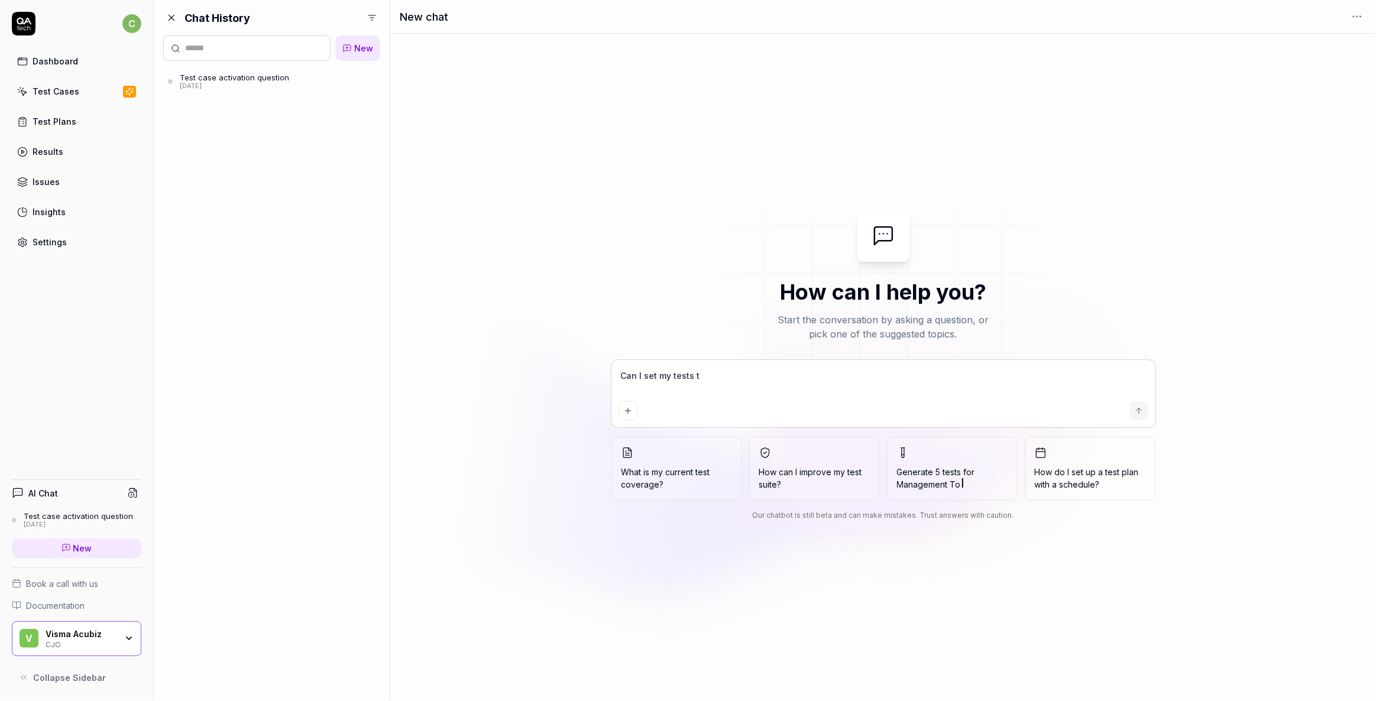
type textarea "Can I set my tests to"
type textarea "*"
type textarea "Can I set my tests to"
type textarea "*"
type textarea "Can I set my tests to r"
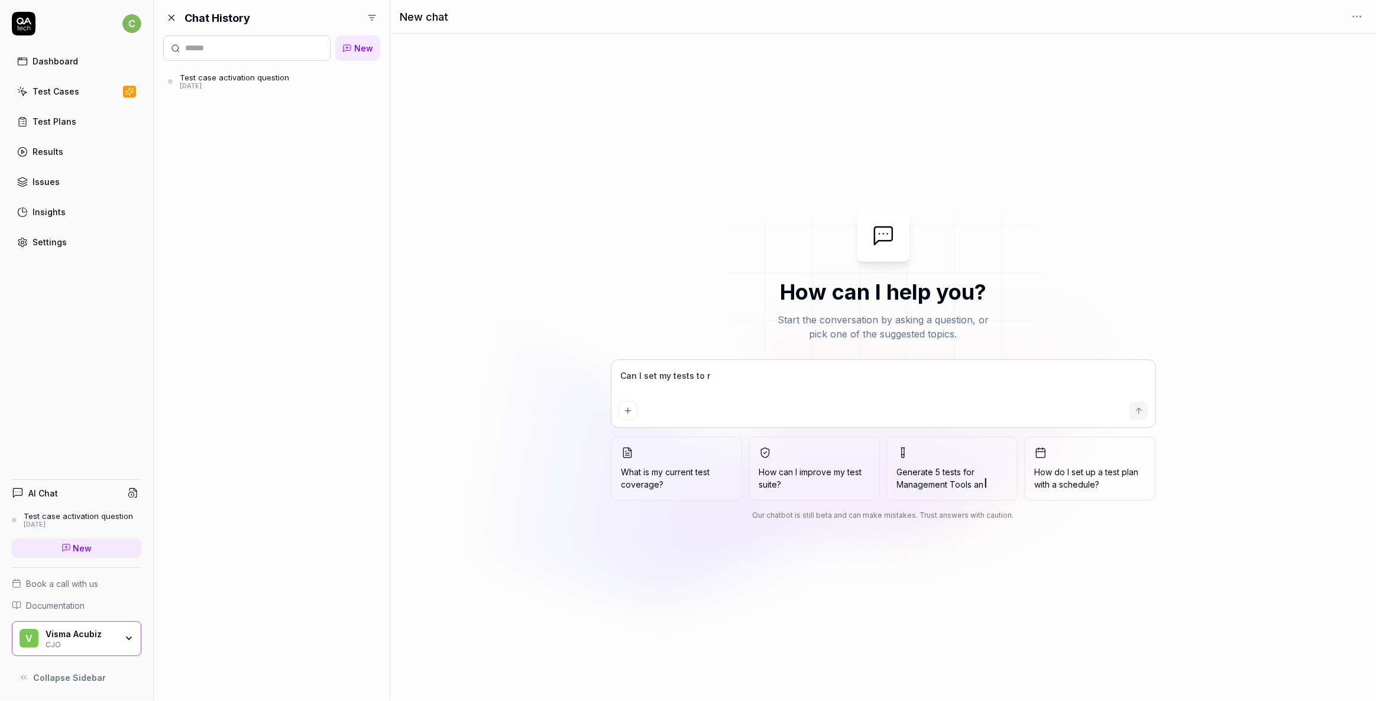
type textarea "*"
type textarea "Can I set my tests to ru"
type textarea "*"
type textarea "Can I set my tests to run"
type textarea "*"
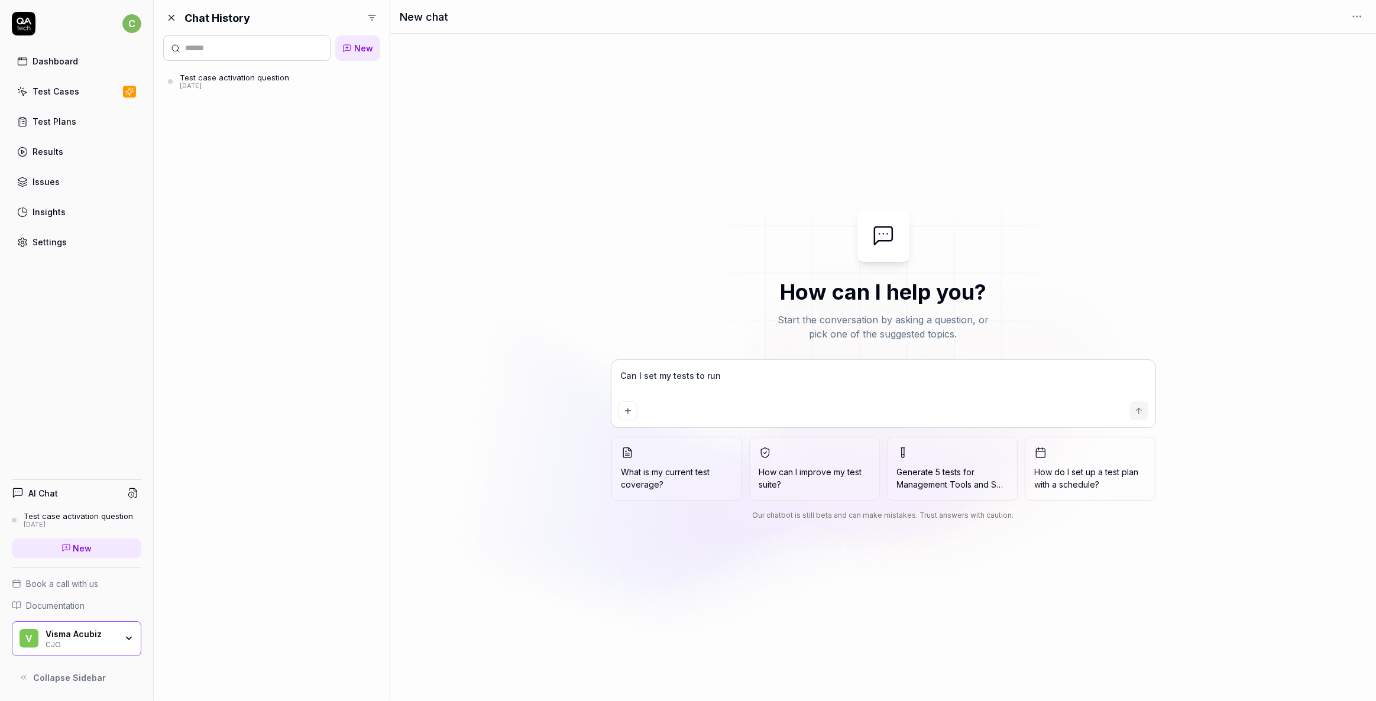
type textarea "Can I set my tests to run"
type textarea "*"
type textarea "Can I set my tests to run a"
type textarea "*"
type textarea "Can I set my tests to run at"
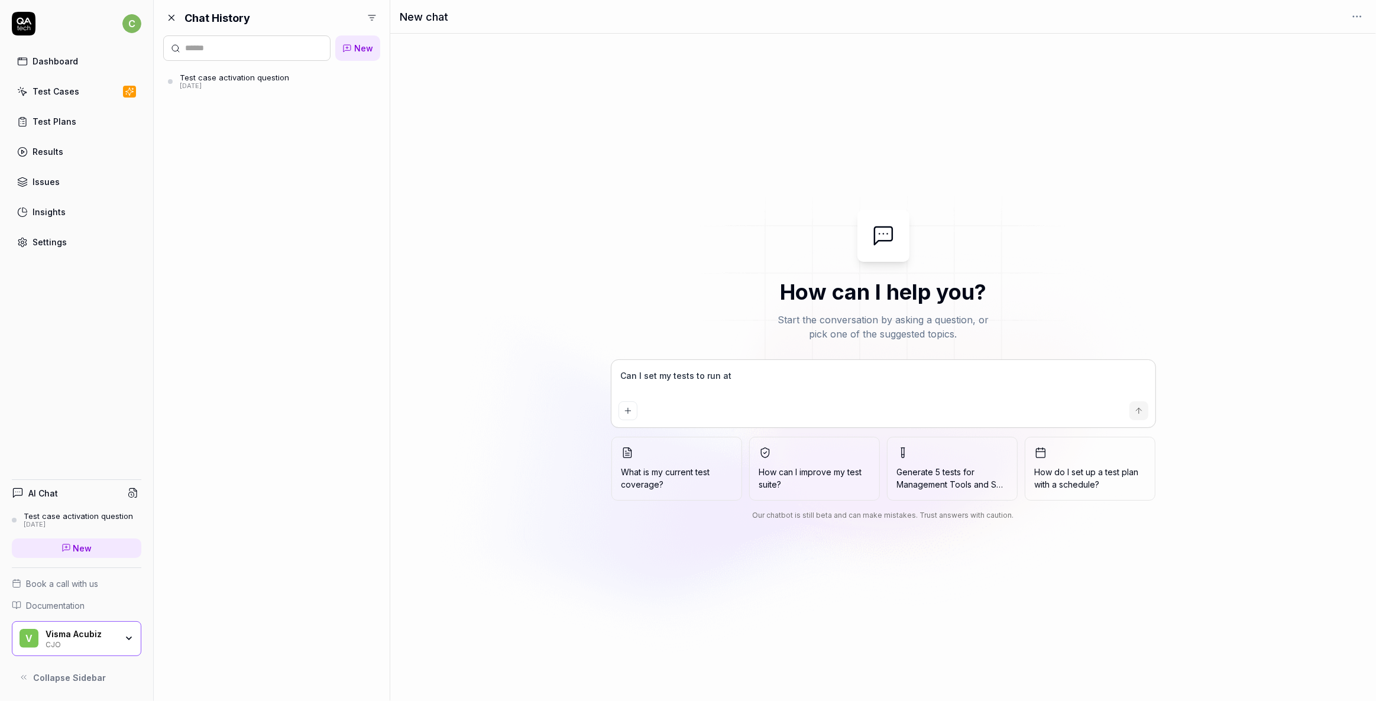
type textarea "*"
type textarea "Can I set my tests to run at"
type textarea "*"
type textarea "Can I set my tests to run at r"
type textarea "*"
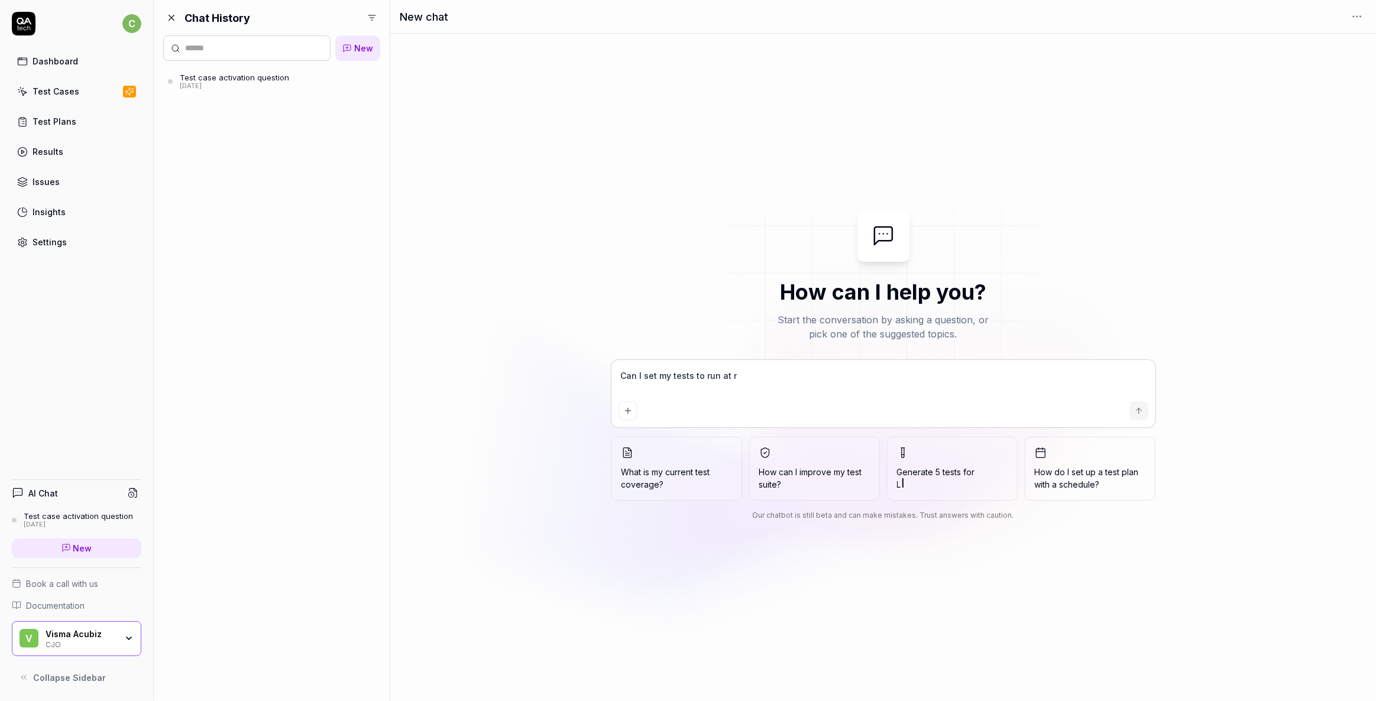
type textarea "Can I set my tests to run at re"
type textarea "*"
type textarea "Can I set my tests to run at reg"
type textarea "*"
type textarea "Can I set my tests to run at regu"
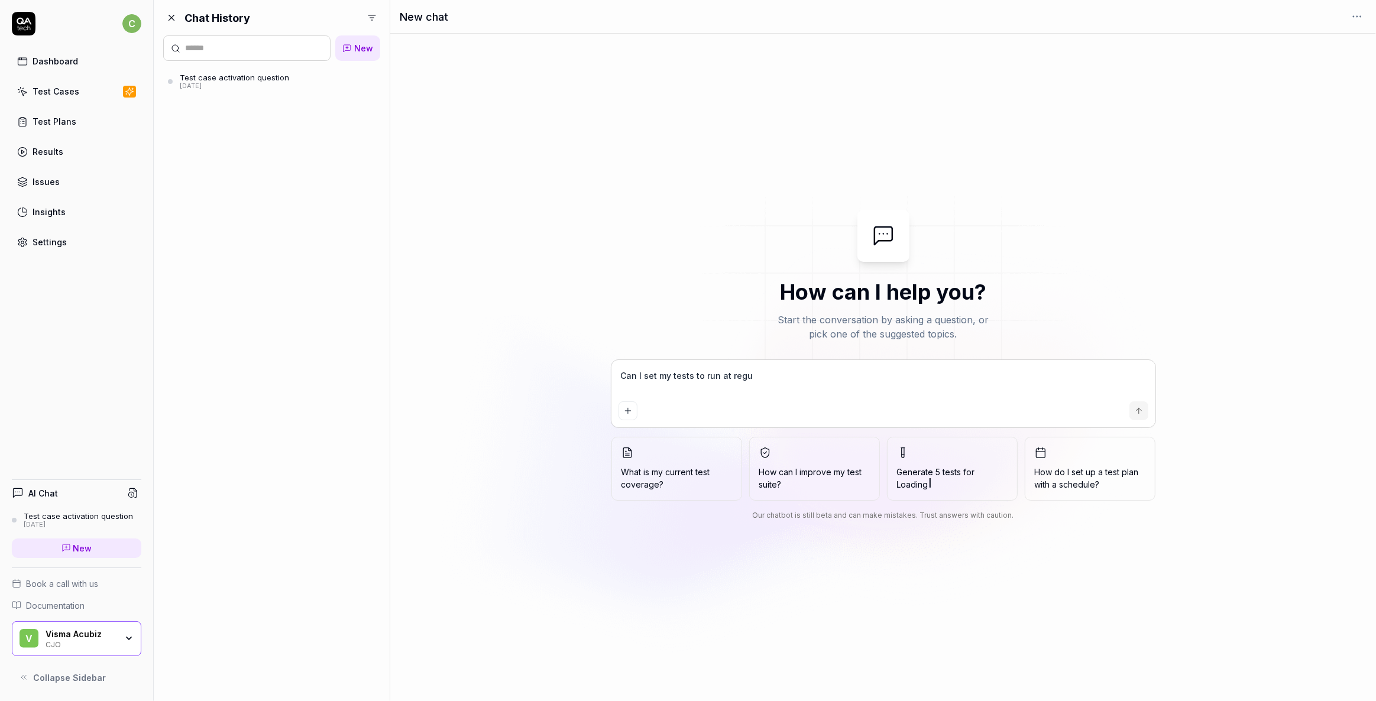
type textarea "*"
type textarea "Can I set my tests to run at regul"
type textarea "*"
type textarea "Can I set my tests to run at regula"
type textarea "*"
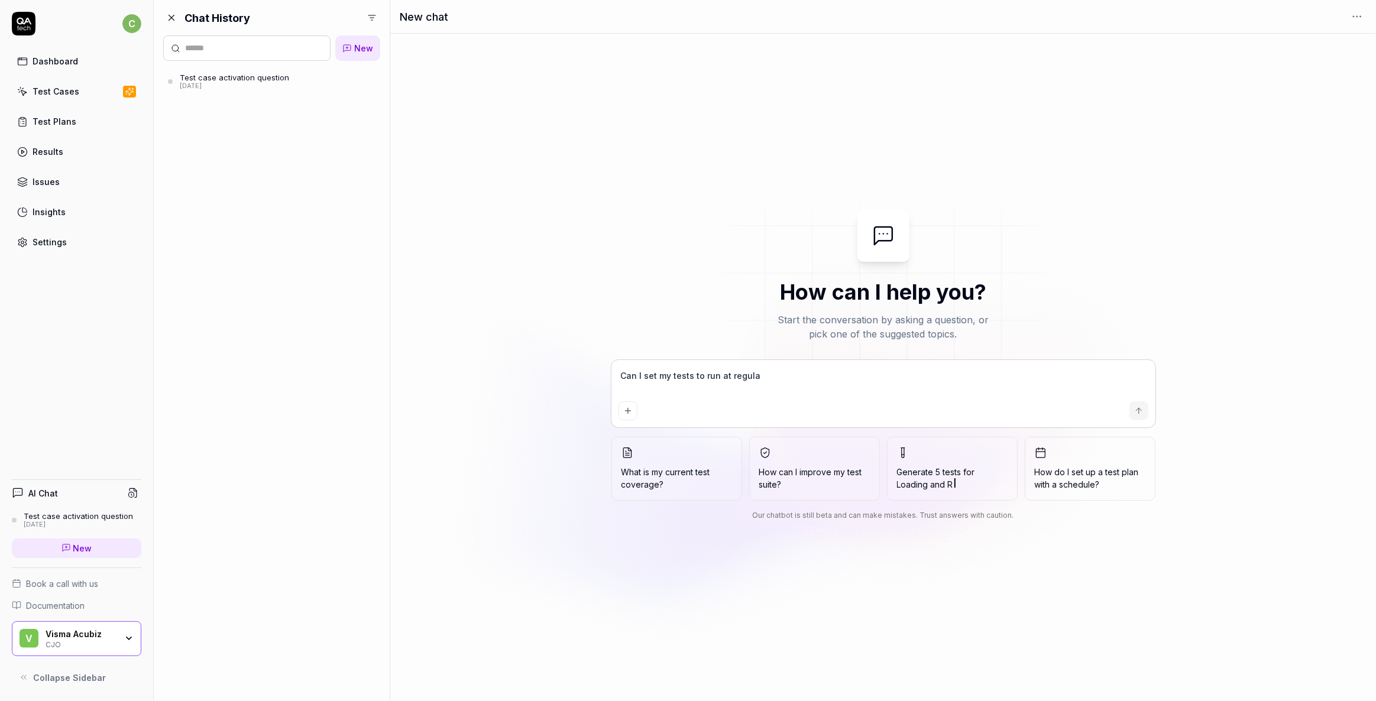
type textarea "Can I set my tests to run at regular"
type textarea "*"
type textarea "Can I set my tests to run at regular"
type textarea "*"
type textarea "Can I set my tests to run at regular i"
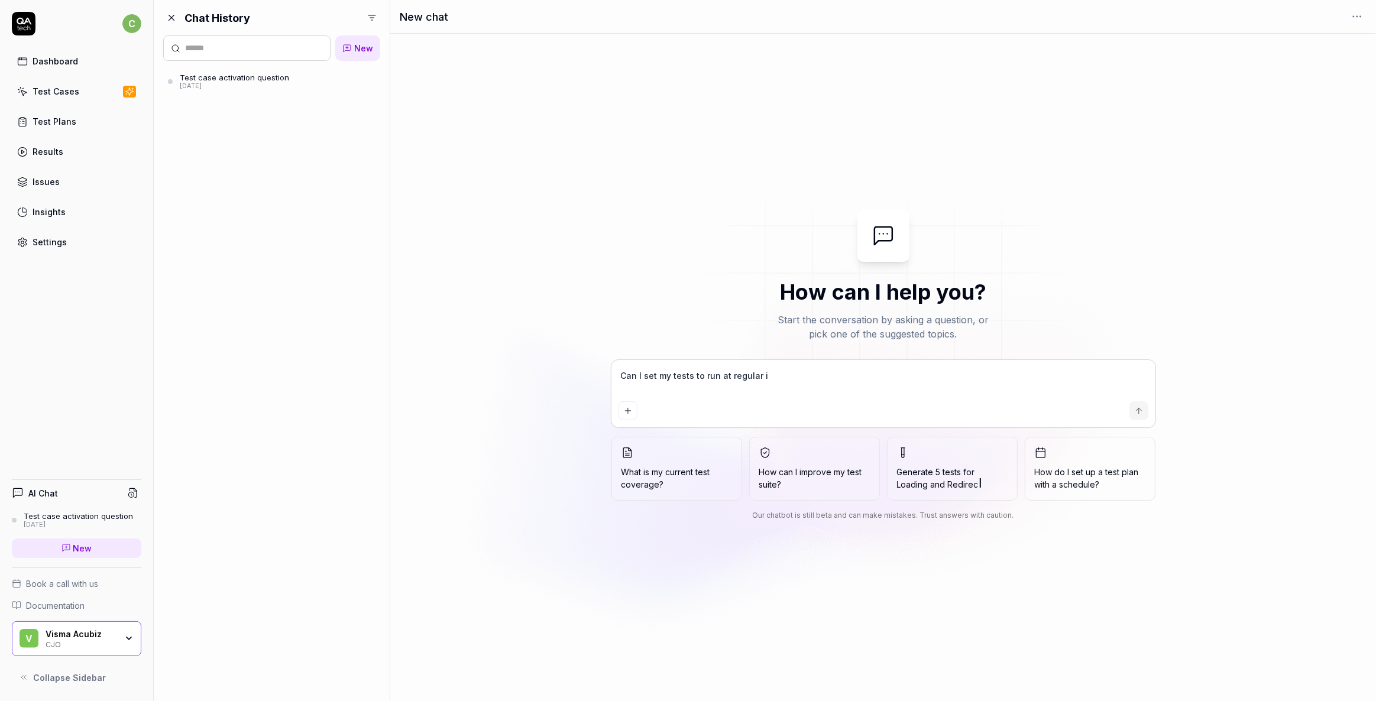
type textarea "*"
type textarea "Can I set my tests to run at regular in"
type textarea "*"
type textarea "Can I set my tests to run at regular int"
type textarea "*"
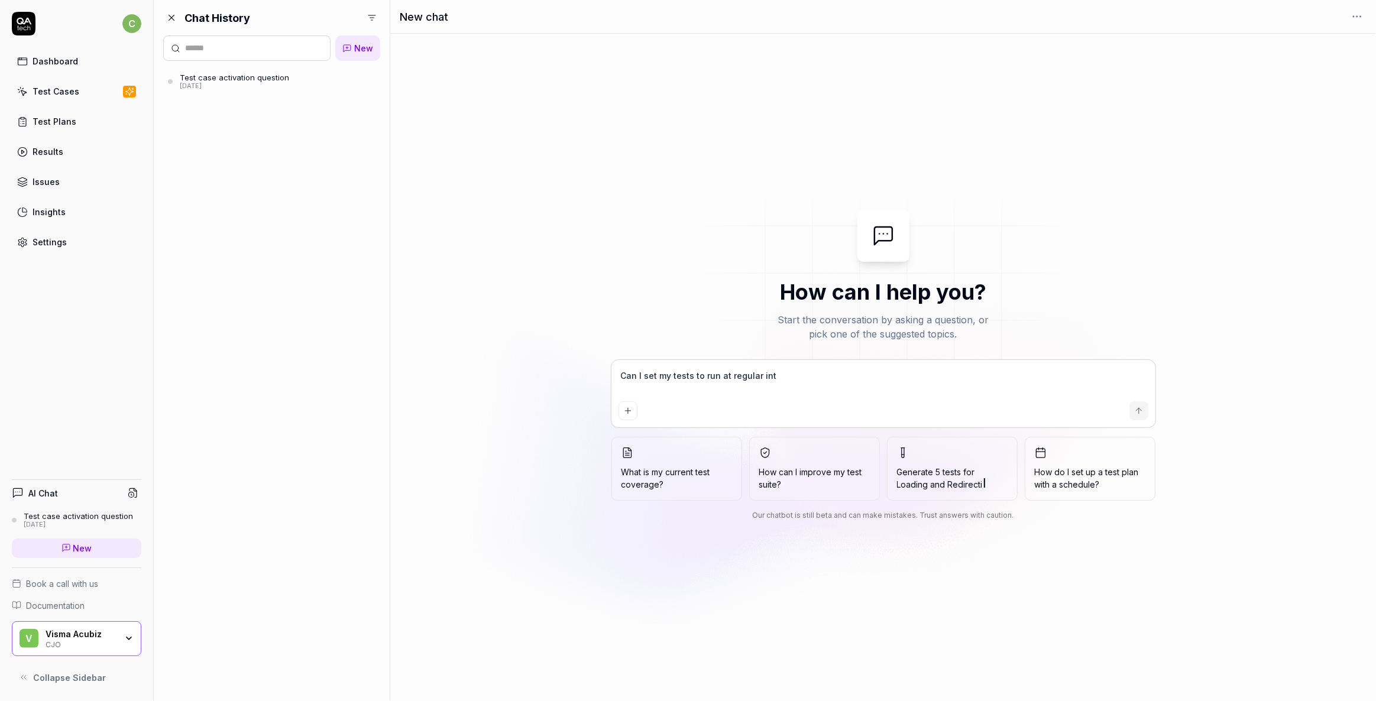
type textarea "Can I set my tests to run at regular inte"
type textarea "*"
type textarea "Can I set my tests to run at regular inter"
type textarea "*"
type textarea "Can I set my tests to run at regular interv"
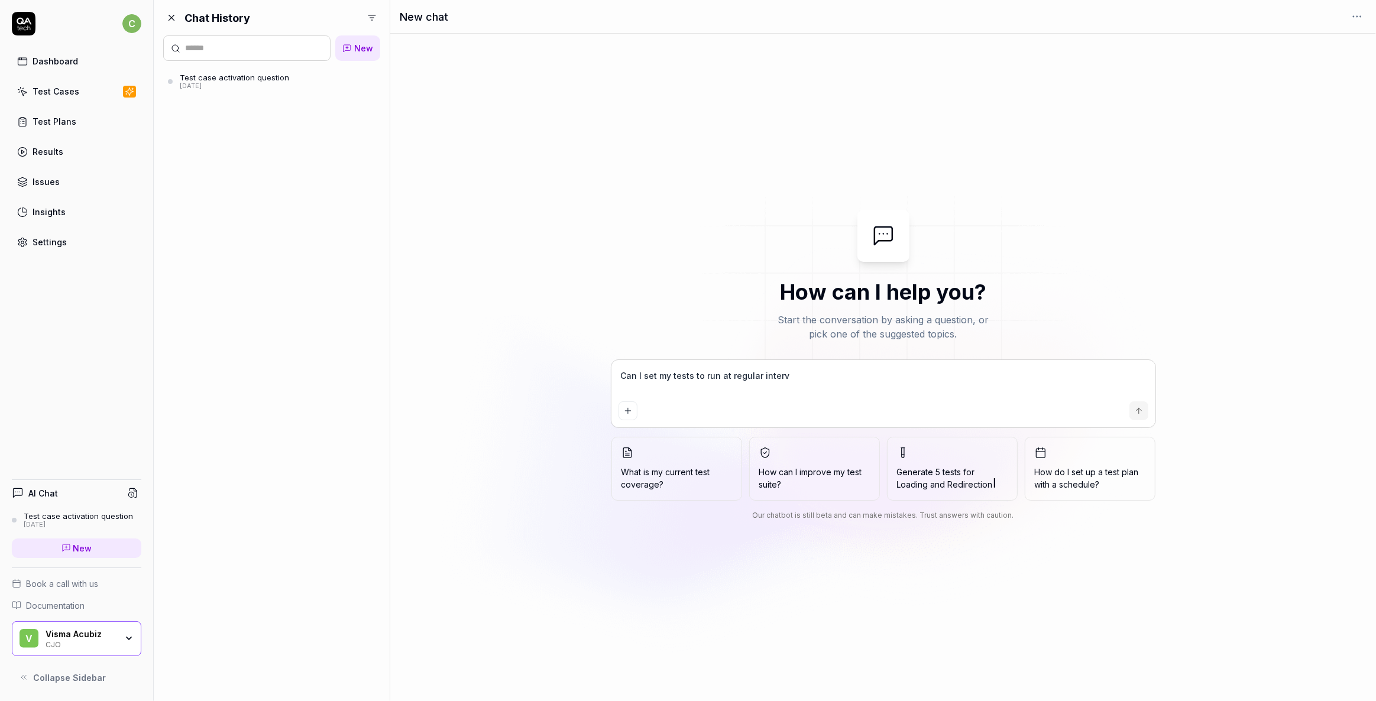
type textarea "*"
type textarea "Can I set my tests to run at regular interva"
type textarea "*"
type textarea "Can I set my tests to run at regular interval"
type textarea "*"
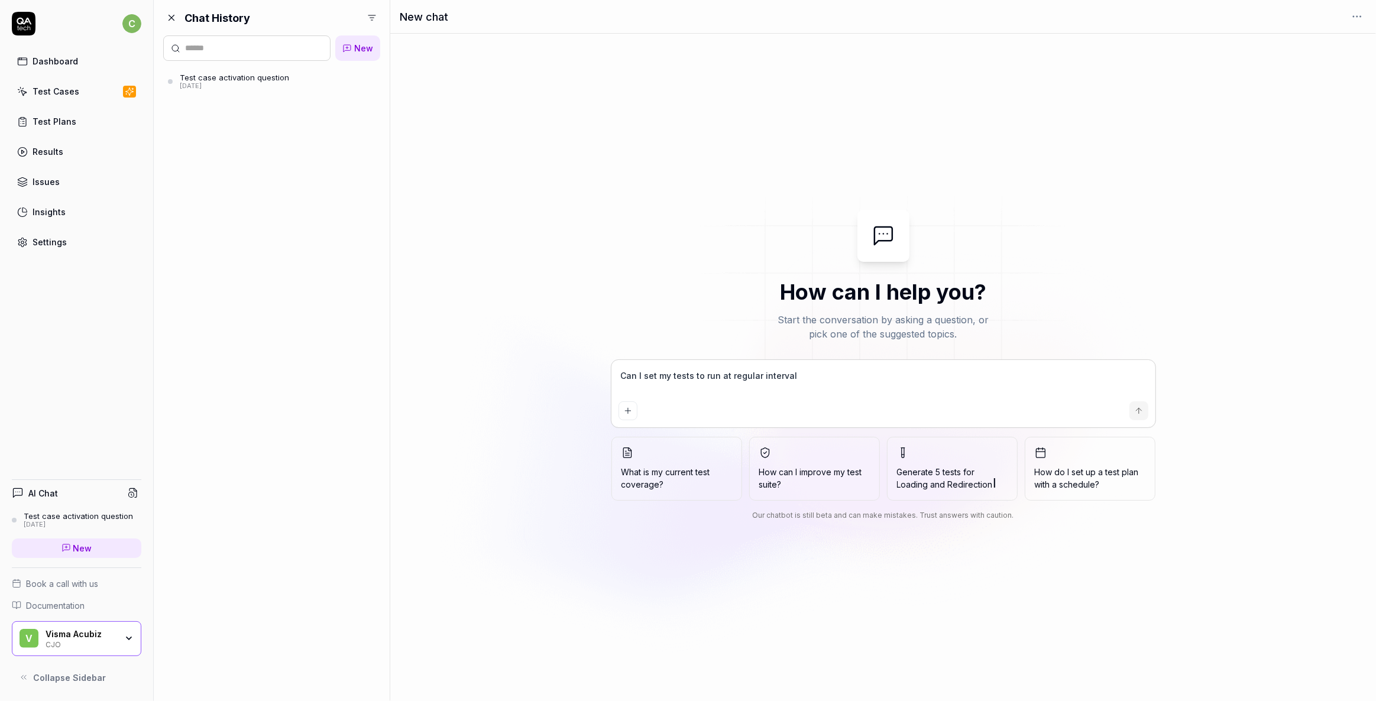
type textarea "Can I set my tests to run at regular intervals"
type textarea "*"
type textarea "Can I set my tests to run at regular intervals?"
type textarea "*"
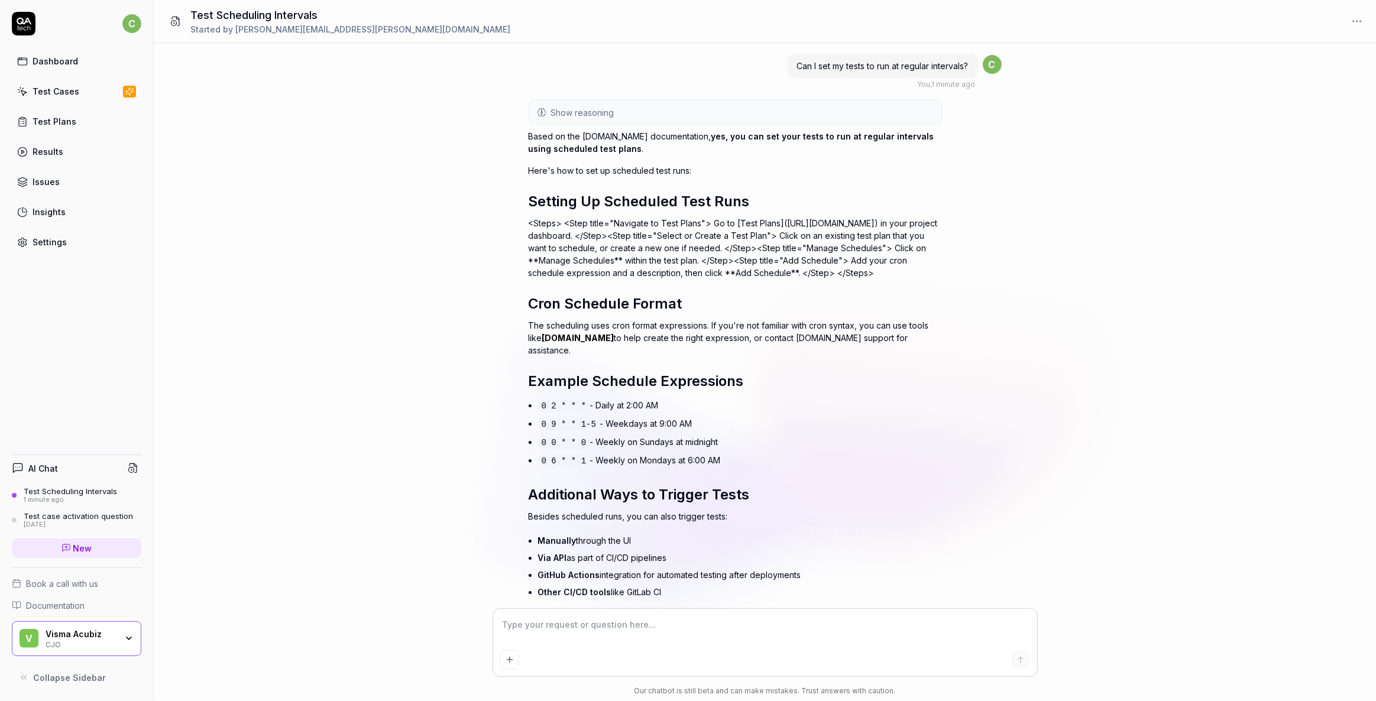
scroll to position [63, 0]
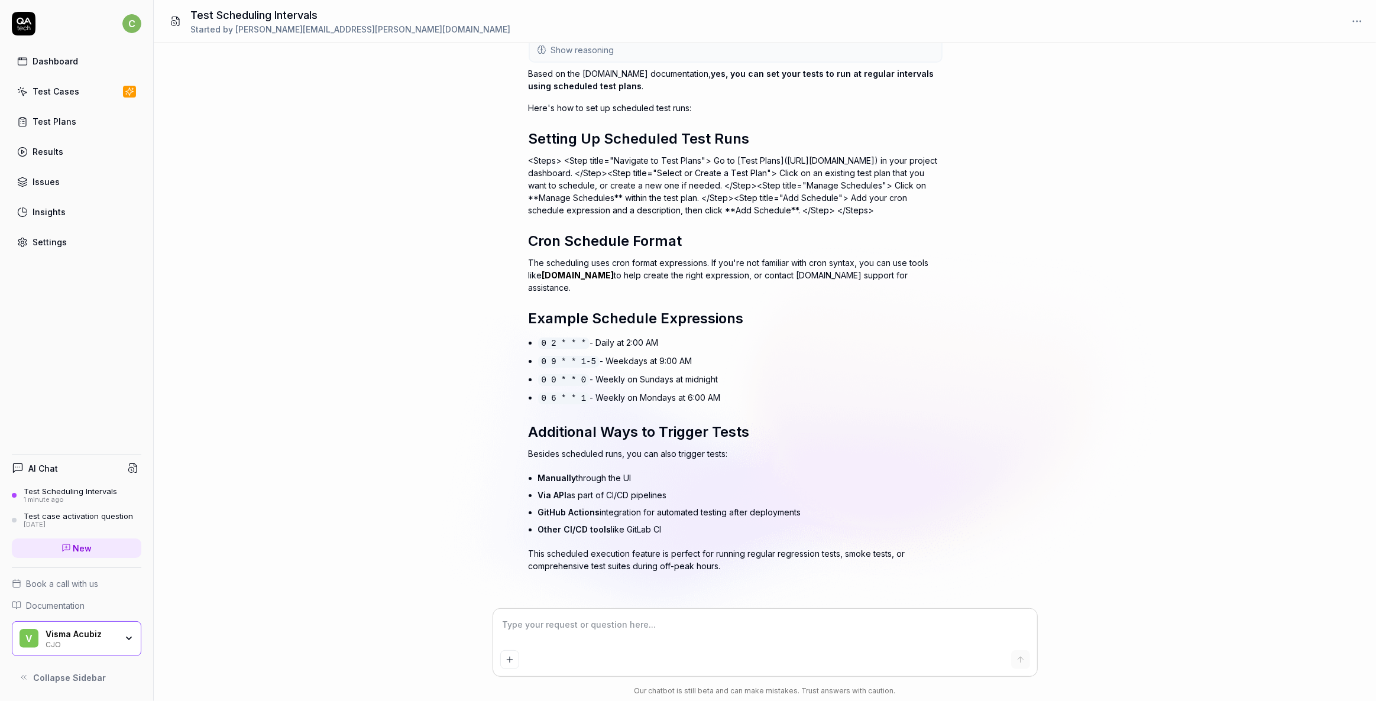
click at [51, 241] on div "Settings" at bounding box center [50, 242] width 34 height 12
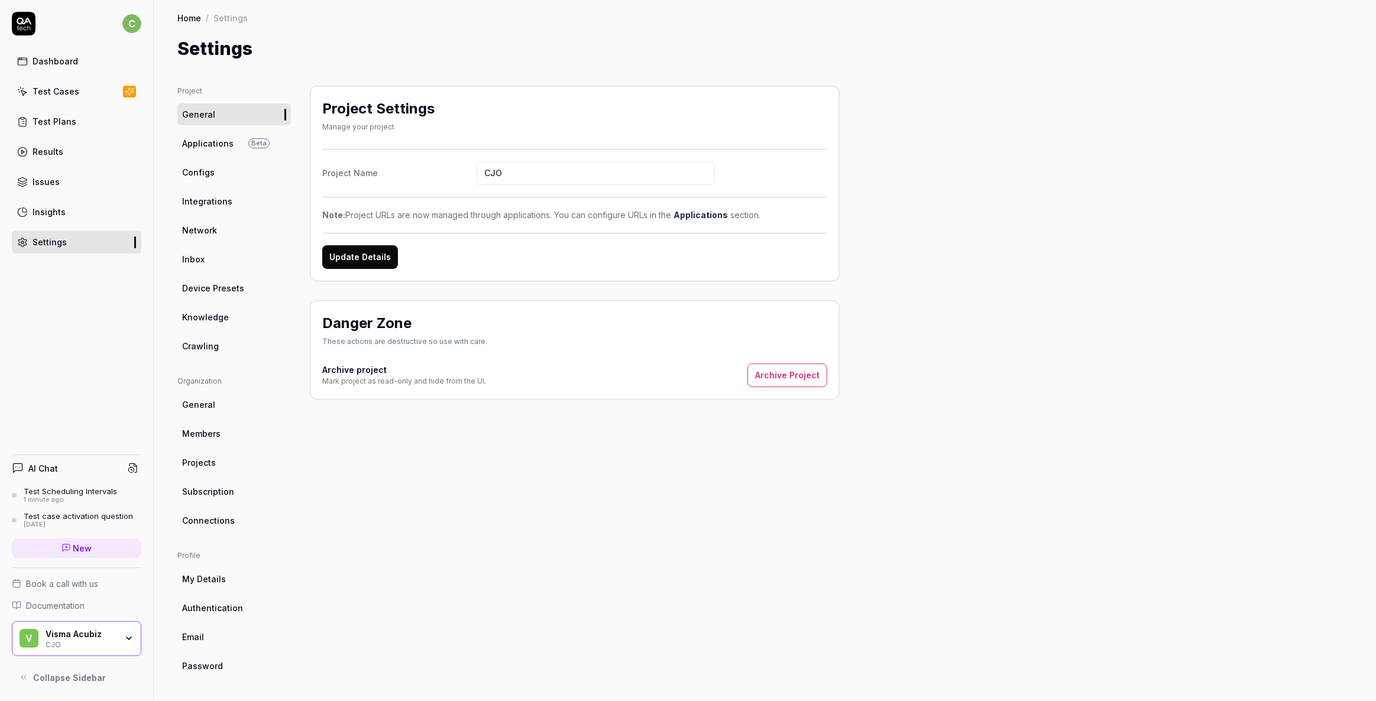
click at [48, 180] on div "Issues" at bounding box center [46, 182] width 27 height 12
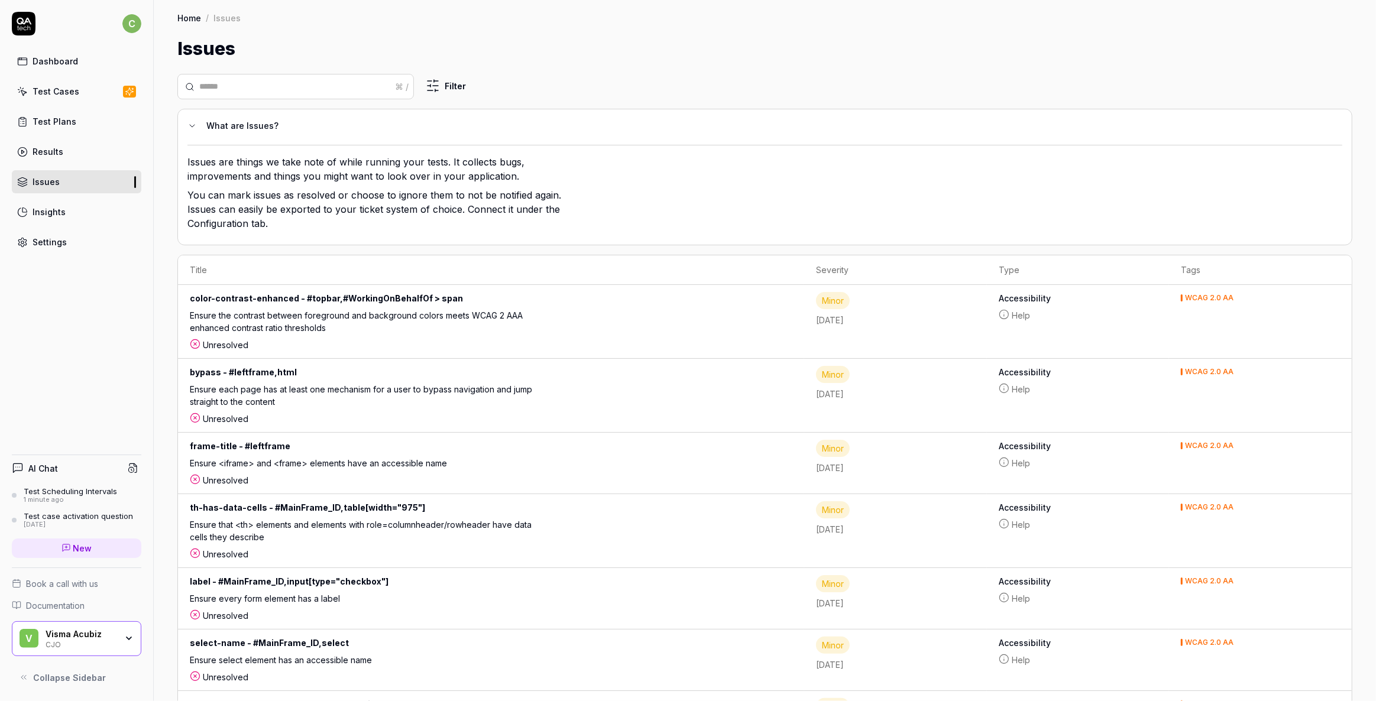
click at [47, 248] on link "Settings" at bounding box center [77, 242] width 130 height 23
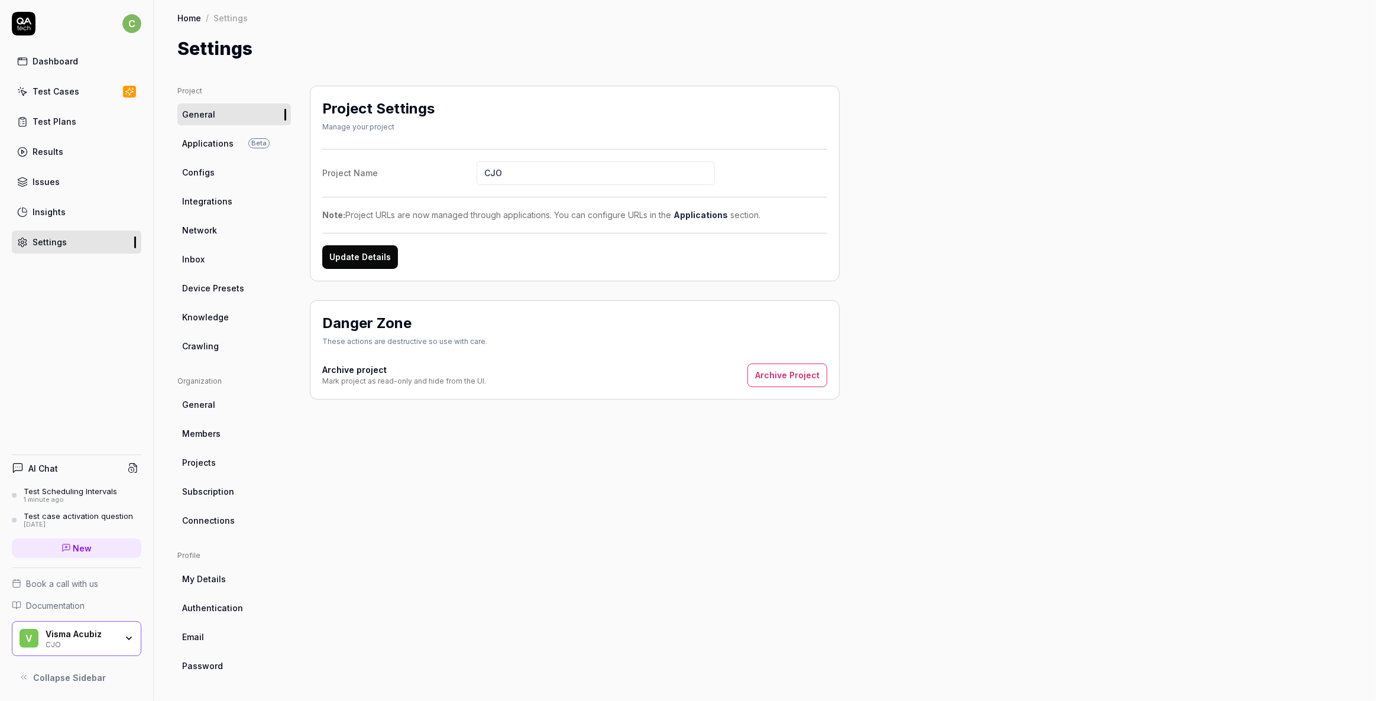
click at [220, 461] on link "Projects" at bounding box center [234, 463] width 114 height 22
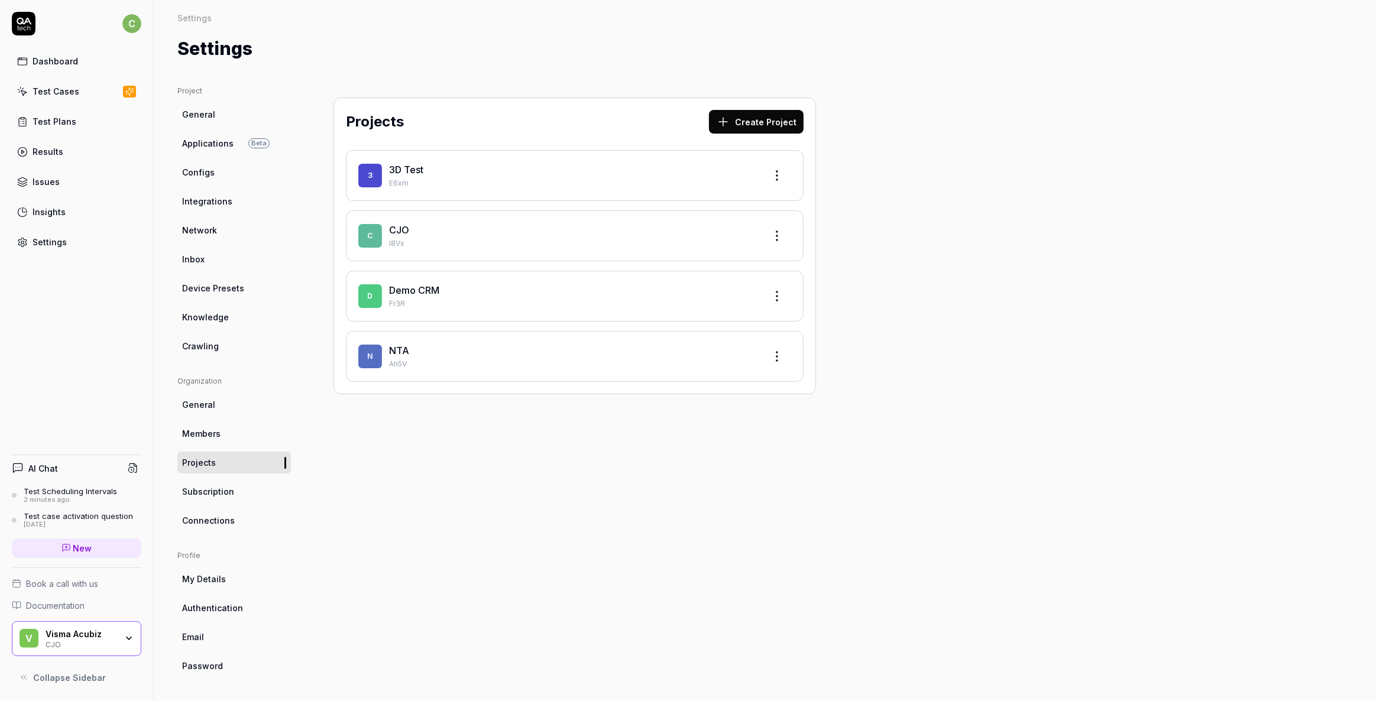
click at [198, 225] on span "Network" at bounding box center [199, 230] width 35 height 12
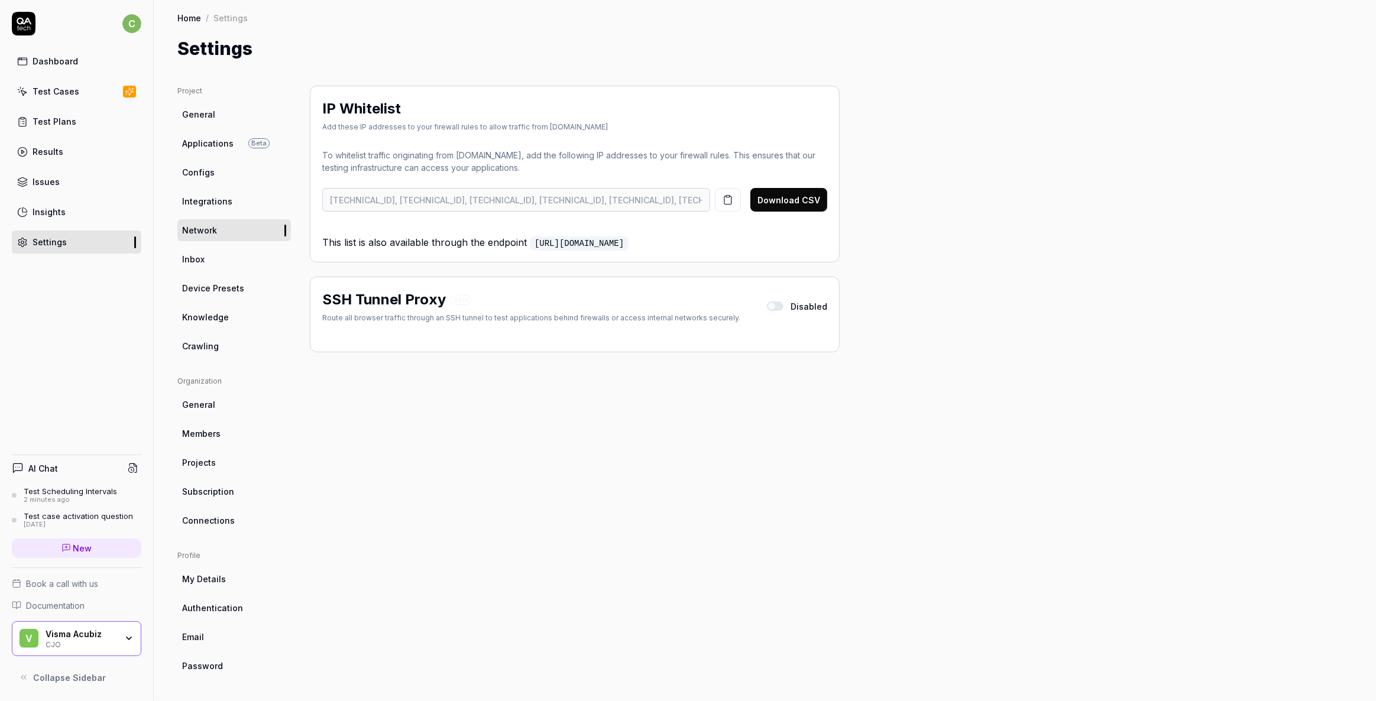
click at [201, 529] on link "Connections" at bounding box center [234, 521] width 114 height 22
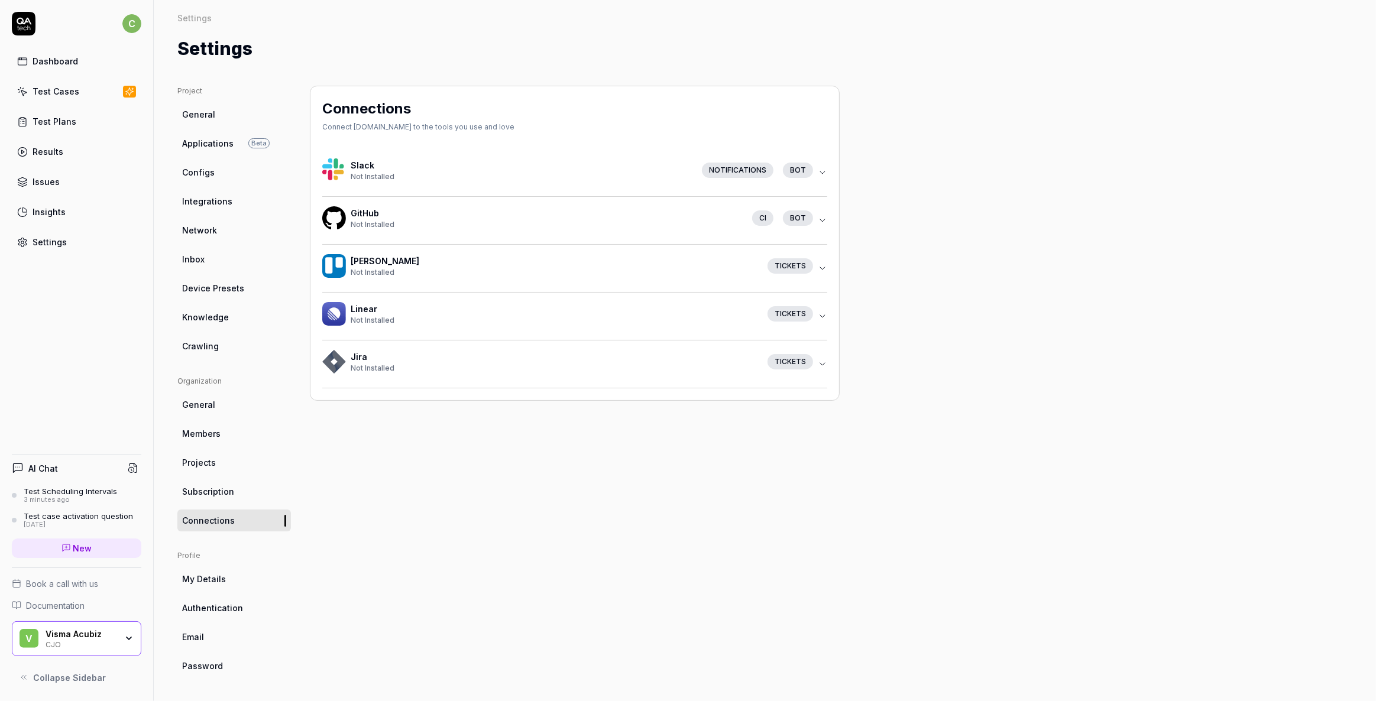
click at [821, 361] on icon "button" at bounding box center [822, 364] width 9 height 9
click at [206, 341] on span "Crawling" at bounding box center [200, 346] width 37 height 12
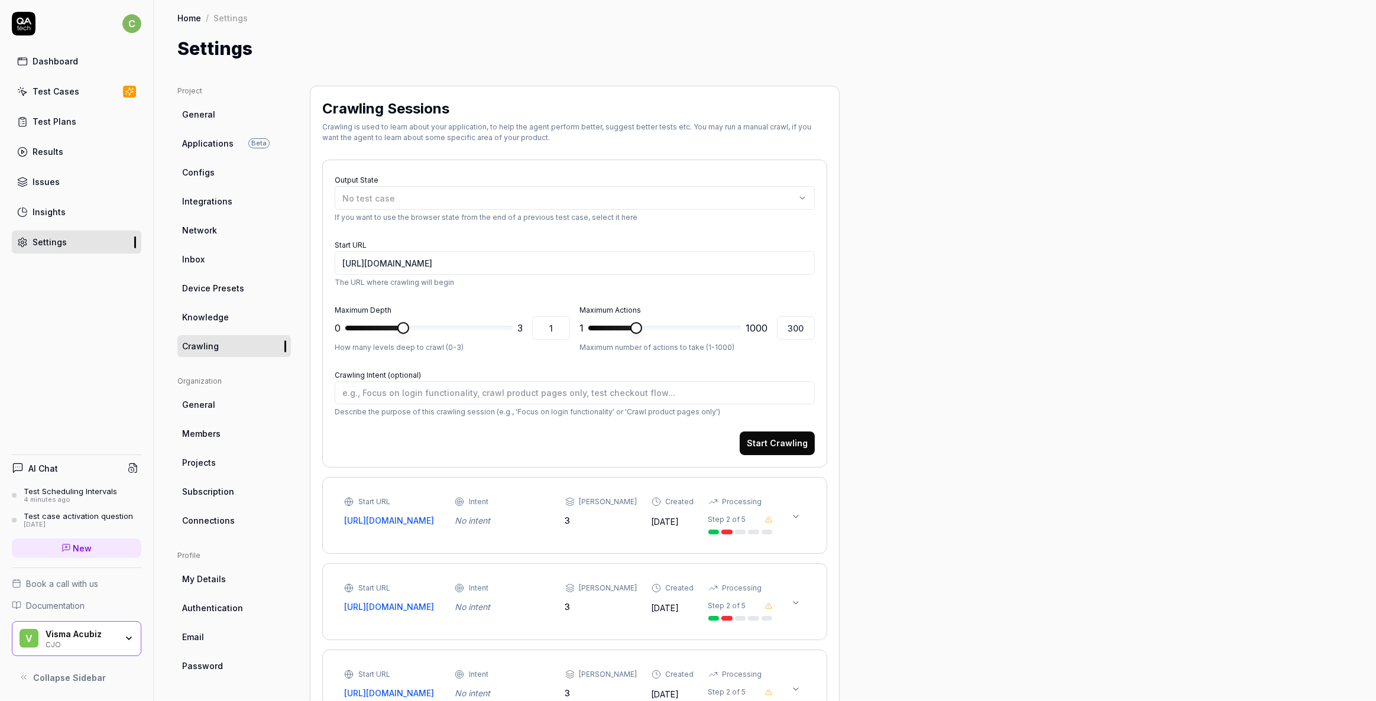
type textarea "*"
click at [69, 97] on div "Test Cases" at bounding box center [56, 91] width 47 height 12
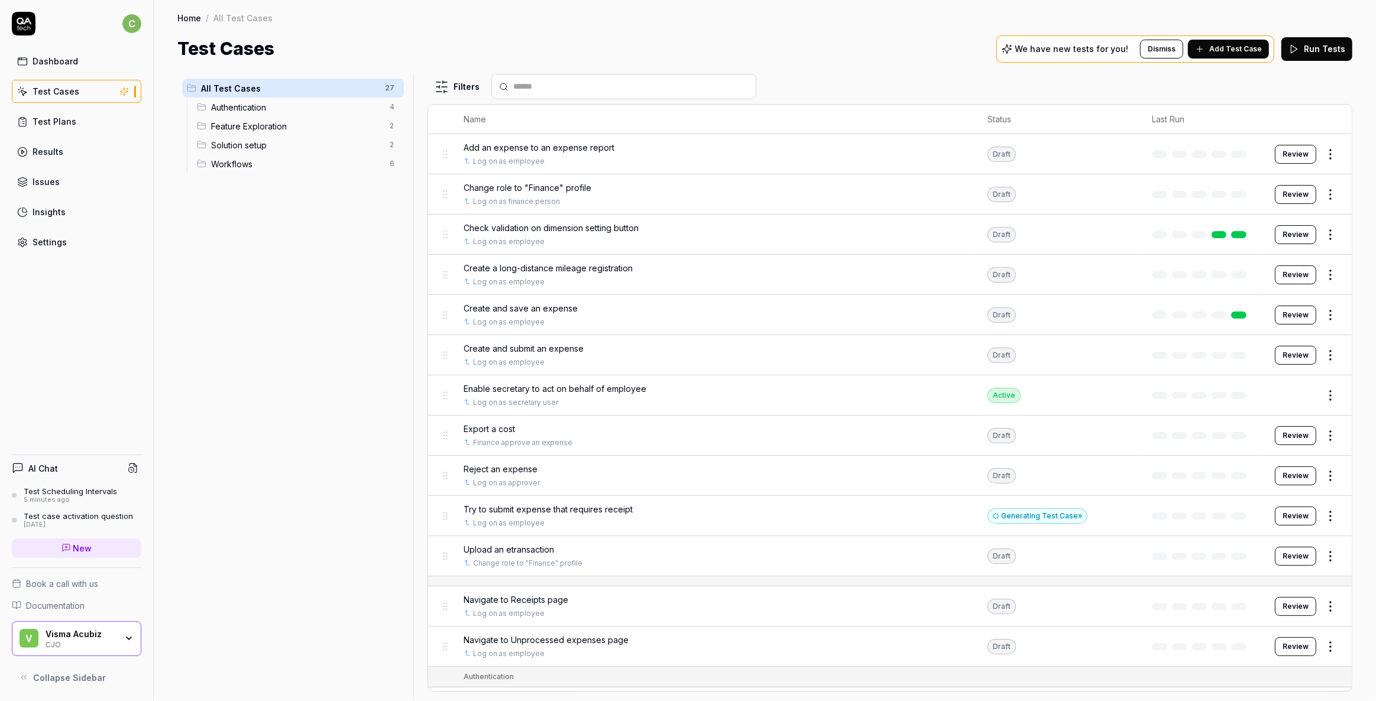
click at [1240, 48] on span "Add Test Case" at bounding box center [1235, 49] width 53 height 11
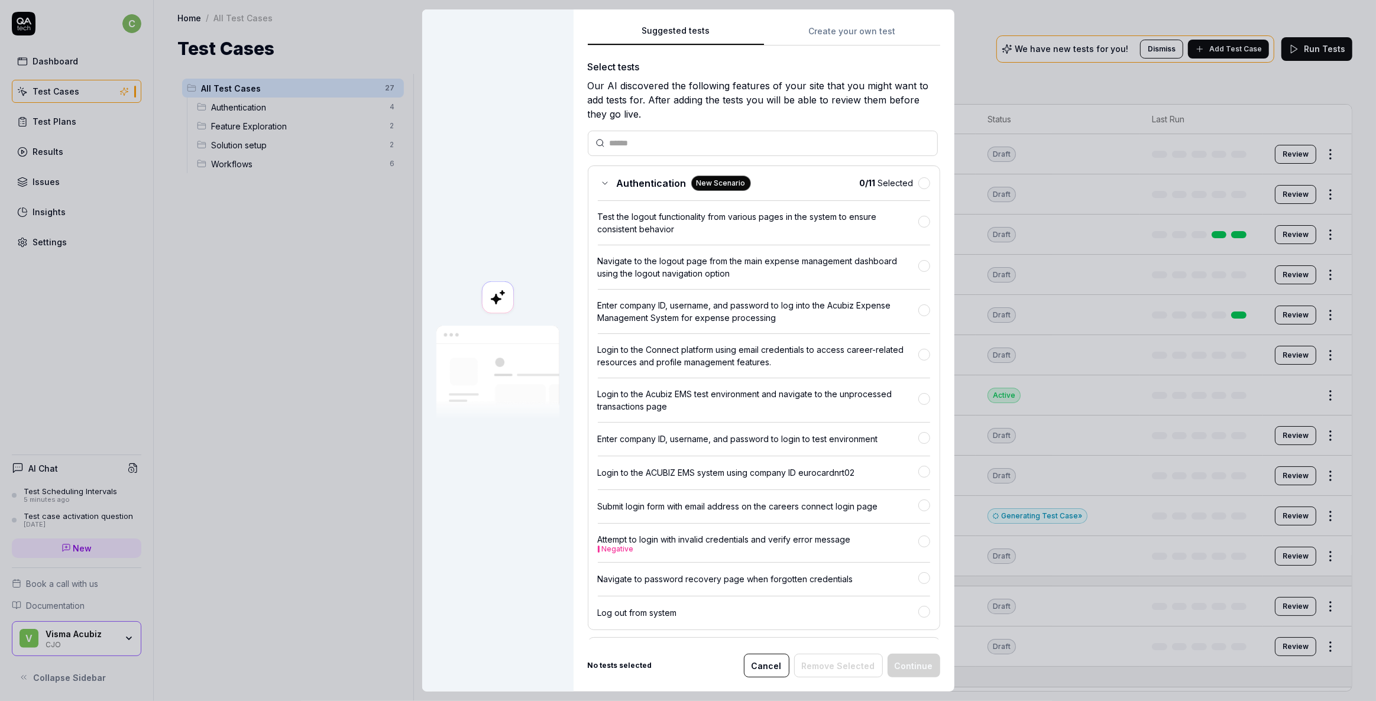
click at [860, 31] on div "Suggested tests Suggested tests Create your own test Select tests Our AI discov…" at bounding box center [688, 350] width 1376 height 701
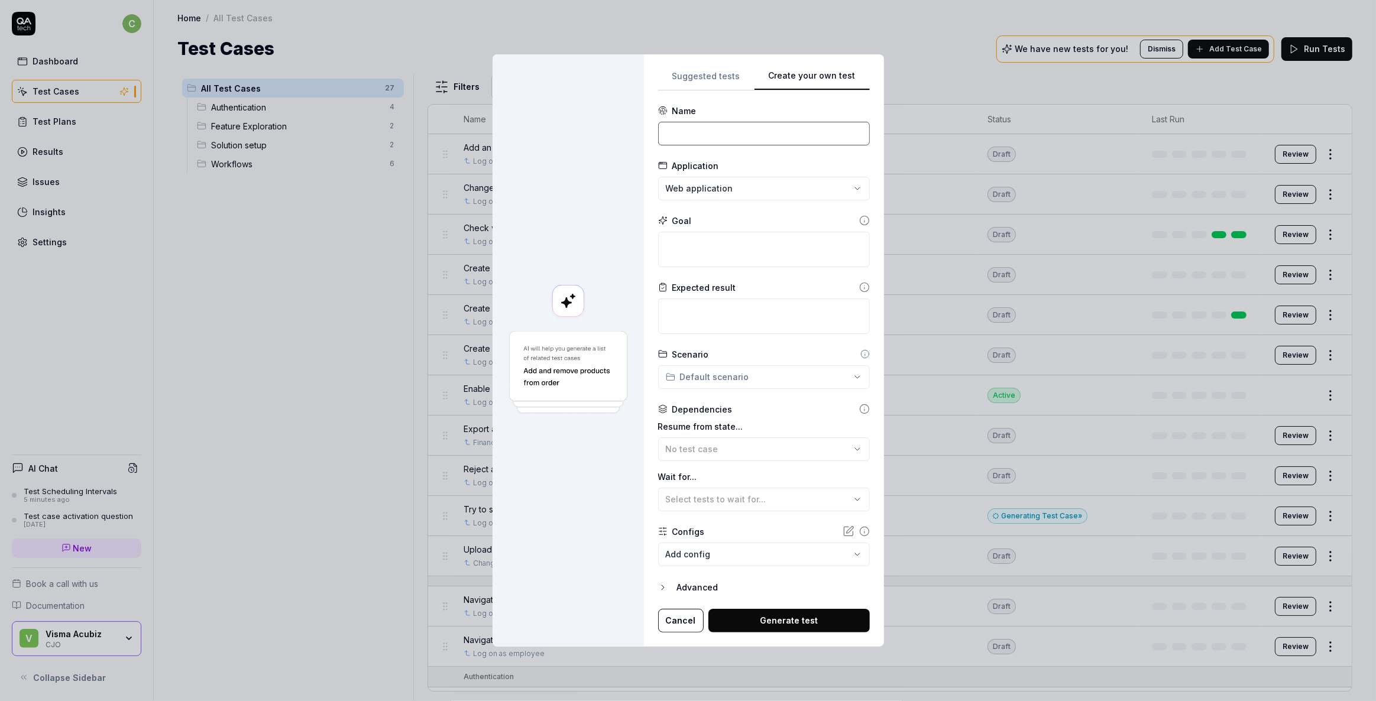
click at [689, 138] on input at bounding box center [764, 134] width 212 height 24
type input "Create expense report with an allowance inside it"
click at [711, 247] on textarea at bounding box center [764, 249] width 212 height 35
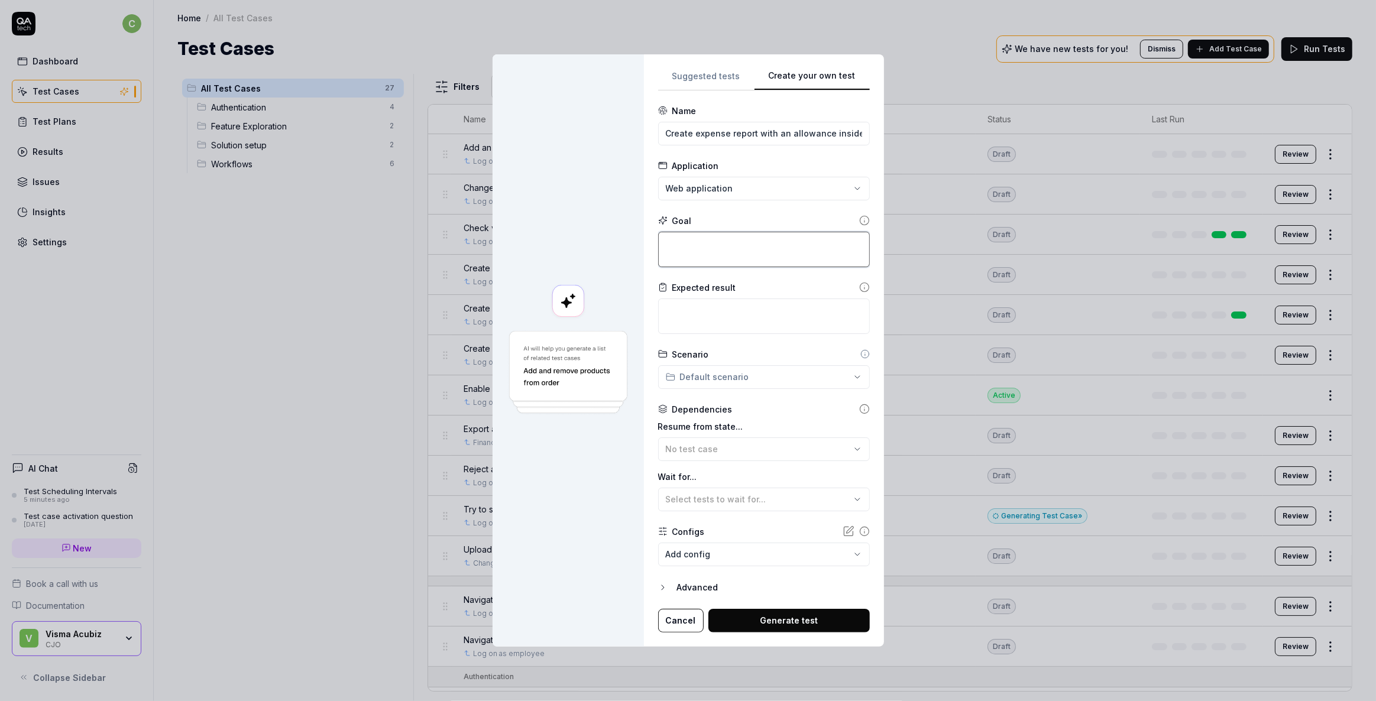
type textarea "*"
type textarea "C"
type textarea "*"
type textarea "Cr"
type textarea "*"
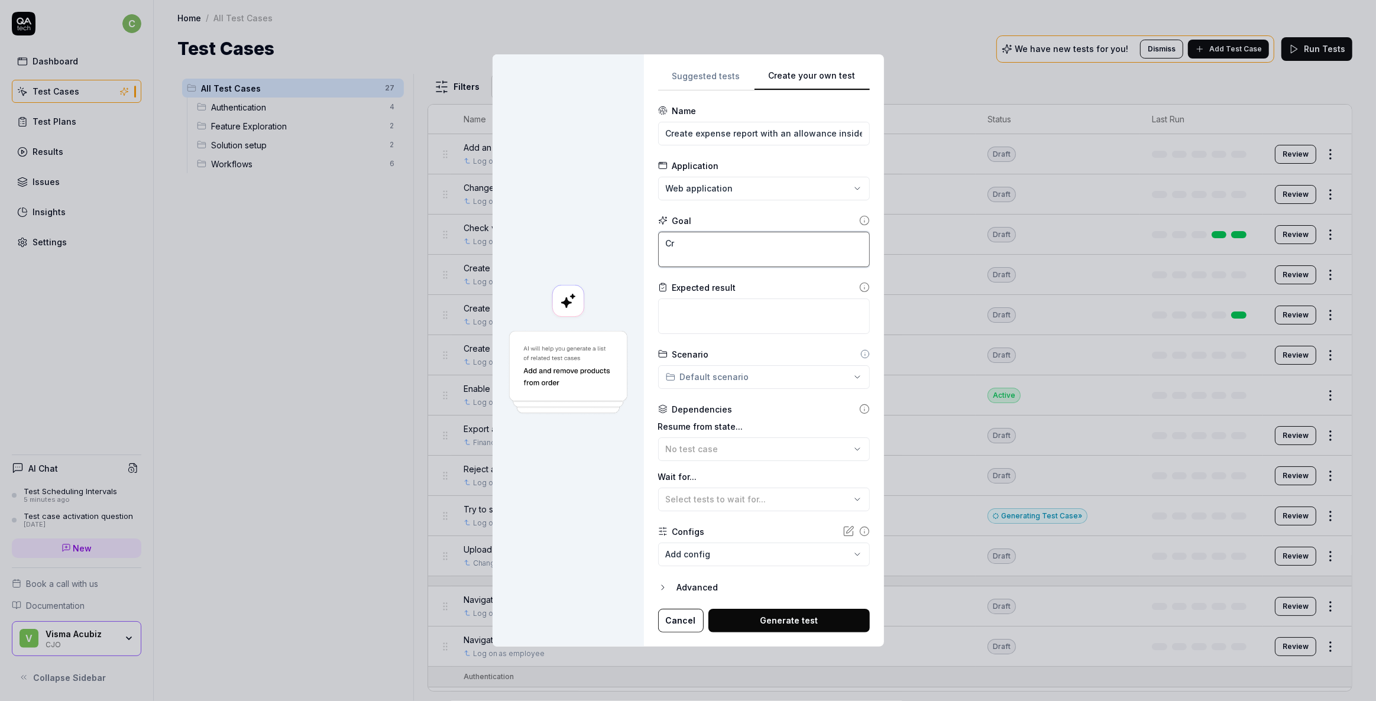
type textarea "Cre"
type textarea "*"
type textarea "Crea"
type textarea "*"
type textarea "Creat"
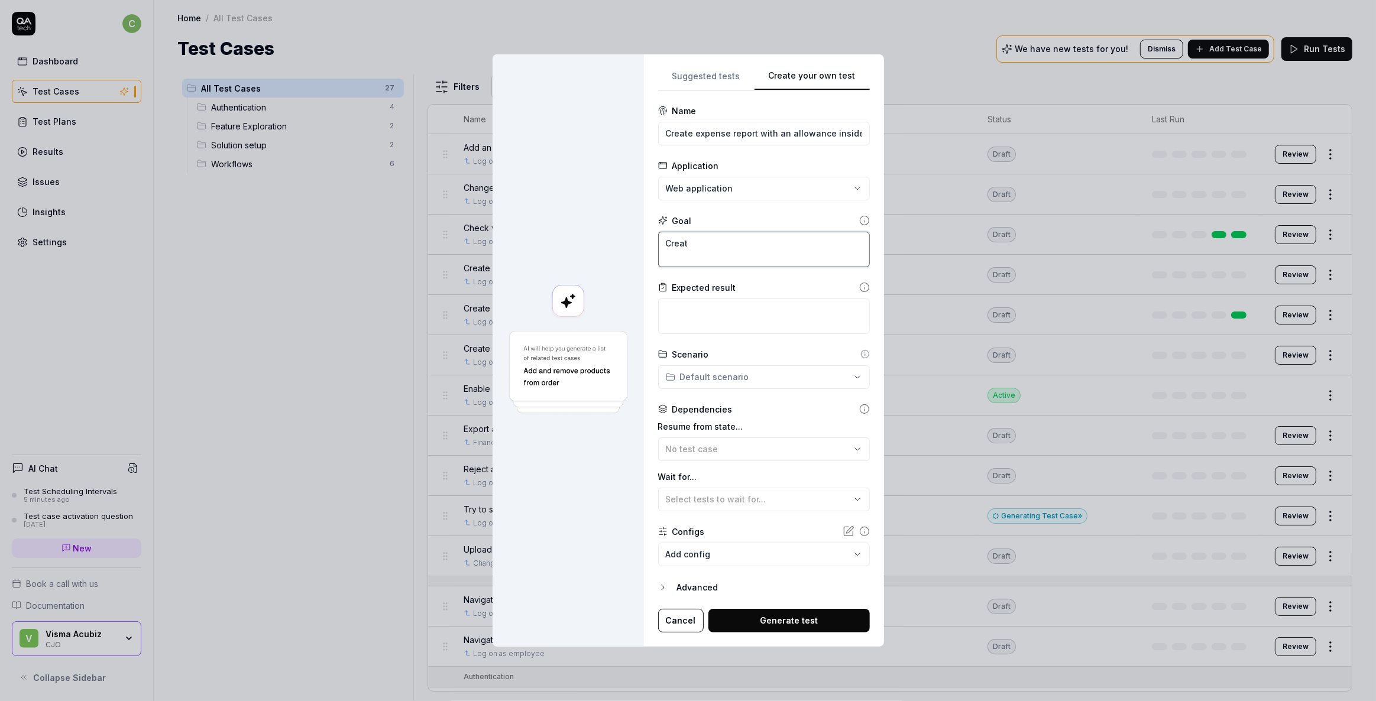
type textarea "*"
type textarea "Create"
type textarea "*"
type textarea "Create"
type textarea "*"
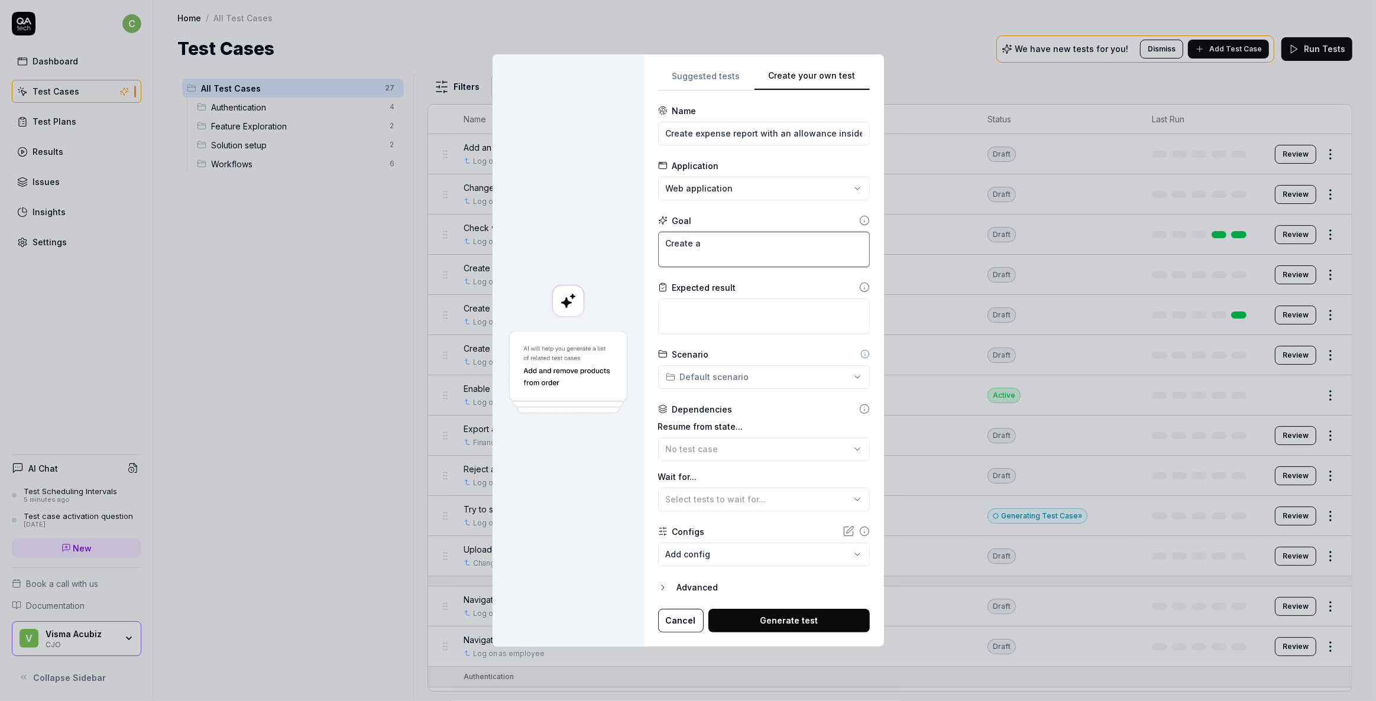
type textarea "Create an"
type textarea "*"
type textarea "Create an"
type textarea "*"
type textarea "Create an e"
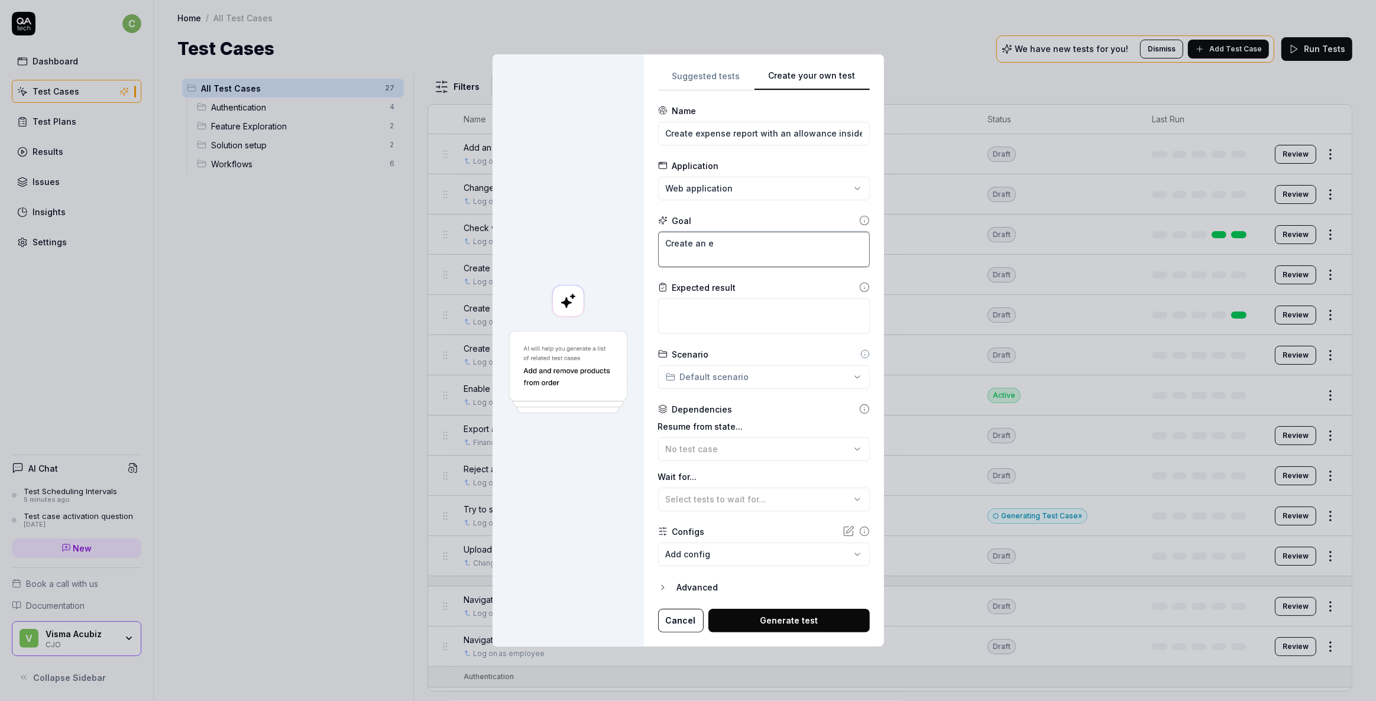
type textarea "*"
type textarea "Create an ex"
type textarea "*"
type textarea "Create an exp"
type textarea "*"
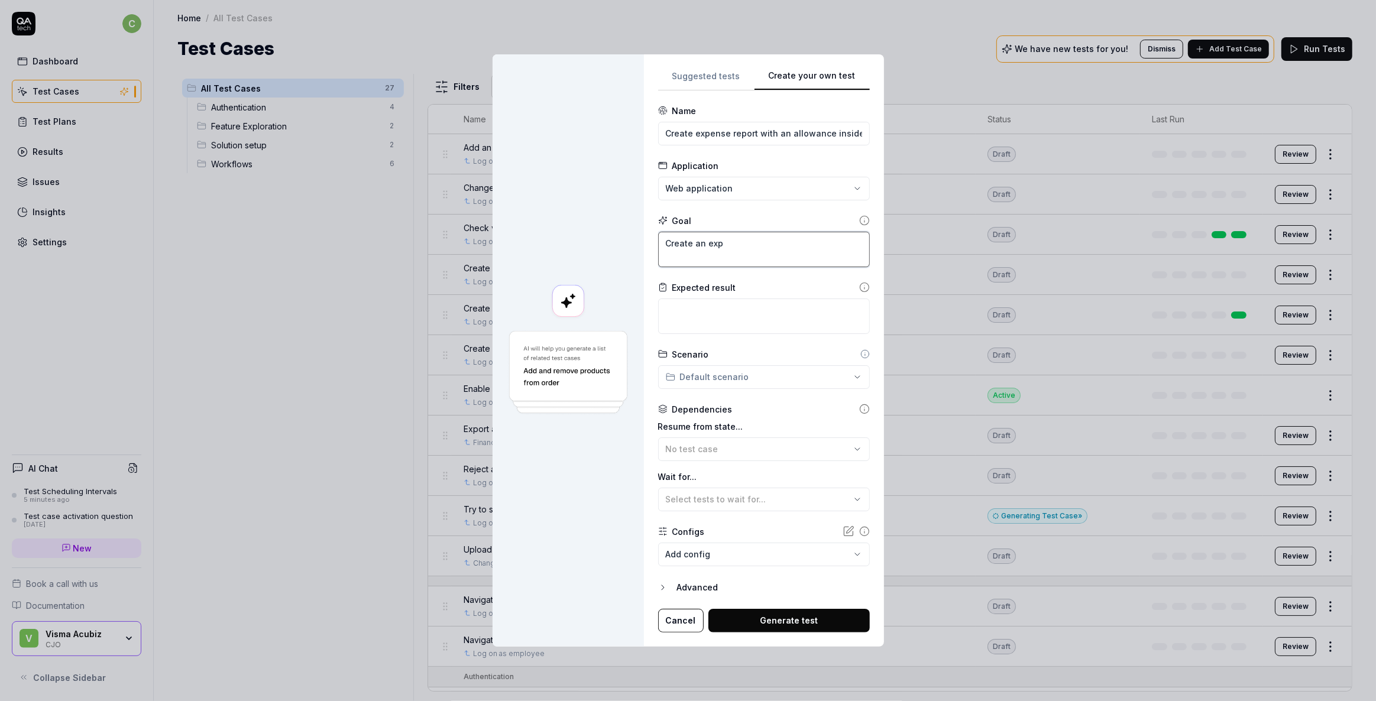
type textarea "Create an expe"
type textarea "*"
type textarea "Create an expen"
type textarea "*"
type textarea "Create an expens"
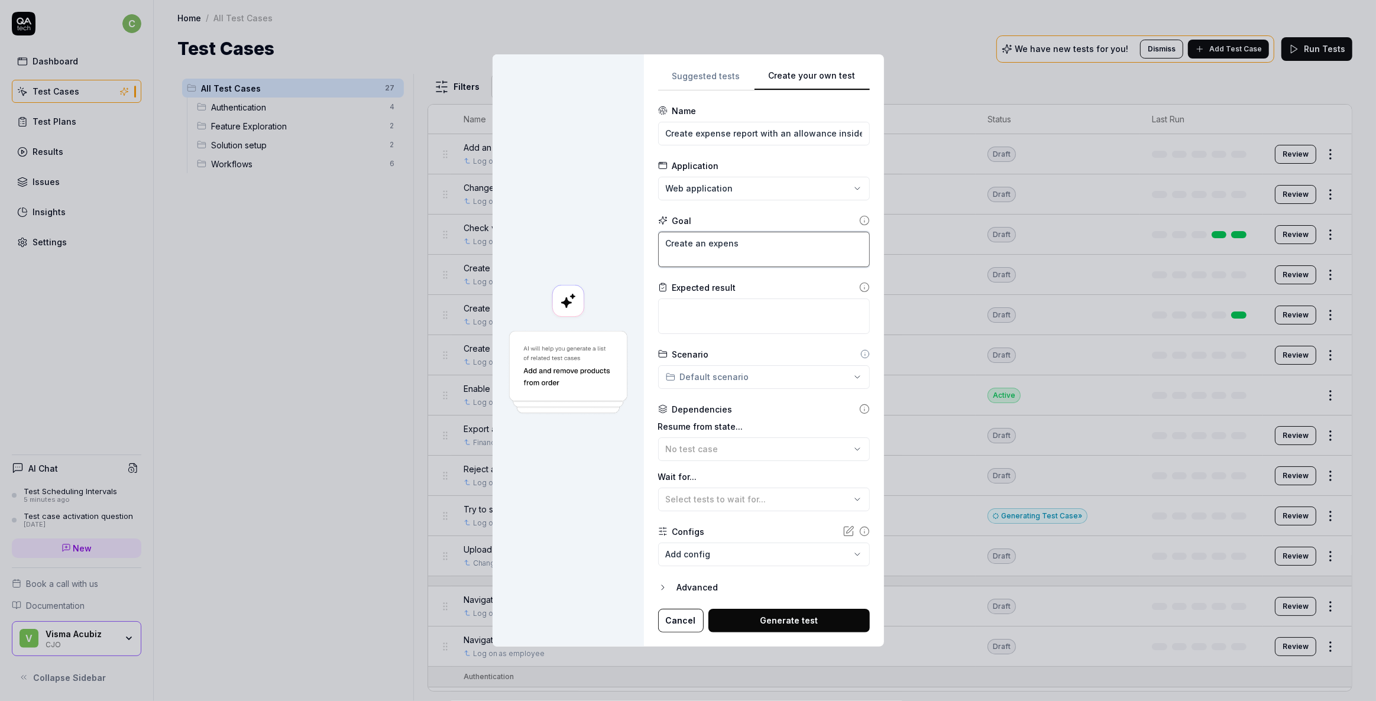
type textarea "*"
type textarea "Create an expense"
type textarea "*"
type textarea "Create an expense"
type textarea "*"
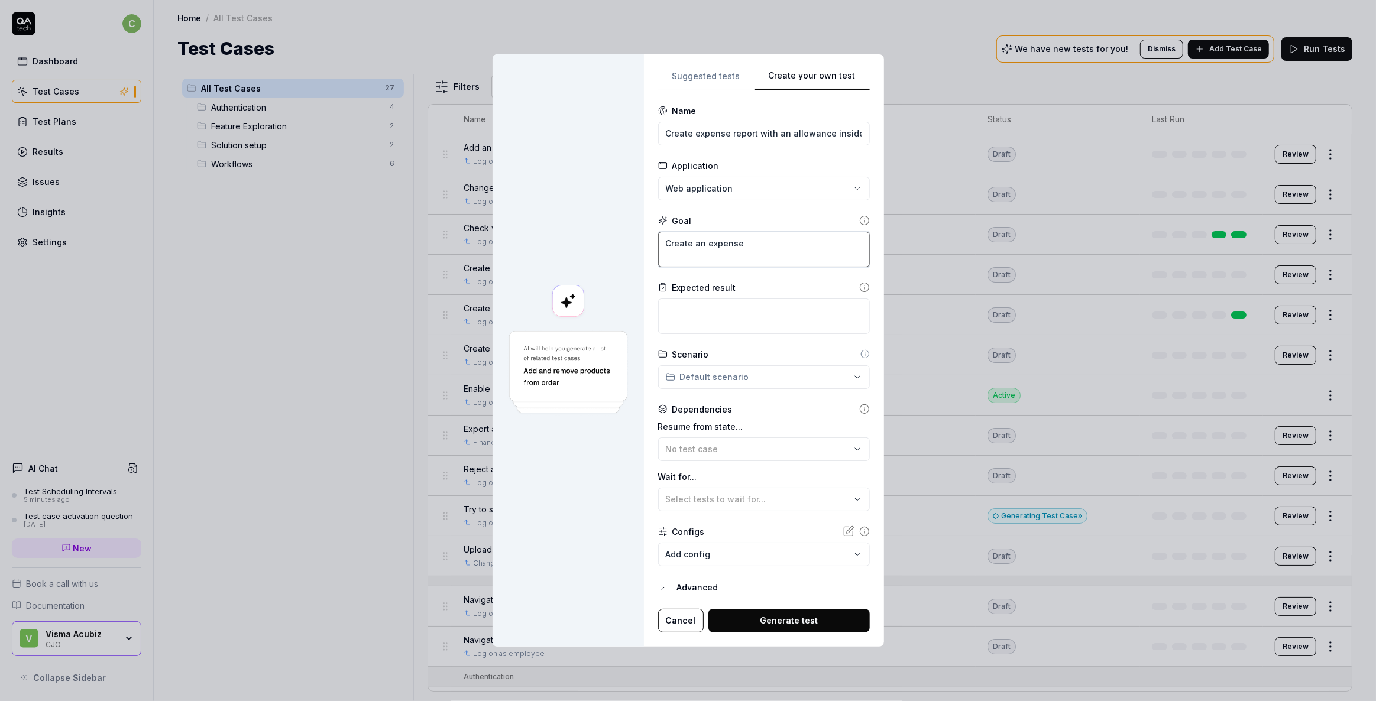
type textarea "Create an expense r"
type textarea "*"
type textarea "Create an expense re"
type textarea "*"
type textarea "Create an expense rep"
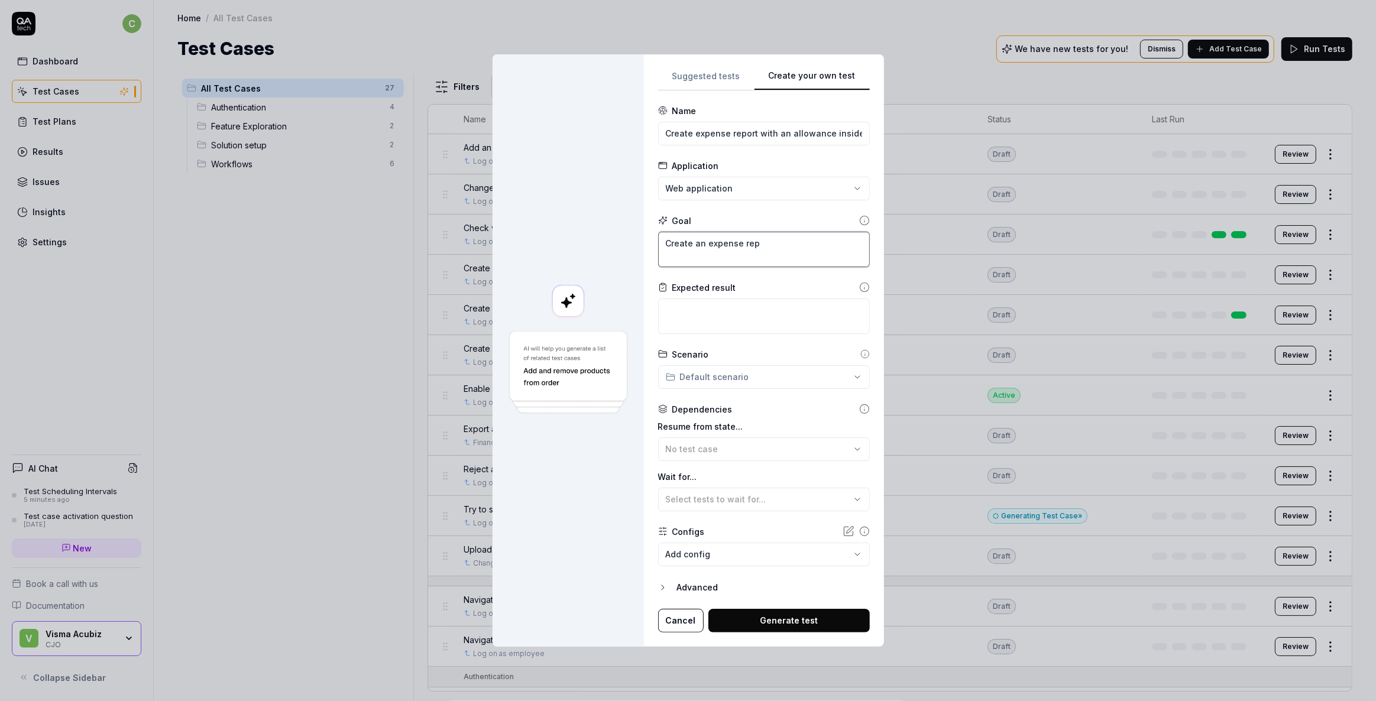
type textarea "*"
type textarea "Create an expense repo"
type textarea "*"
type textarea "Create an expense repor"
type textarea "*"
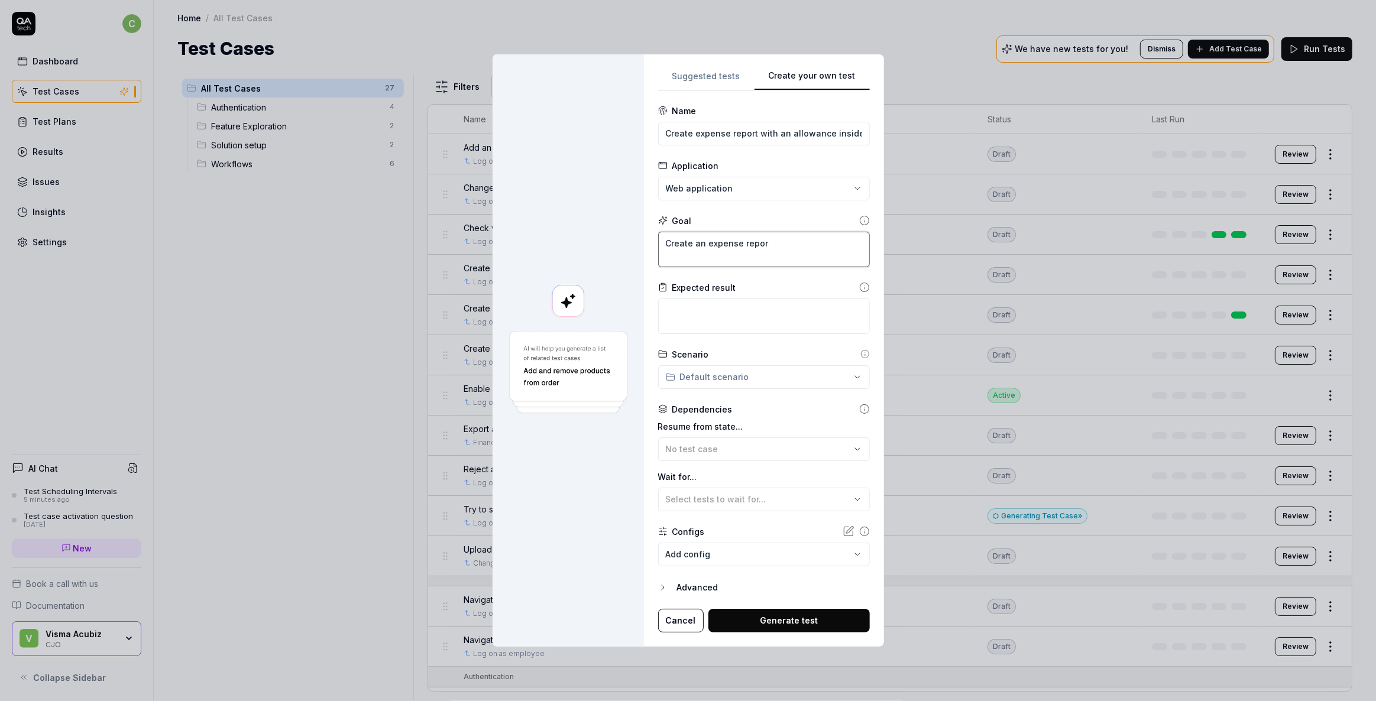
type textarea "Create an expense report"
type textarea "*"
type textarea "Create an expense report"
type textarea "*"
type textarea "Create an expense report ("
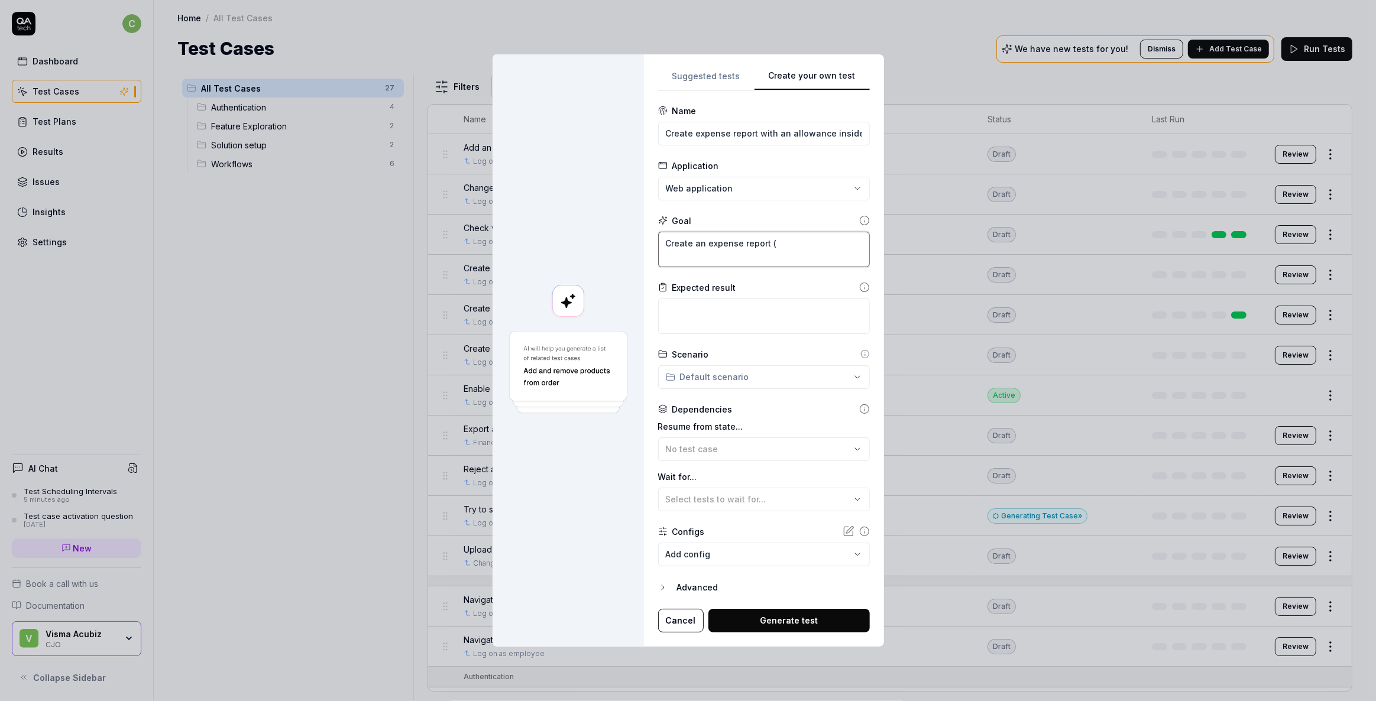
type textarea "*"
type textarea "Create an expense report (D"
type textarea "*"
type textarea "Create an expense report (DK"
type textarea "*"
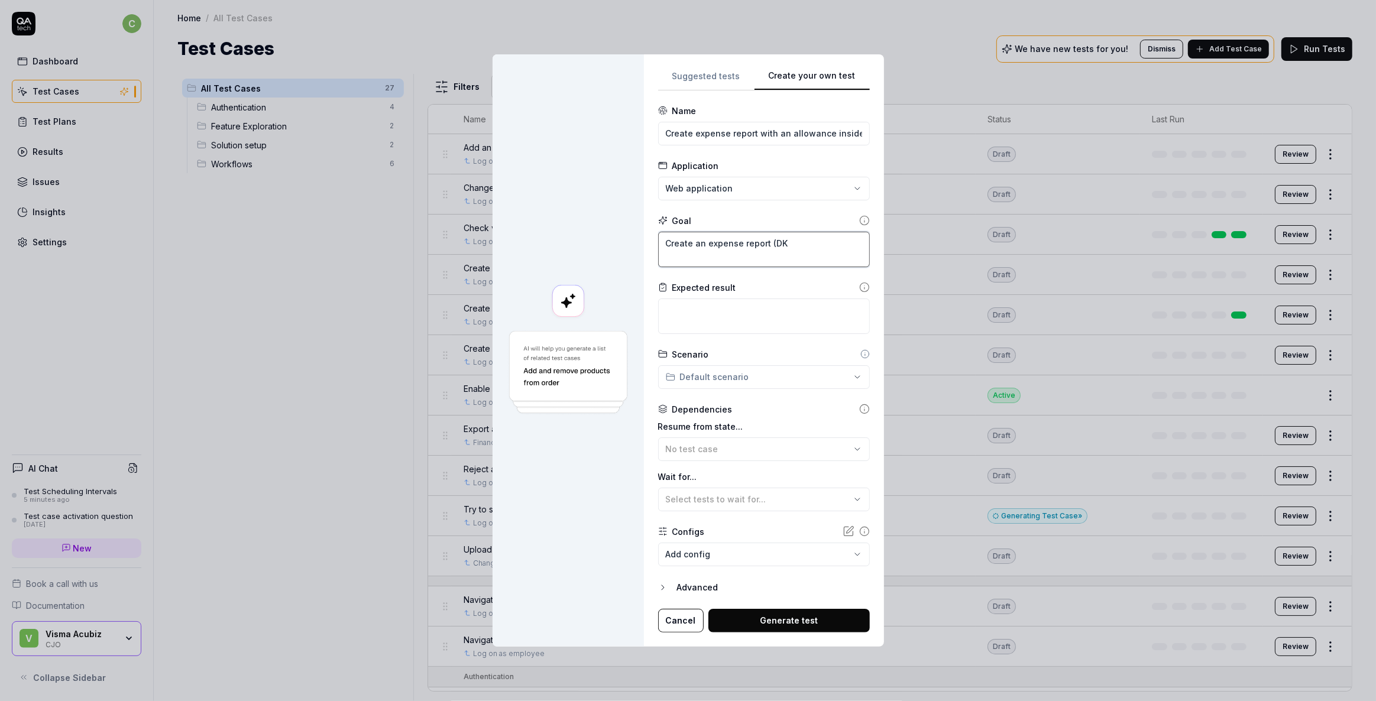
type textarea "Create an expense report (DK:"
type textarea "*"
type textarea "Create an expense report (DK:"
type textarea "*"
type textarea "Create an expense report (DK: r"
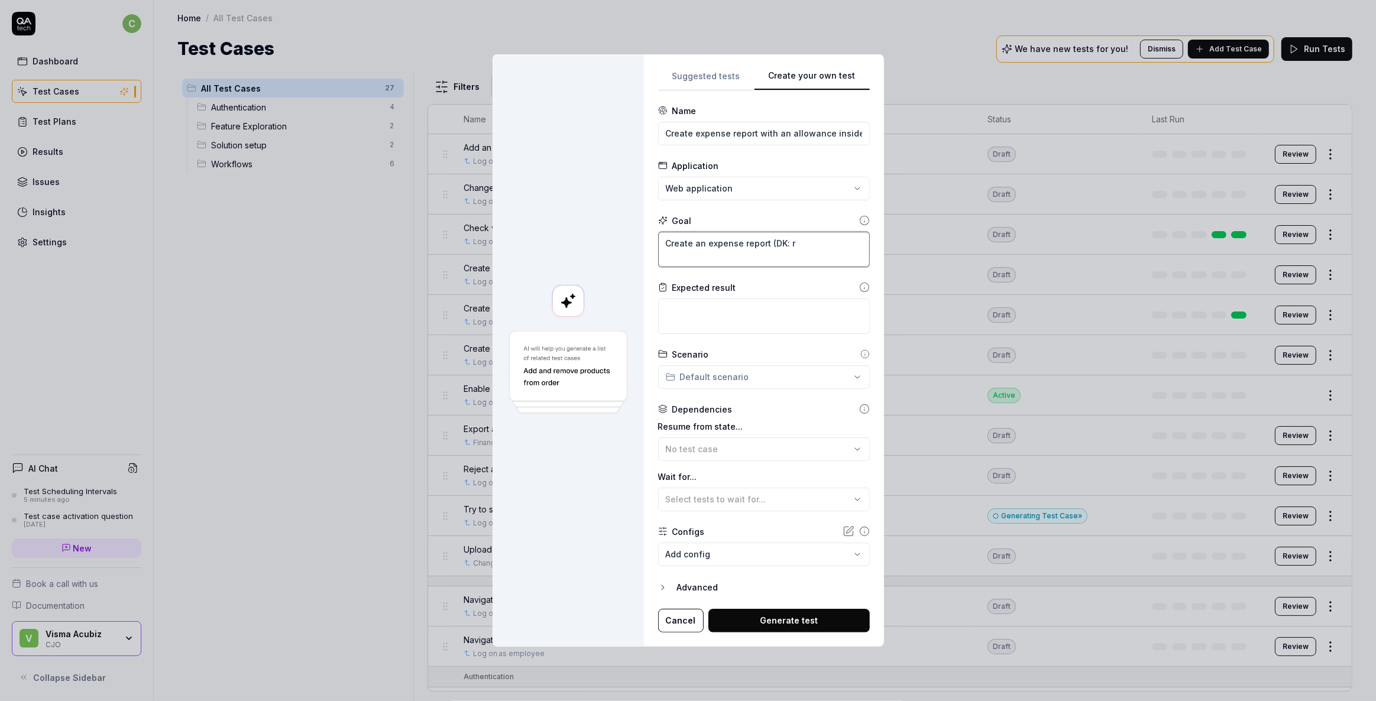
type textarea "*"
type textarea "Create an expense report (DK: re"
type textarea "*"
type textarea "Create an expense report (DK: rej"
type textarea "*"
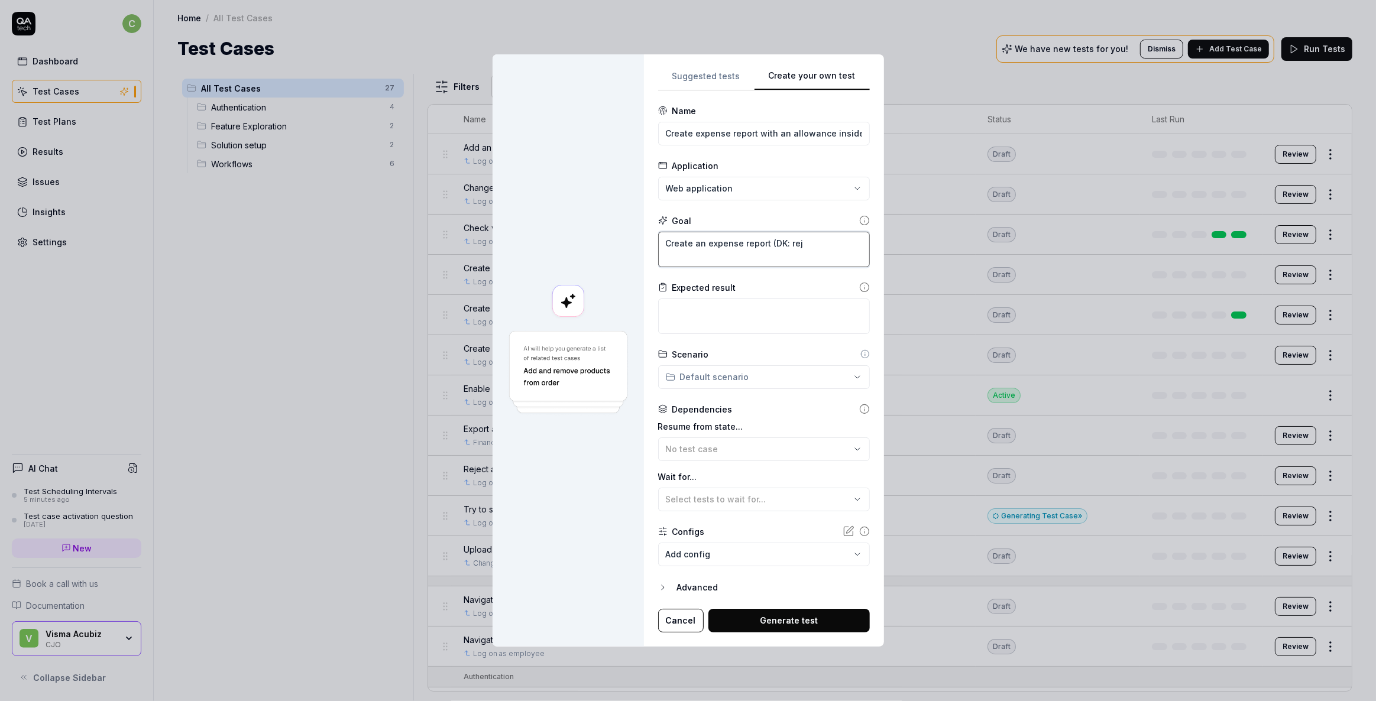
type textarea "Create an expense report (DK: rejs"
type textarea "*"
type textarea "Create an expense report (DK: rejse"
type textarea "*"
type textarea "Create an expense report (DK: rejseaf"
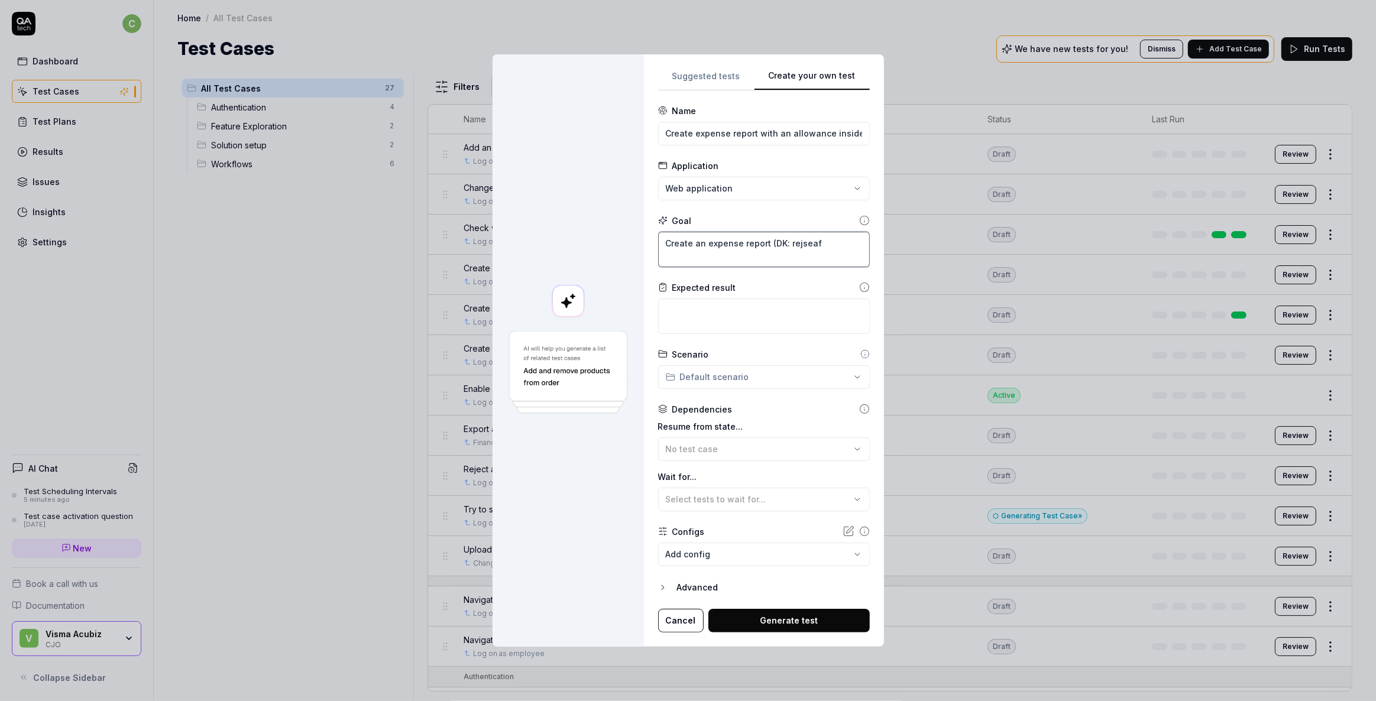
type textarea "*"
type textarea "Create an expense report (DK: rejseafr"
type textarea "*"
type textarea "Create an expense report (DK: rejseafre"
type textarea "*"
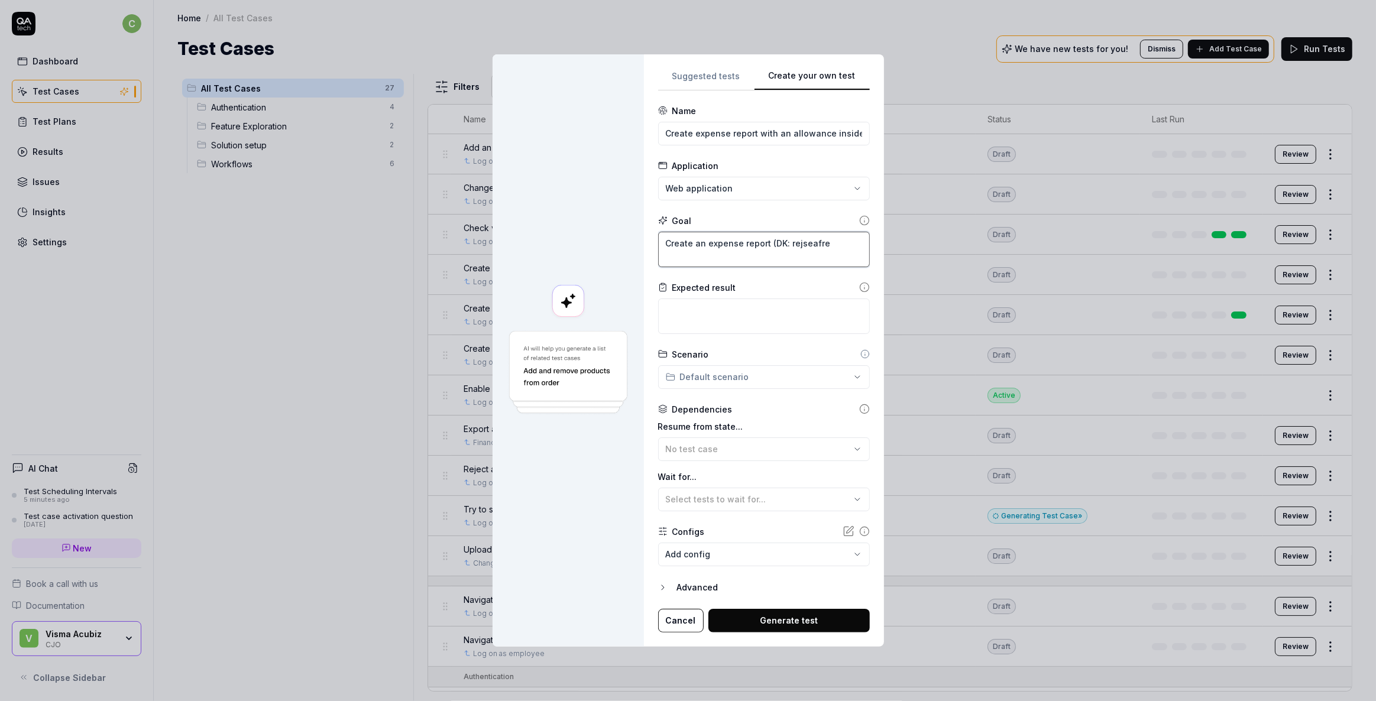
type textarea "Create an expense report (DK: rejseafreg"
type textarea "*"
type textarea "Create an expense report (DK: rejseafregn"
type textarea "*"
type textarea "Create an expense report (DK: rejseafregni"
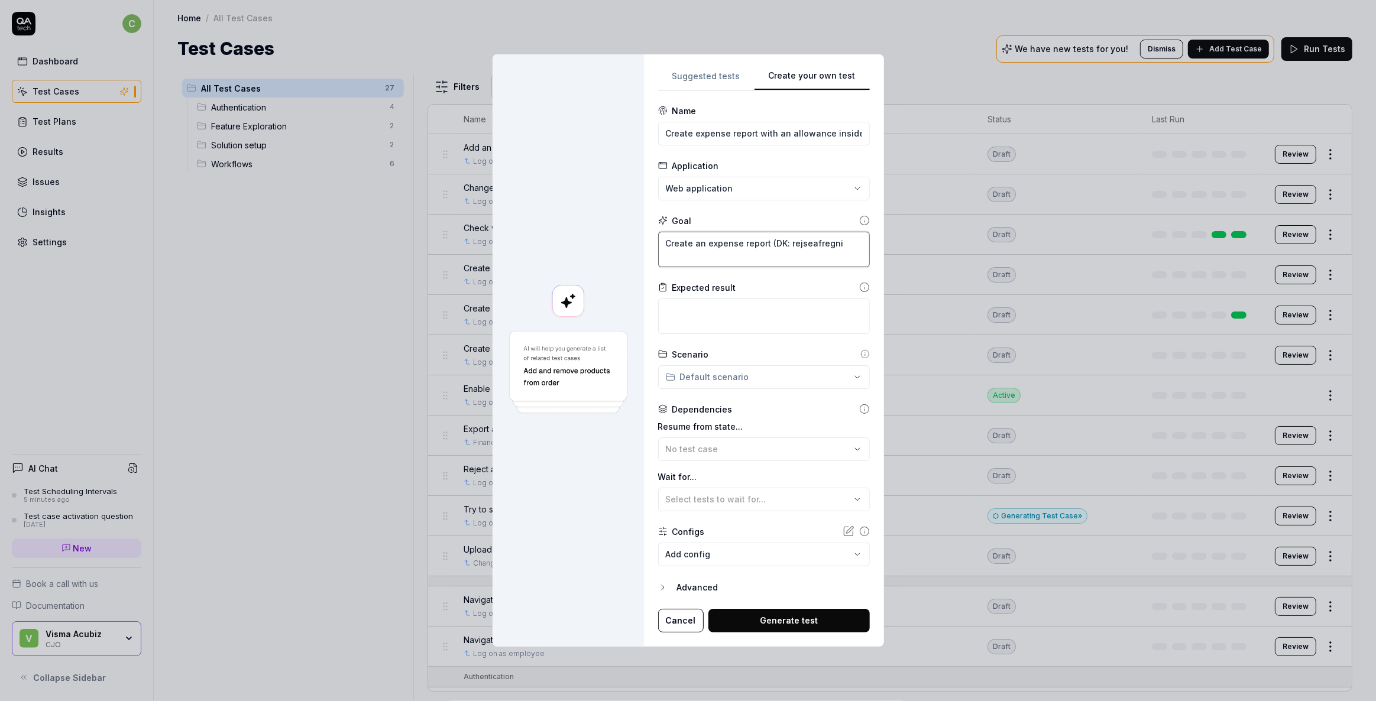
type textarea "*"
type textarea "Create an expense report (DK: rejseafregnin"
type textarea "*"
type textarea "Create an expense report (DK: rejseafregning"
type textarea "*"
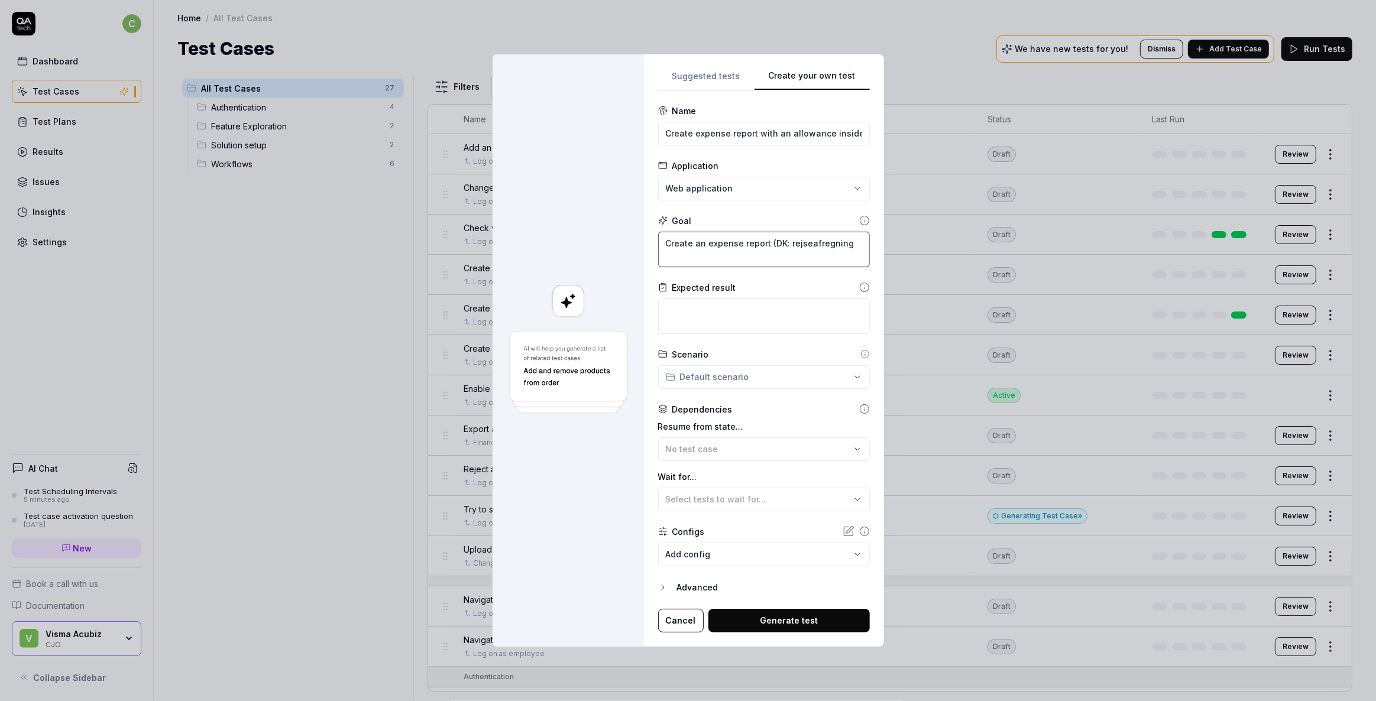
type textarea "Create an expense report (DK: rejseafregning)"
type textarea "*"
click at [695, 130] on input "Create expense report with an allowance inside it" at bounding box center [764, 134] width 212 height 24
click at [693, 258] on textarea "Create an expense report (DK: rejseafregning) and" at bounding box center [764, 249] width 212 height 35
drag, startPoint x: 769, startPoint y: 241, endPoint x: 773, endPoint y: 257, distance: 17.1
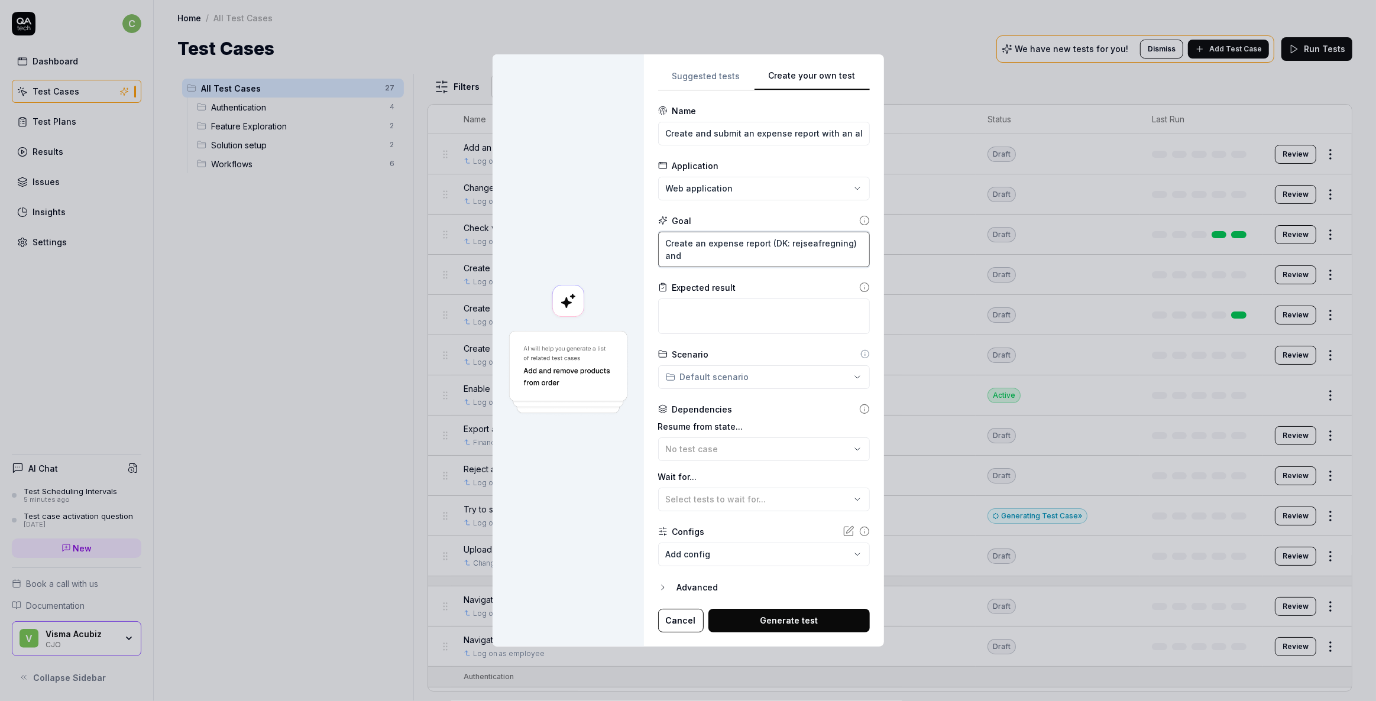
click at [773, 257] on textarea "Create an expense report (DK: rejseafregning) and" at bounding box center [764, 249] width 212 height 35
click at [751, 258] on textarea "Create an expense report (DK: rejseafregning) and" at bounding box center [764, 249] width 212 height 35
click at [672, 255] on textarea "Create an expense report (DK: rejseafregning) and" at bounding box center [764, 249] width 212 height 35
click at [674, 304] on textarea at bounding box center [764, 316] width 212 height 35
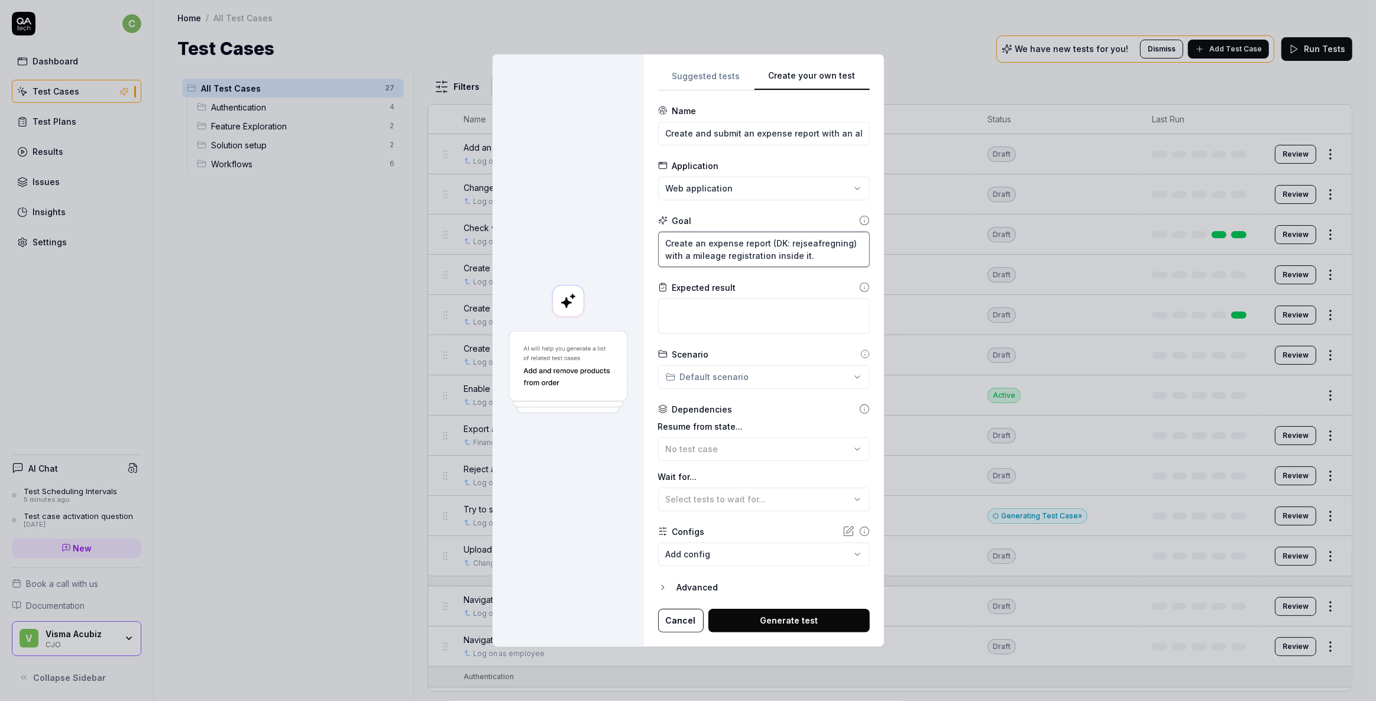
click at [817, 255] on textarea "Create an expense report (DK: rejseafregning) with a mileage registration insid…" at bounding box center [764, 249] width 212 height 35
click at [852, 247] on textarea "Create an expense report (DK: rejseafregning) with a mileage registration insid…" at bounding box center [764, 249] width 212 height 35
click at [837, 253] on textarea "Create an expense report (DK: rejseafregning) , and create a mileage registrati…" at bounding box center [764, 249] width 212 height 35
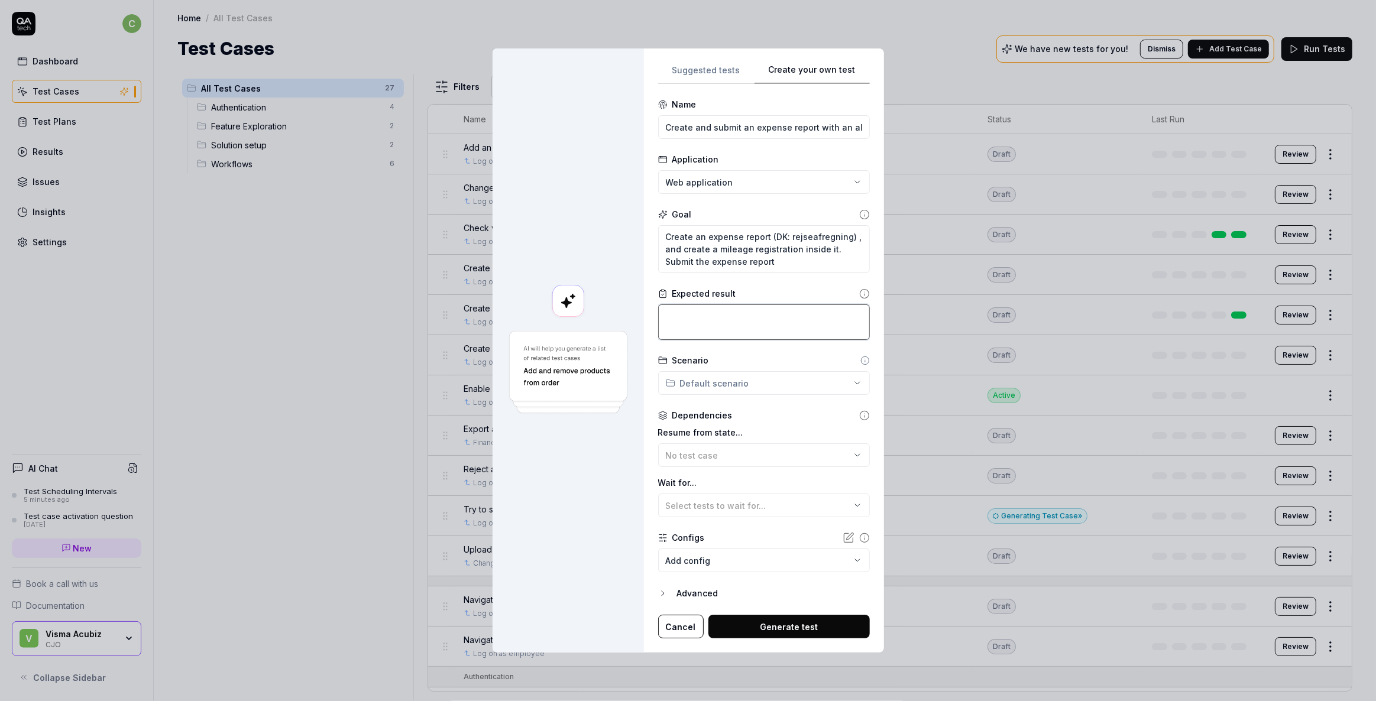
click at [808, 327] on textarea at bounding box center [764, 322] width 212 height 35
drag, startPoint x: 808, startPoint y: 327, endPoint x: 665, endPoint y: 309, distance: 144.2
click at [665, 309] on textarea "The expense report" at bounding box center [764, 322] width 212 height 35
drag, startPoint x: 743, startPoint y: 319, endPoint x: 538, endPoint y: 303, distance: 205.9
click at [538, 303] on div "**********" at bounding box center [688, 350] width 391 height 604
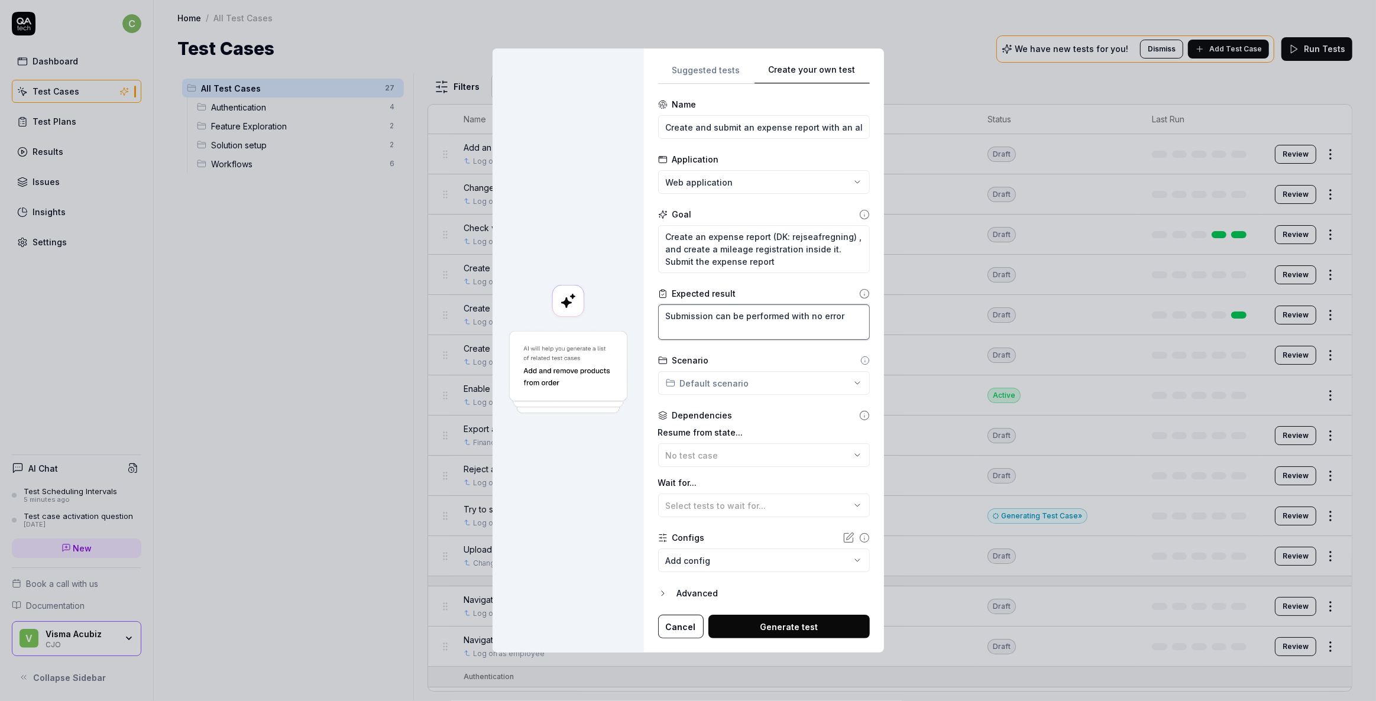
drag, startPoint x: 714, startPoint y: 318, endPoint x: 850, endPoint y: 319, distance: 136.0
click at [850, 319] on textarea "Submission can be performed with no error" at bounding box center [764, 322] width 212 height 35
click at [843, 314] on textarea "Submission can be performed with no error" at bounding box center [764, 322] width 212 height 35
drag, startPoint x: 846, startPoint y: 316, endPoint x: 661, endPoint y: 327, distance: 184.8
click at [661, 327] on textarea "Submission can be performed with no error" at bounding box center [764, 322] width 212 height 35
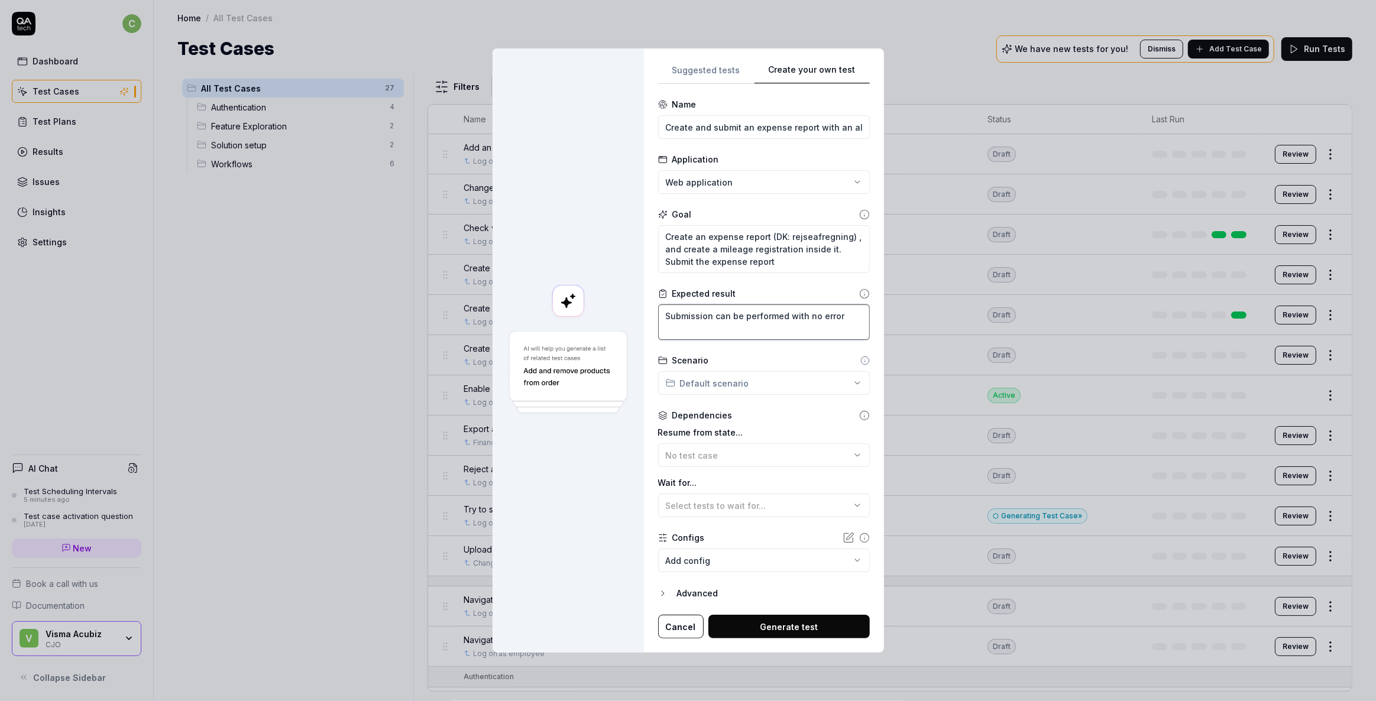
click at [710, 316] on textarea "Submission can be performed with no error" at bounding box center [764, 322] width 212 height 35
click at [716, 318] on textarea "Submission can be performed with no error" at bounding box center [764, 322] width 212 height 35
drag, startPoint x: 714, startPoint y: 318, endPoint x: 872, endPoint y: 316, distance: 157.9
click at [868, 318] on div "**********" at bounding box center [764, 350] width 240 height 604
drag, startPoint x: 760, startPoint y: 316, endPoint x: 653, endPoint y: 318, distance: 107.1
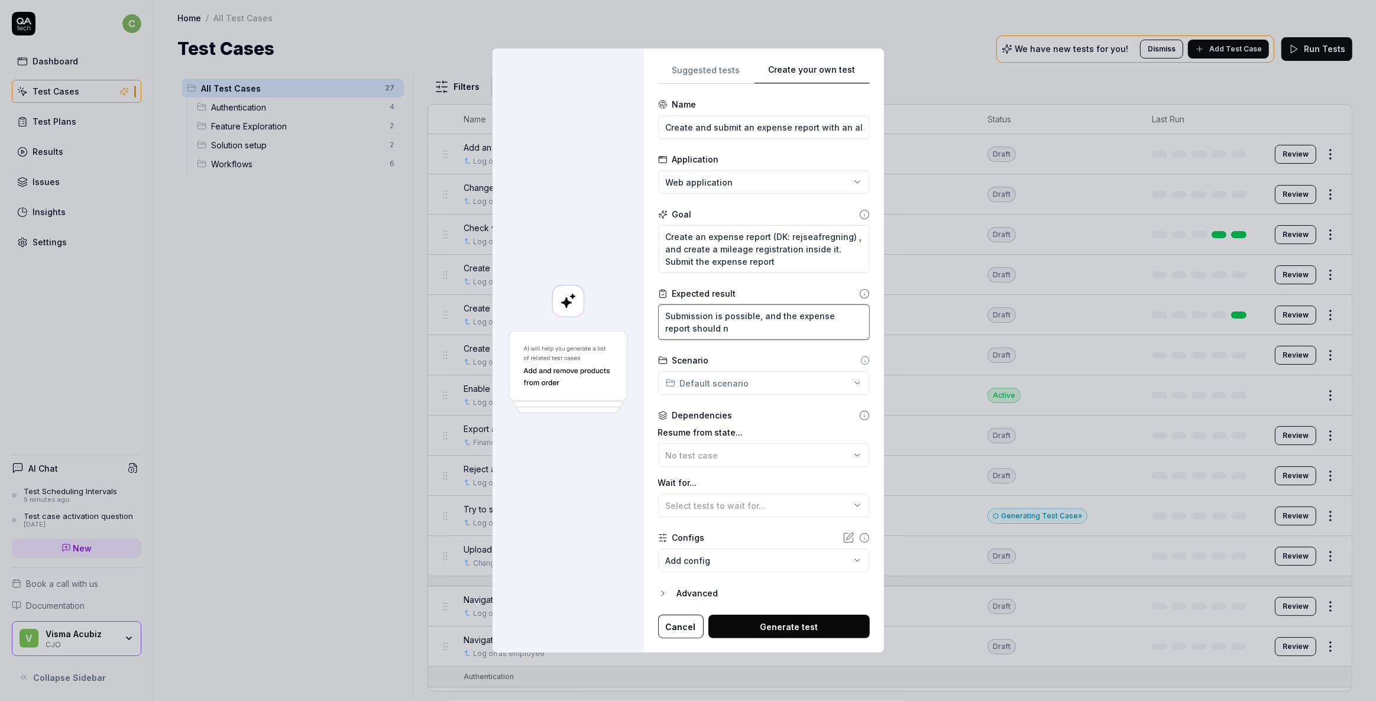
click at [653, 318] on div "**********" at bounding box center [764, 350] width 240 height 604
click at [702, 331] on textarea "Confirm that you get no error messages, and confirm that" at bounding box center [764, 322] width 212 height 35
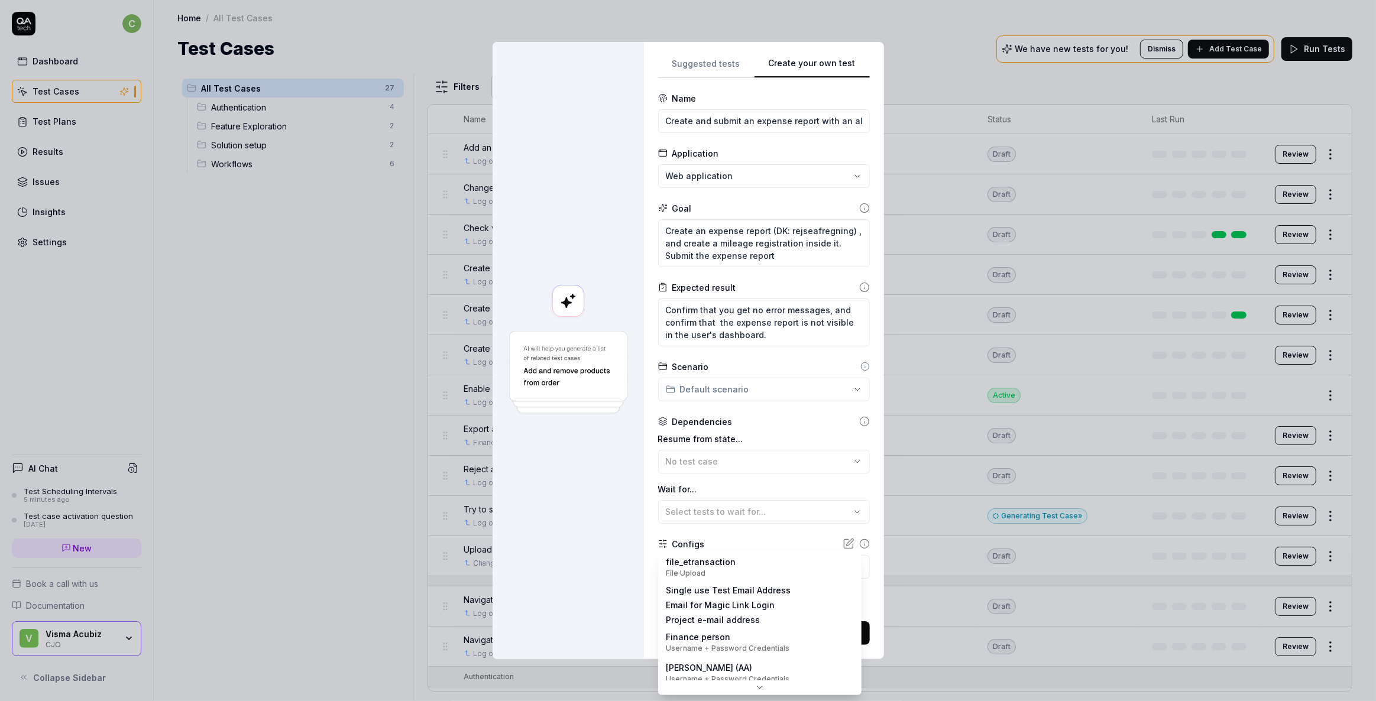
click at [727, 568] on body "c Dashboard Test Cases Test Plans Results Issues Insights Settings AI Chat Test…" at bounding box center [688, 350] width 1376 height 701
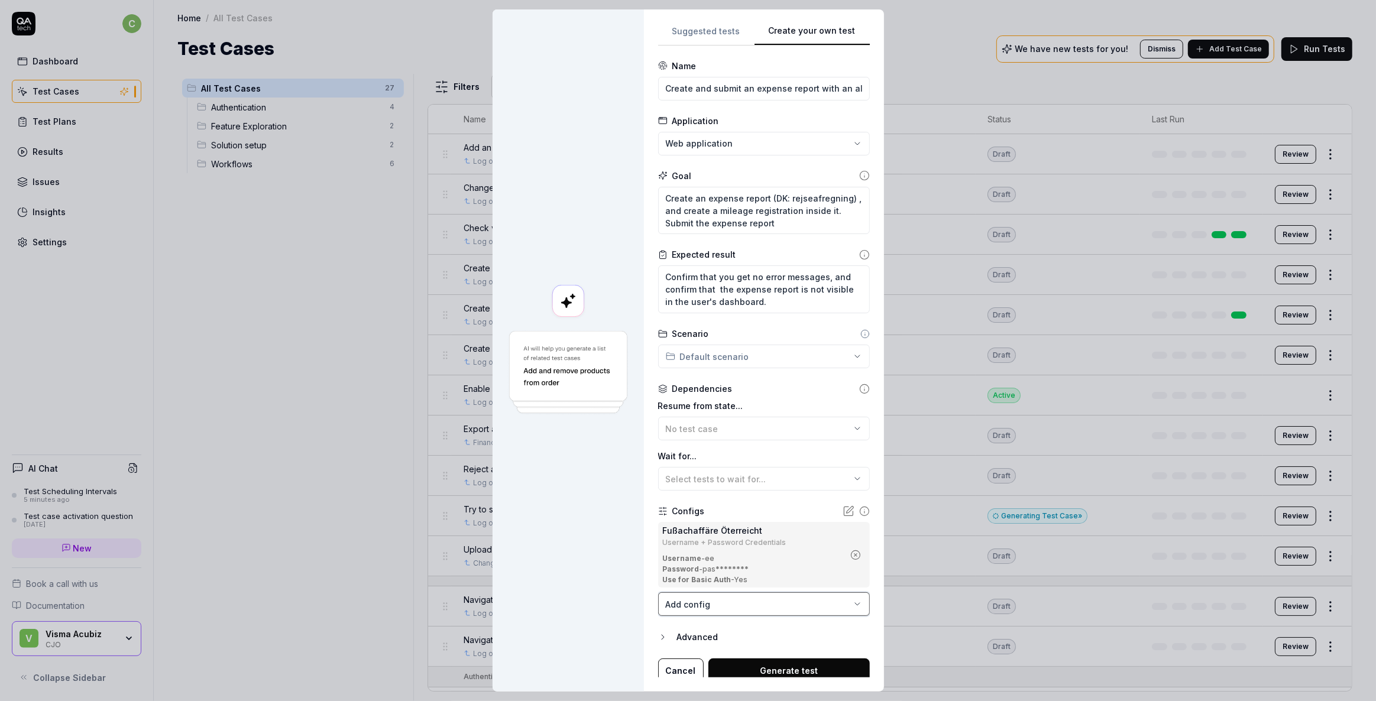
scroll to position [4, 0]
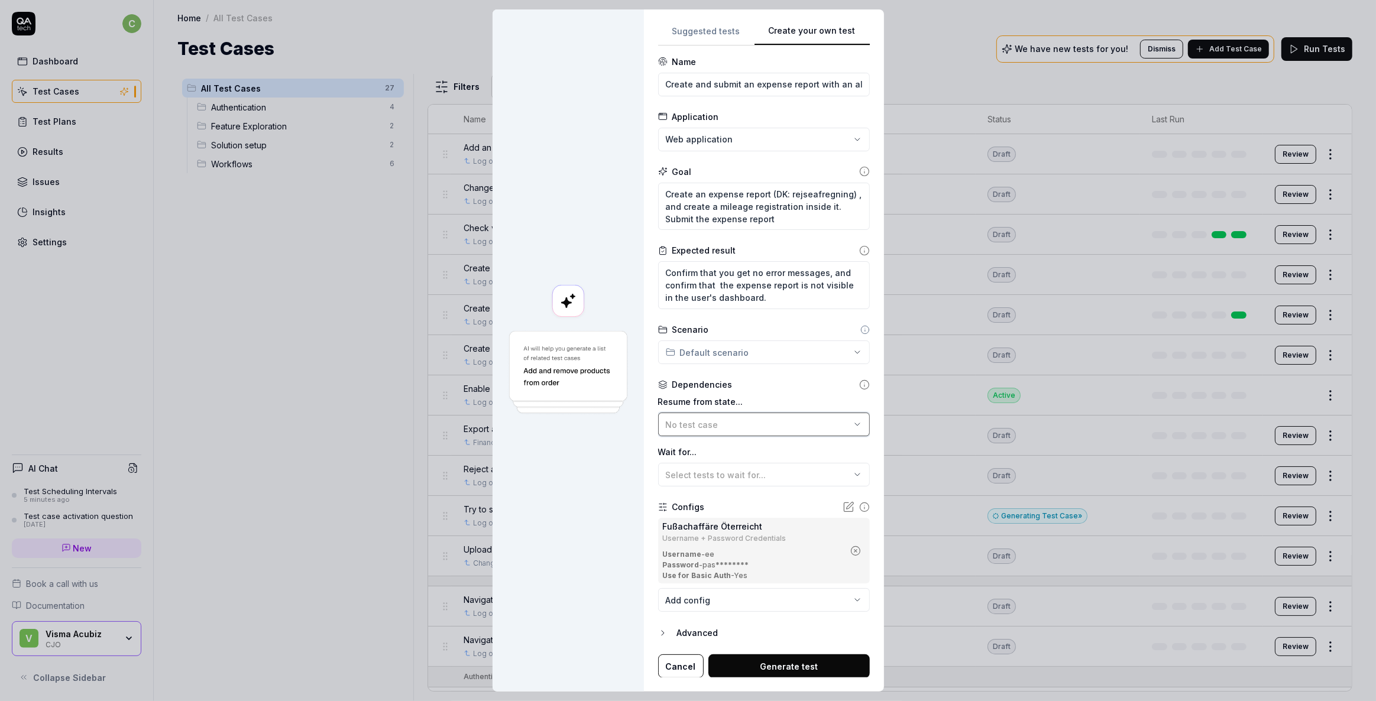
click at [698, 429] on div "No test case" at bounding box center [758, 425] width 185 height 12
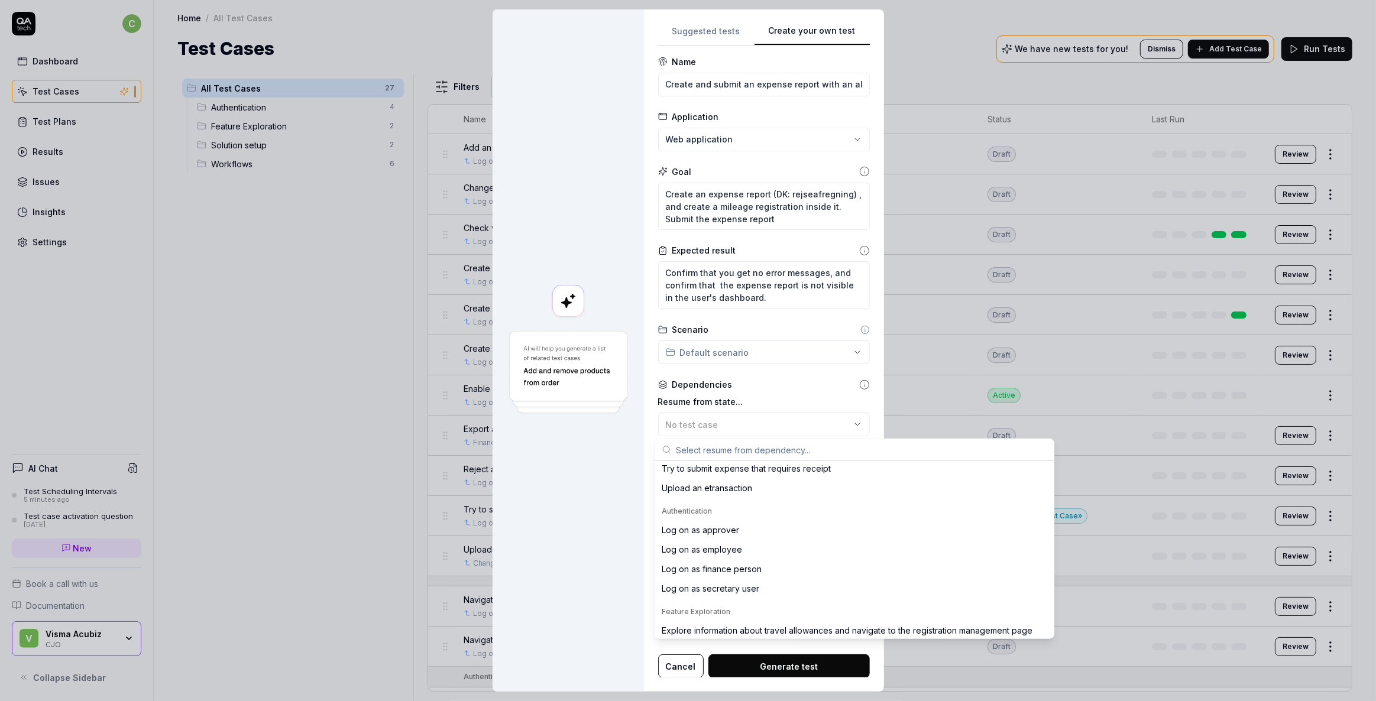
scroll to position [215, 0]
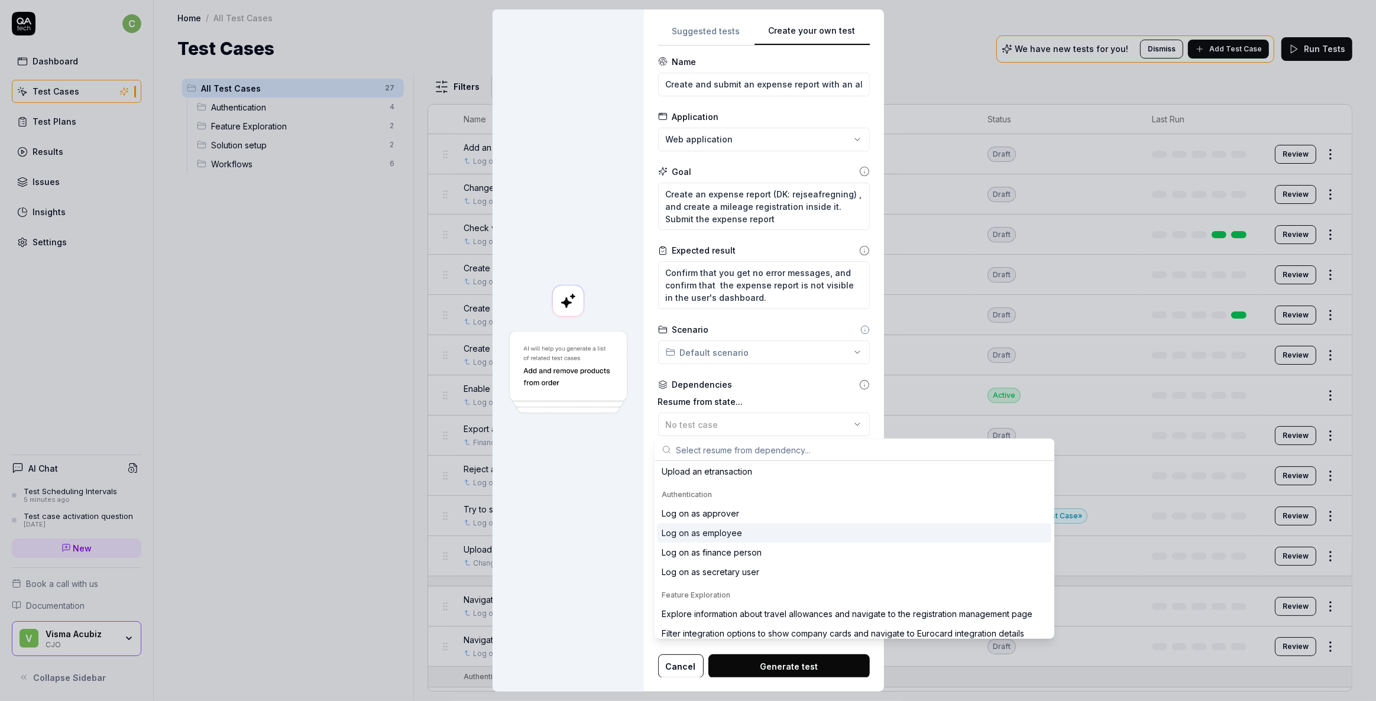
click at [727, 530] on div "Log on as employee" at bounding box center [702, 533] width 80 height 12
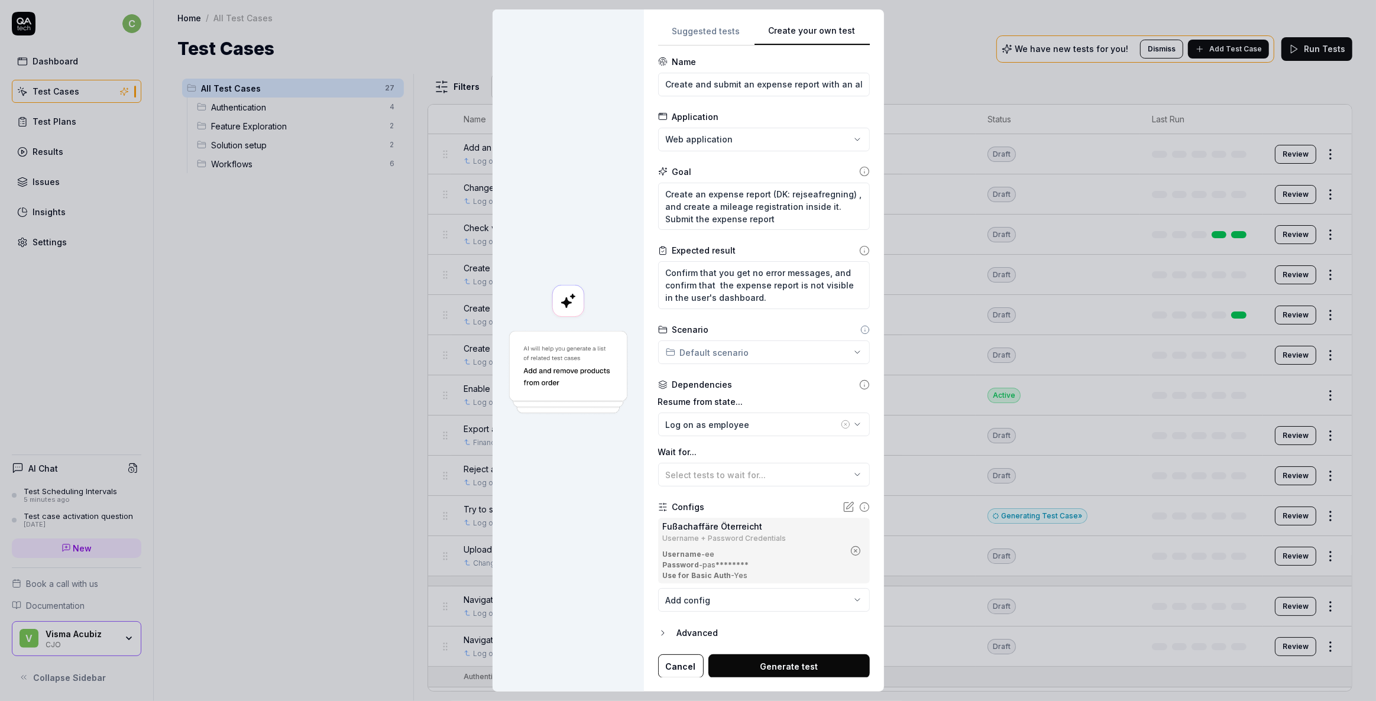
click at [569, 536] on div at bounding box center [568, 350] width 151 height 682
click at [711, 599] on body "c Dashboard Test Cases Test Plans Results Issues Insights Settings AI Chat Test…" at bounding box center [688, 350] width 1376 height 701
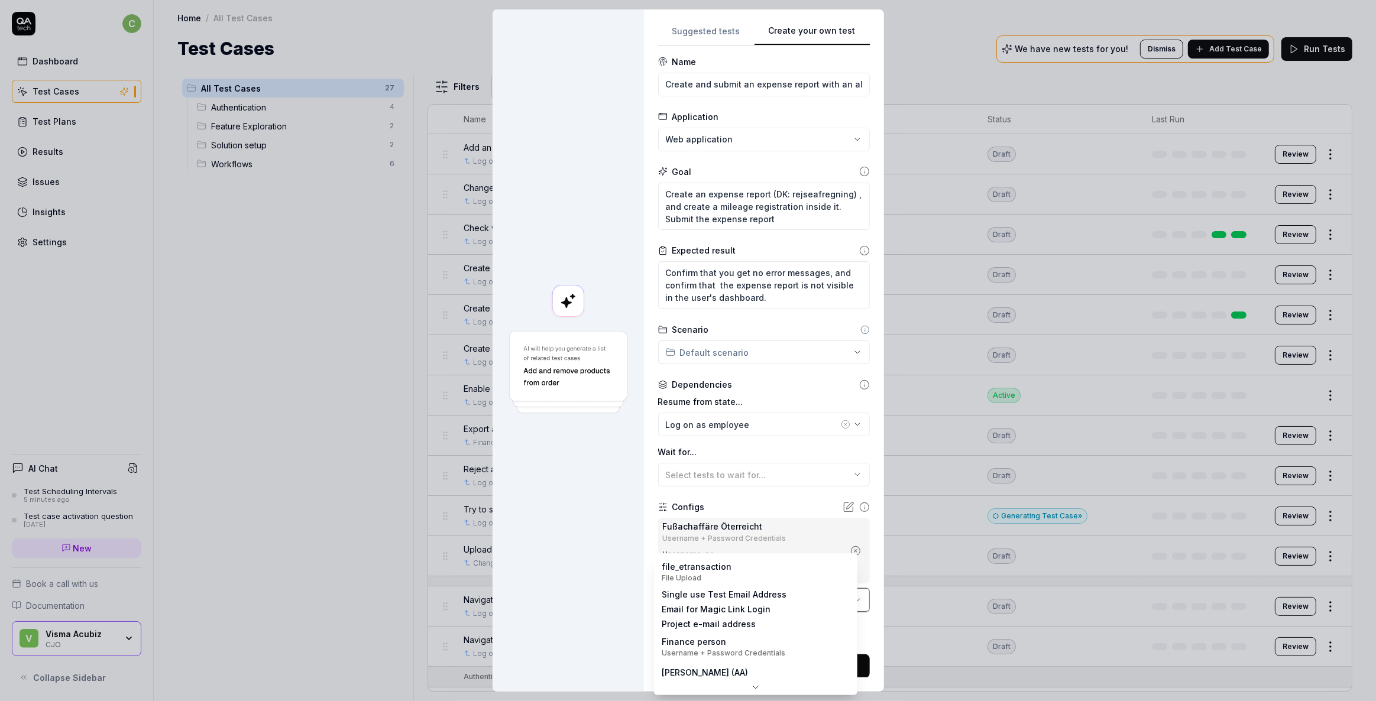
click at [583, 587] on div "**********" at bounding box center [688, 350] width 1376 height 701
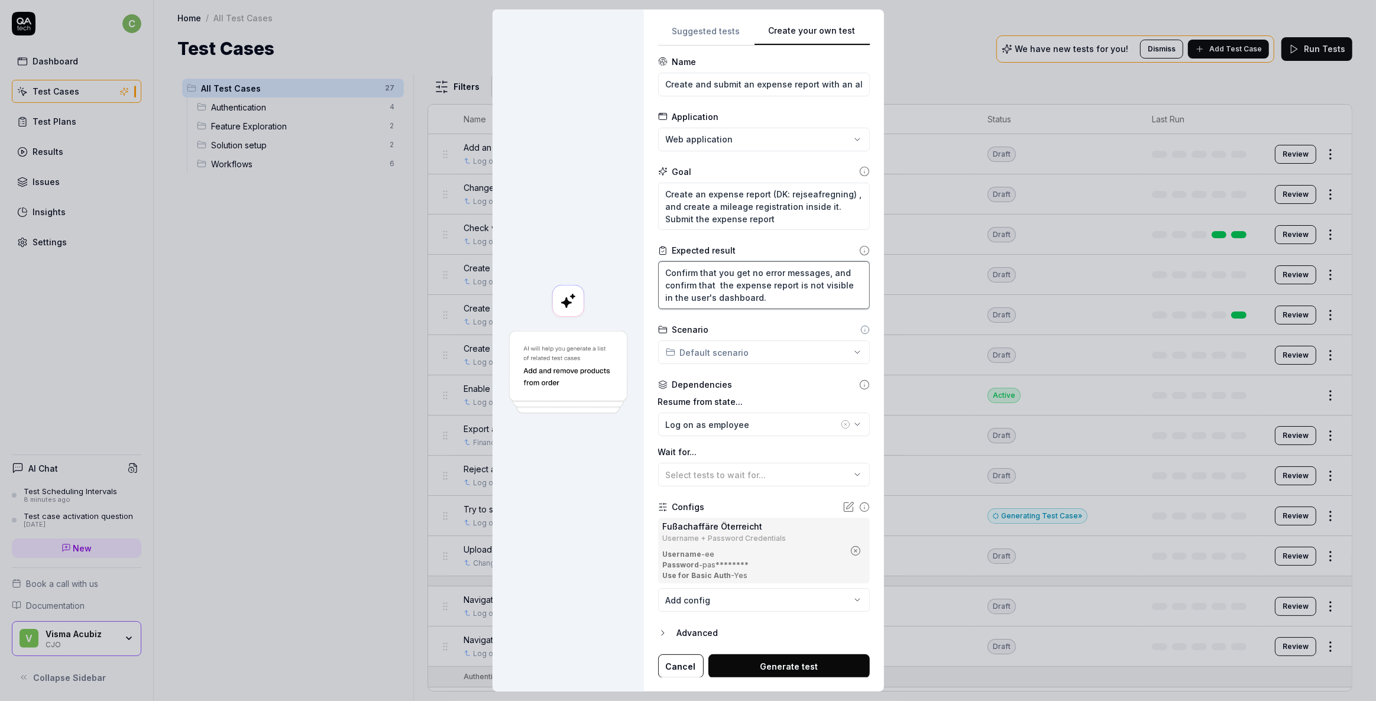
click at [780, 297] on textarea "Confirm that you get no error messages, and confirm that the expense report is …" at bounding box center [764, 285] width 212 height 48
click at [727, 479] on span "Select tests to wait for..." at bounding box center [716, 475] width 101 height 10
click at [551, 511] on div at bounding box center [568, 350] width 151 height 682
click at [779, 665] on button "Generate test" at bounding box center [788, 667] width 161 height 24
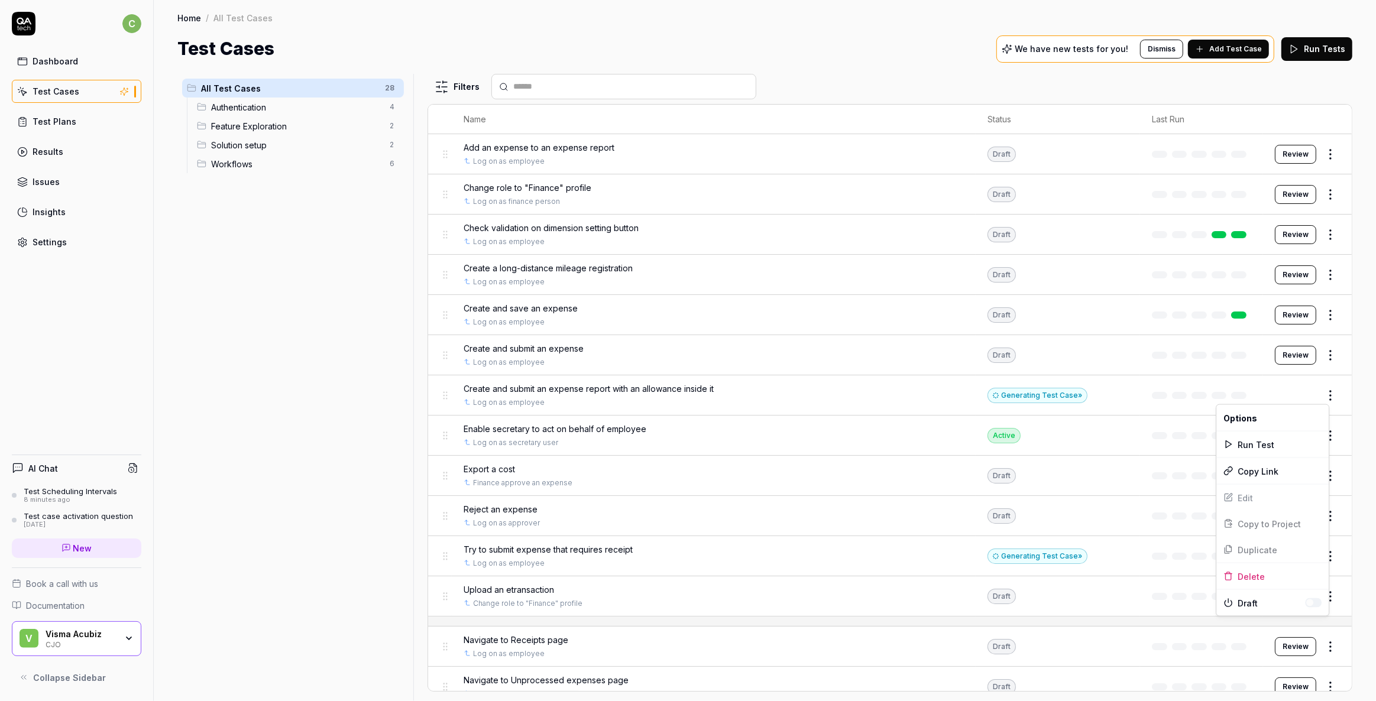
click at [1326, 396] on html "c Dashboard Test Cases Test Plans Results Issues Insights Settings AI Chat Test…" at bounding box center [688, 350] width 1376 height 701
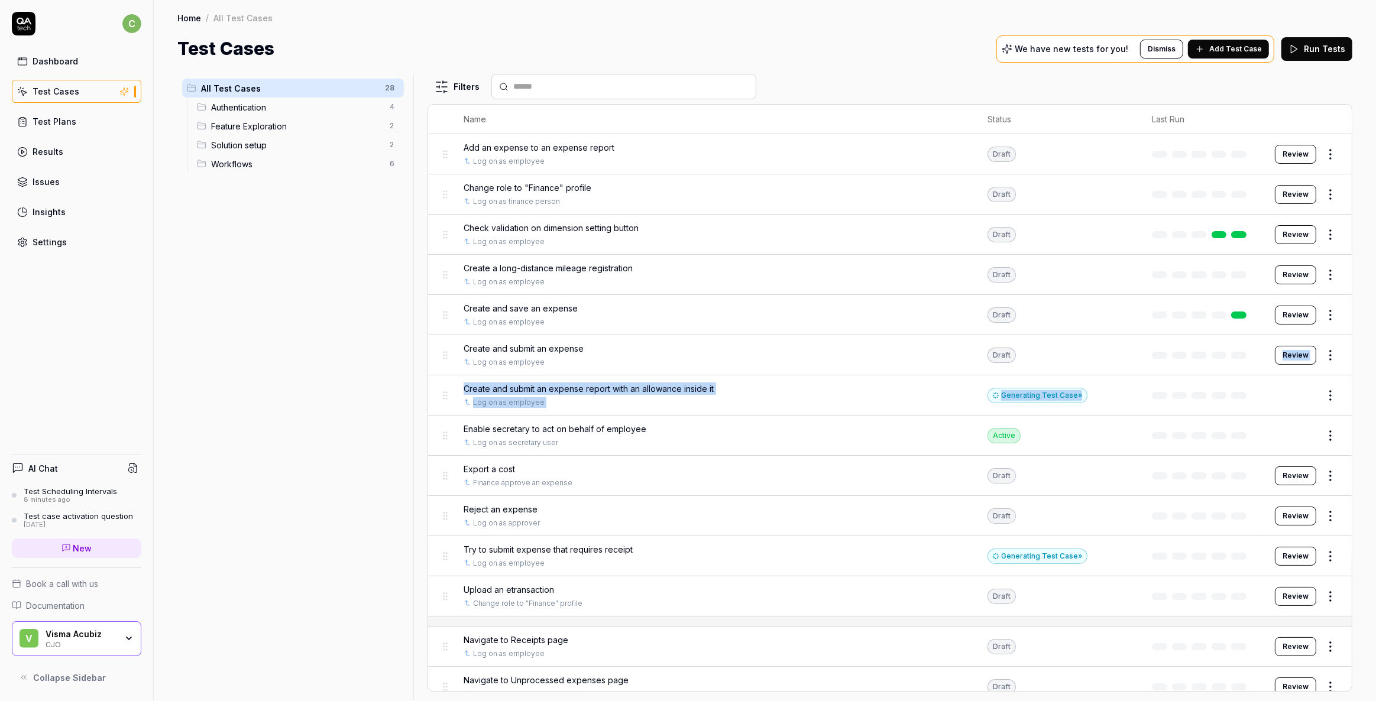
drag, startPoint x: 1125, startPoint y: 374, endPoint x: 1137, endPoint y: 377, distance: 11.8
click at [1126, 375] on html "c Dashboard Test Cases Test Plans Results Issues Insights Settings AI Chat Test…" at bounding box center [688, 350] width 1376 height 701
click at [1288, 389] on button "Edit" at bounding box center [1302, 395] width 28 height 19
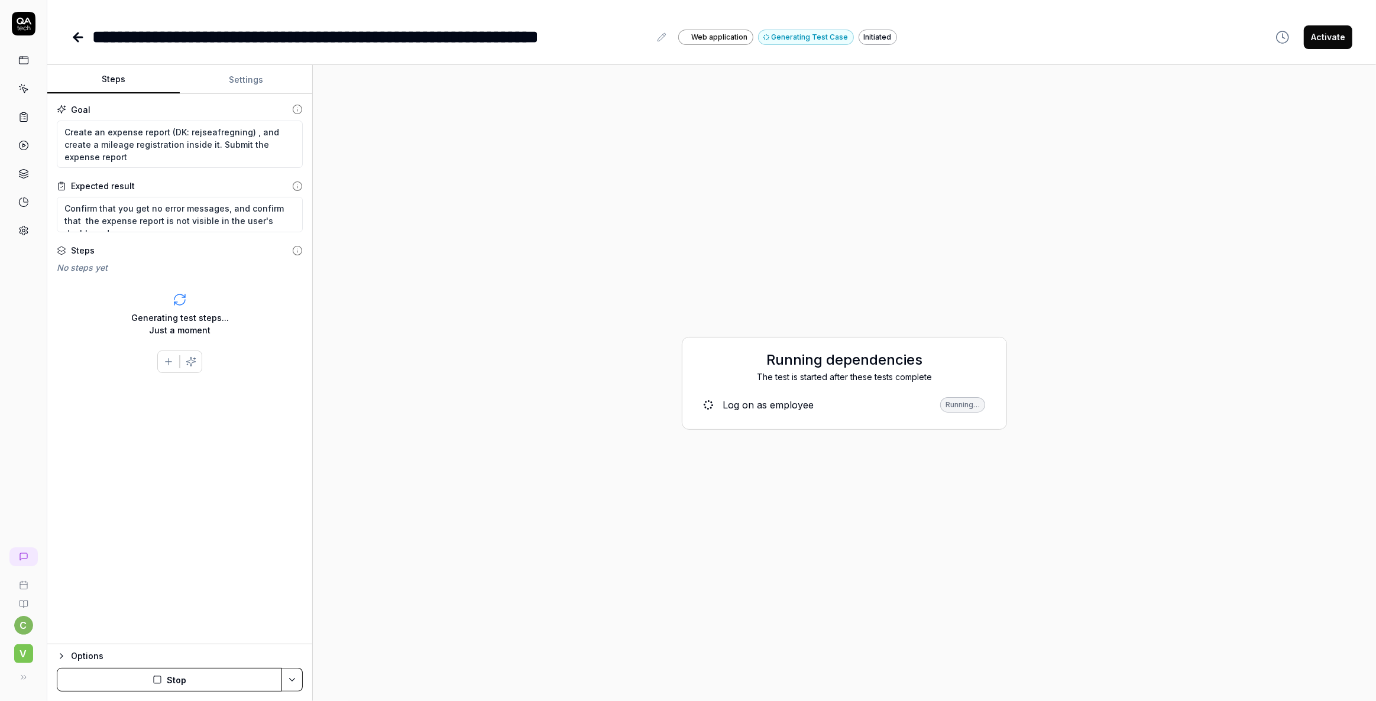
click at [660, 37] on icon at bounding box center [661, 37] width 9 height 9
click at [520, 37] on div "**********" at bounding box center [371, 37] width 558 height 27
click at [230, 680] on button "Stop" at bounding box center [169, 680] width 225 height 24
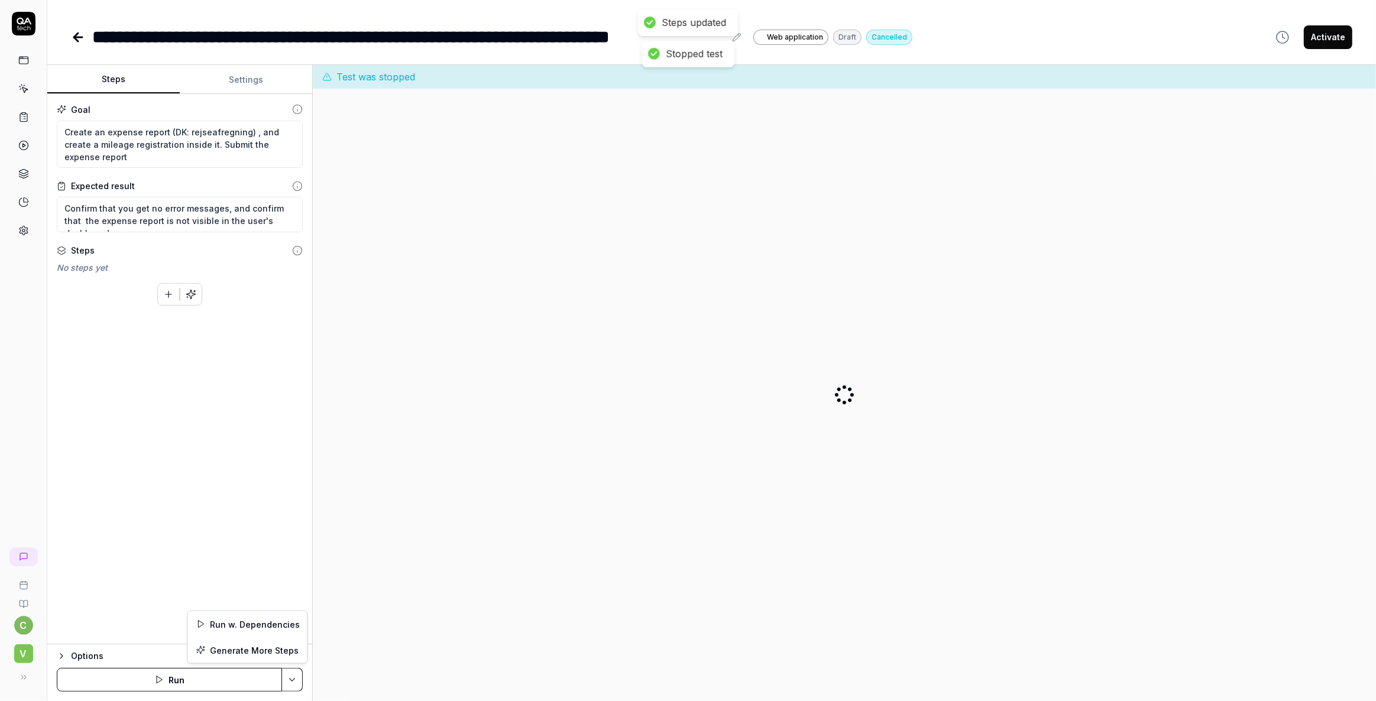
click at [298, 681] on html "**********" at bounding box center [688, 350] width 1376 height 701
click at [268, 648] on div "Generate More Steps" at bounding box center [246, 651] width 119 height 26
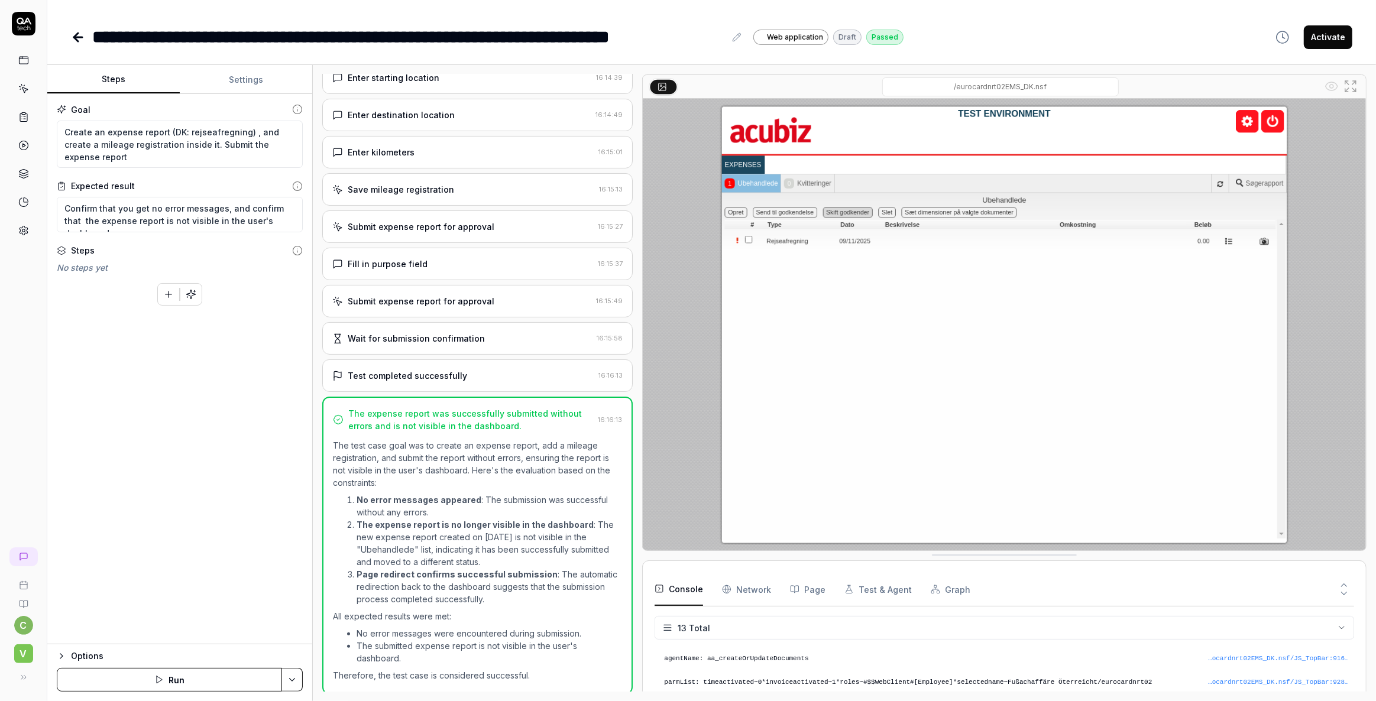
scroll to position [225, 0]
